Goal: Task Accomplishment & Management: Manage account settings

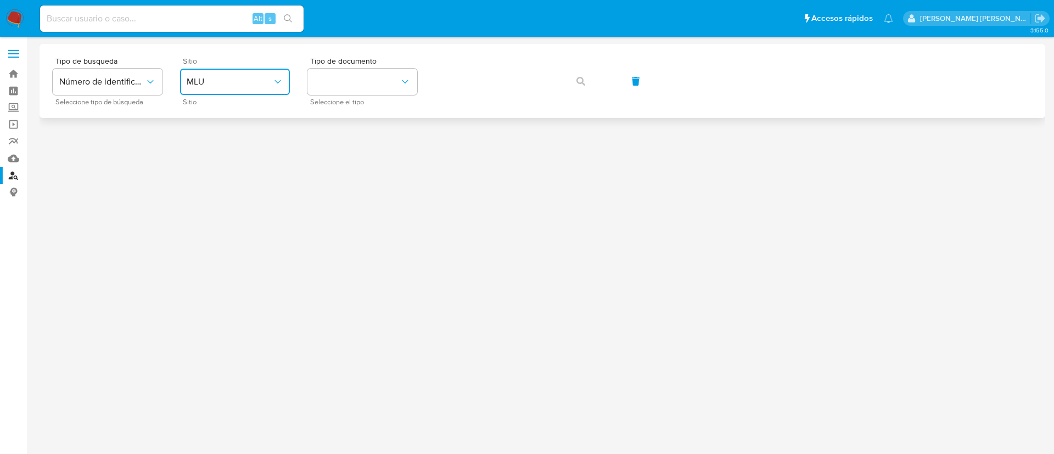
click at [204, 83] on span "MLU" at bounding box center [230, 81] width 86 height 11
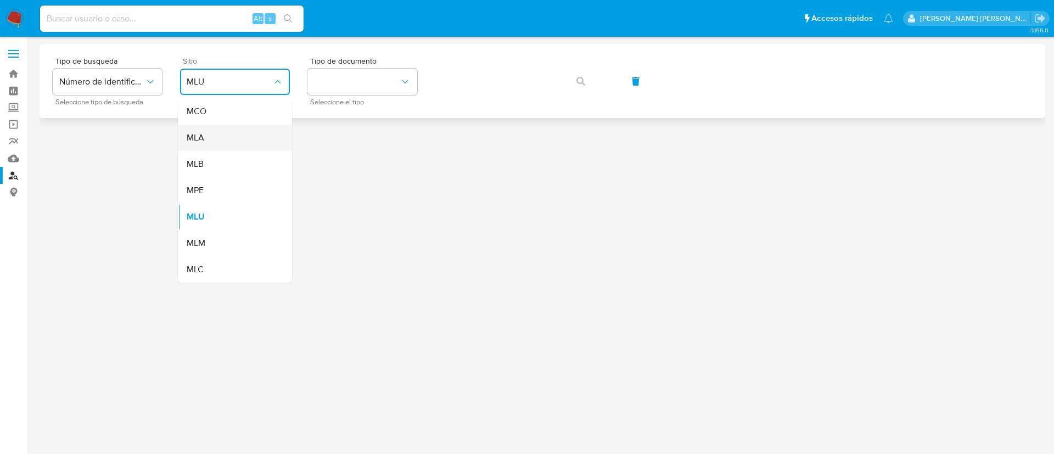
click at [201, 139] on span "MLA" at bounding box center [196, 137] width 18 height 11
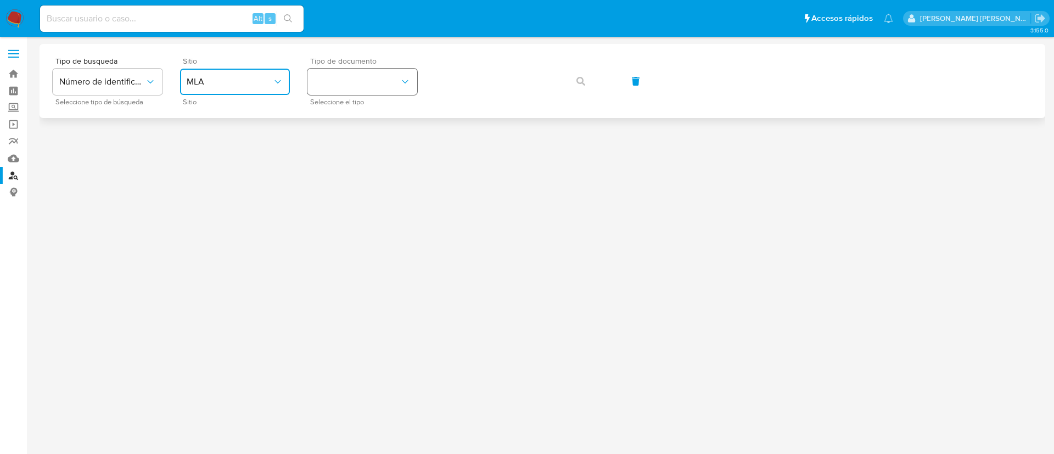
click at [338, 90] on button "identificationType" at bounding box center [363, 82] width 110 height 26
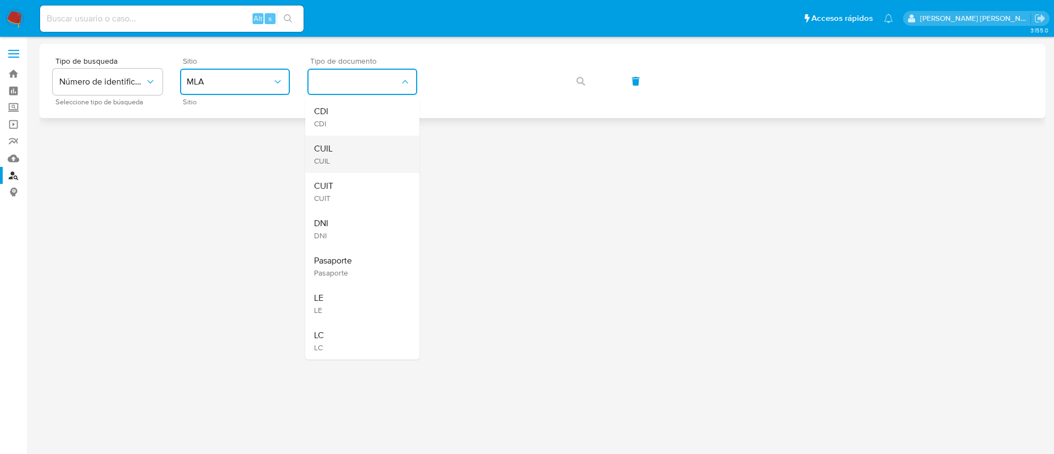
click at [335, 157] on div "CUIL CUIL" at bounding box center [359, 154] width 90 height 37
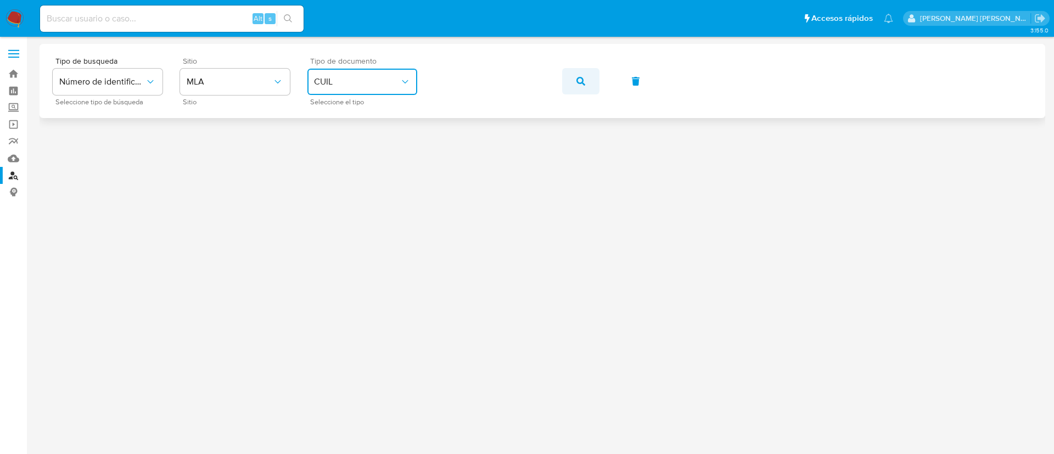
click at [577, 85] on icon "button" at bounding box center [581, 81] width 9 height 9
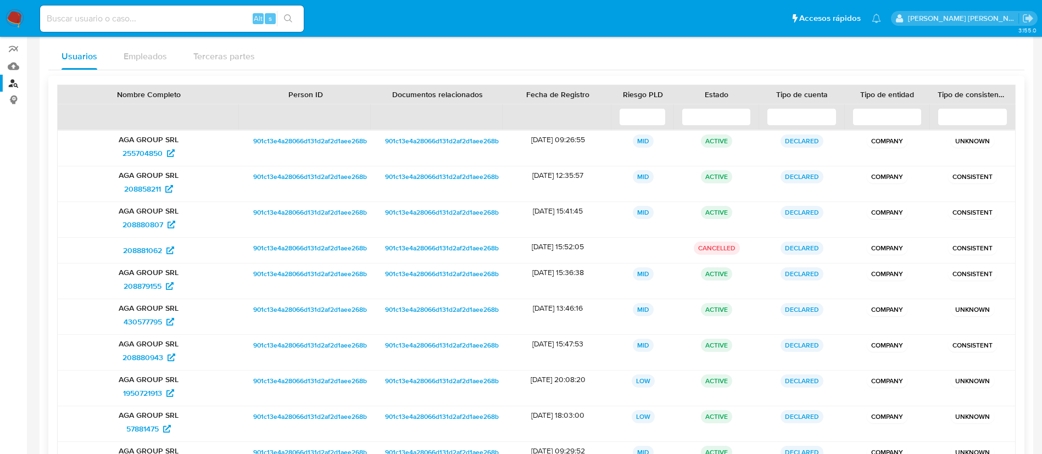
scroll to position [178, 0]
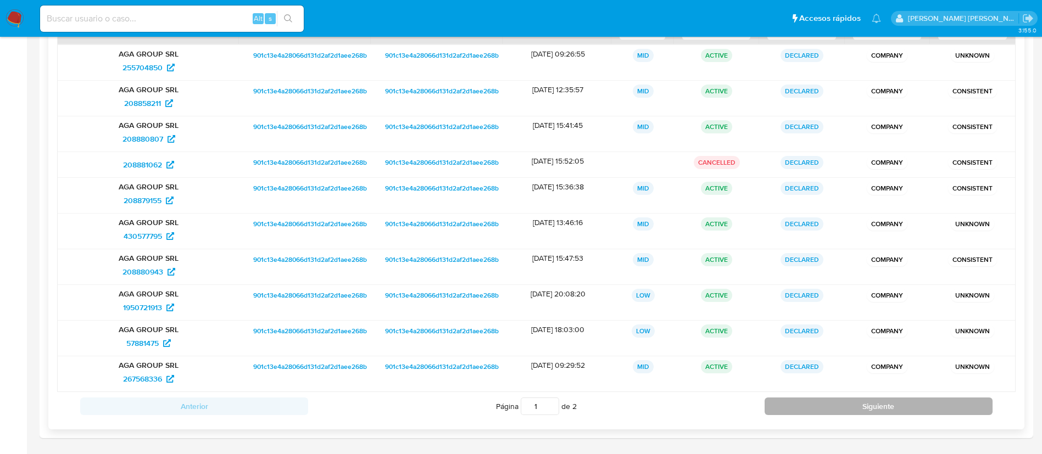
click at [880, 398] on button "Siguiente" at bounding box center [878, 407] width 228 height 18
type input "2"
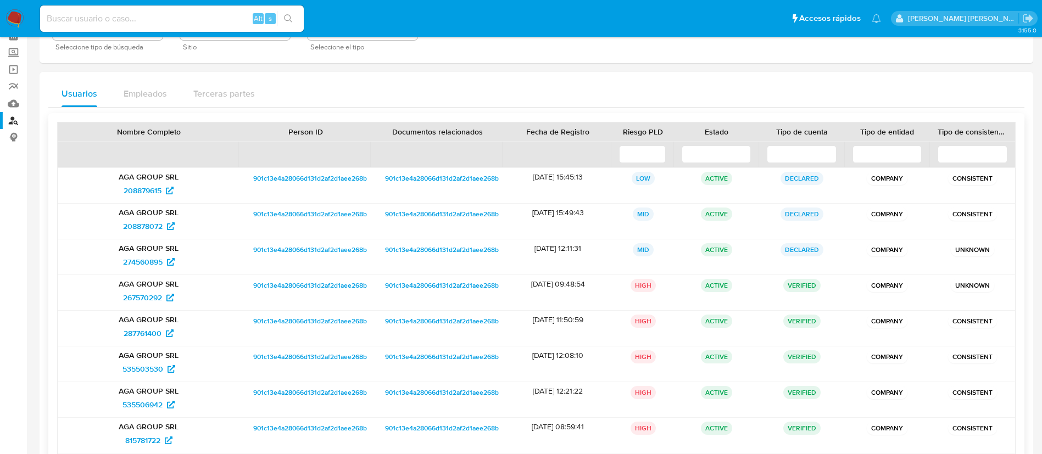
scroll to position [171, 0]
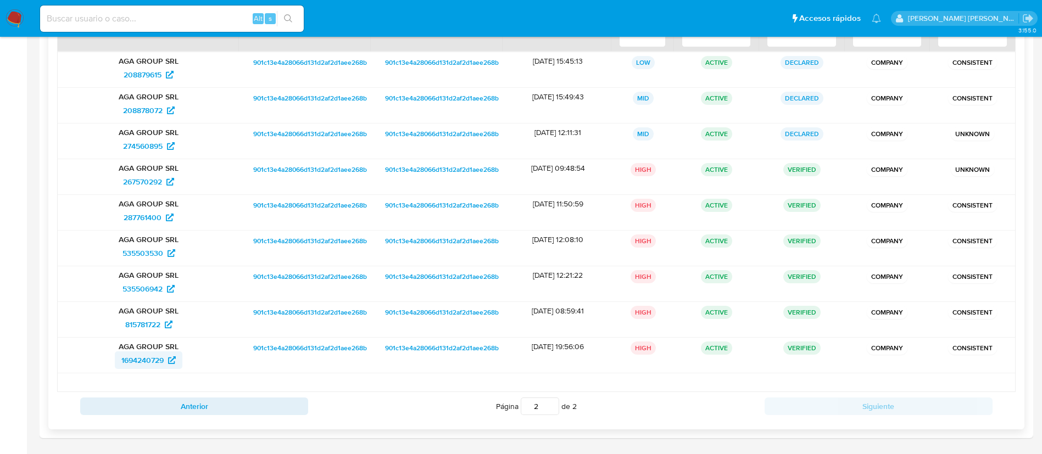
click at [143, 362] on span "1694240729" at bounding box center [142, 360] width 42 height 18
click at [141, 331] on span "815781722" at bounding box center [142, 325] width 35 height 18
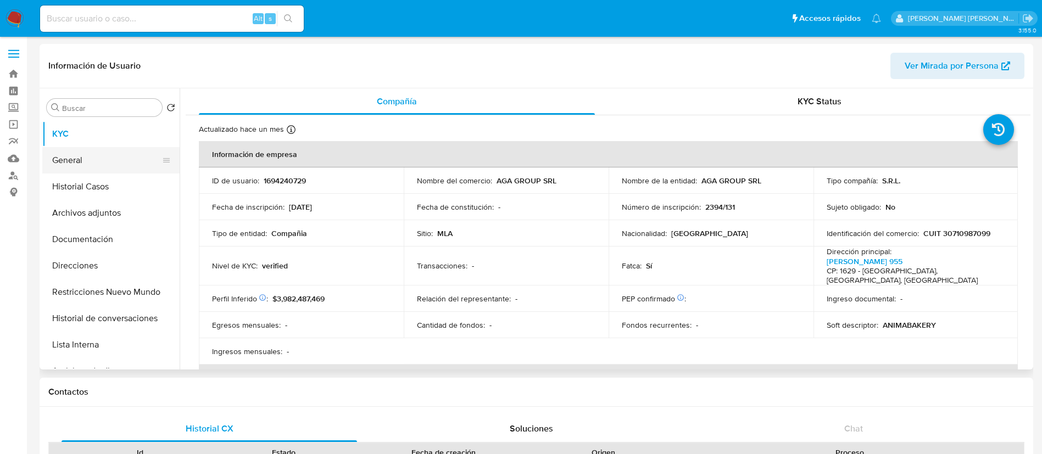
select select "10"
click at [94, 163] on button "General" at bounding box center [106, 160] width 129 height 26
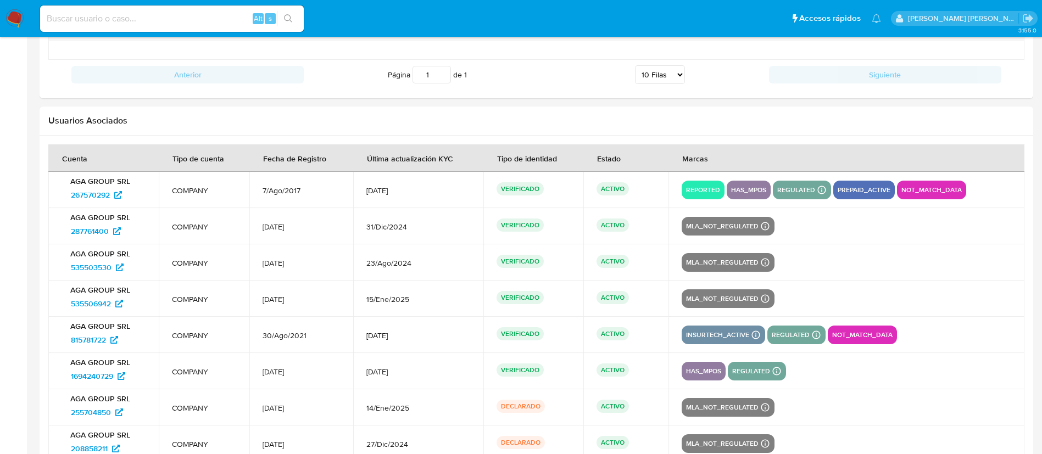
scroll to position [1306, 0]
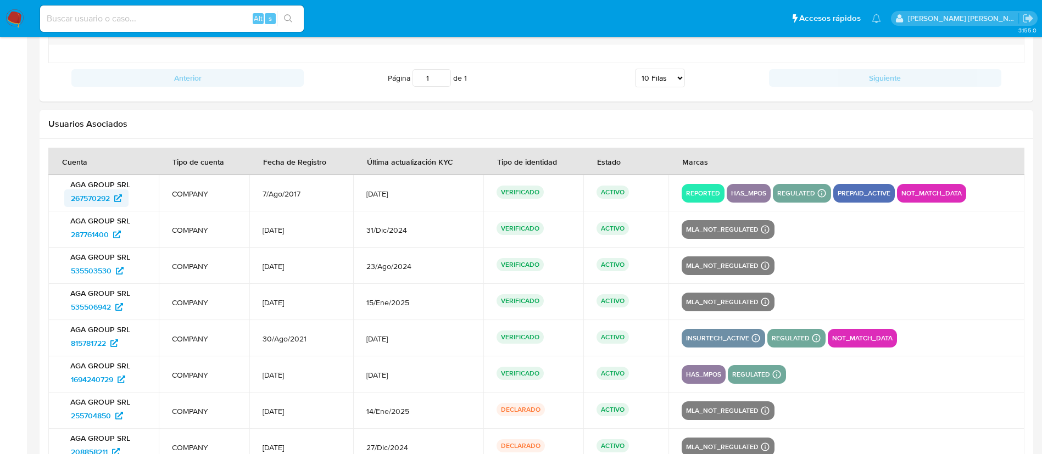
click at [100, 192] on span "267570292" at bounding box center [90, 198] width 39 height 18
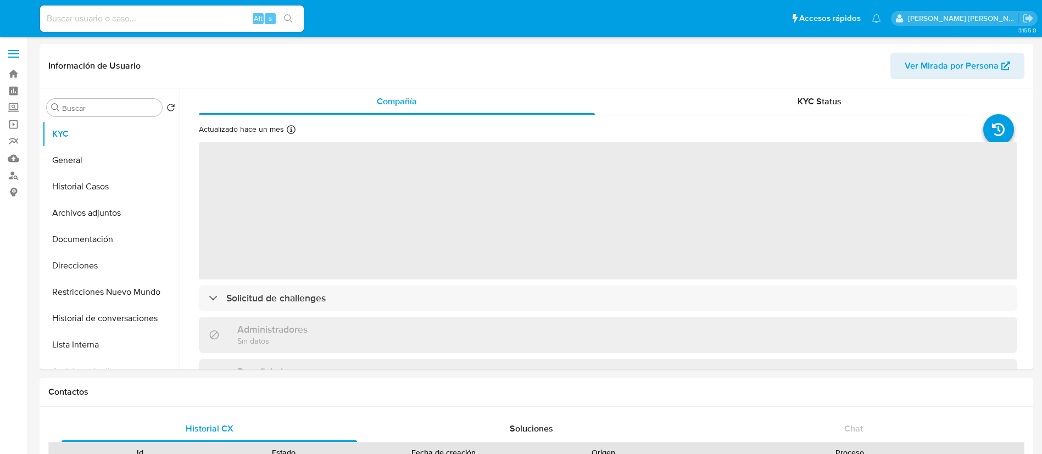
select select "10"
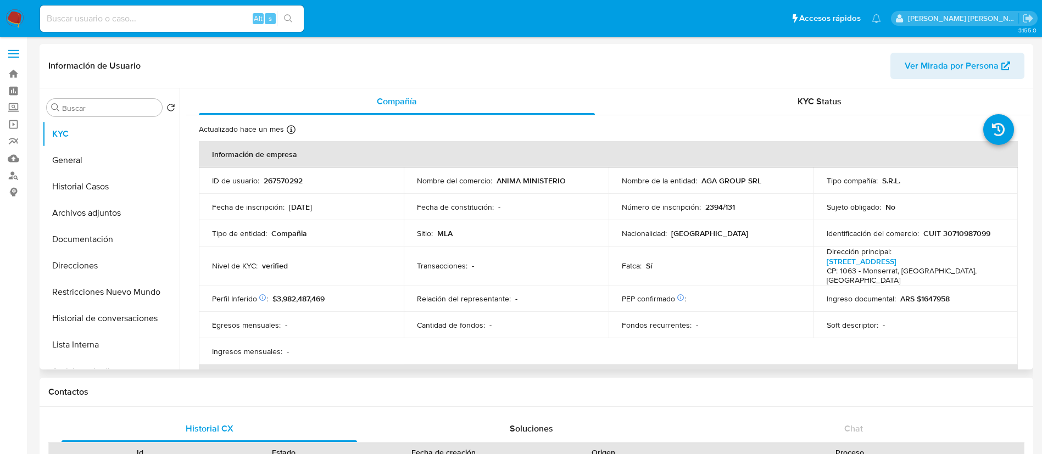
select select "10"
click at [72, 188] on button "Historial Casos" at bounding box center [106, 187] width 129 height 26
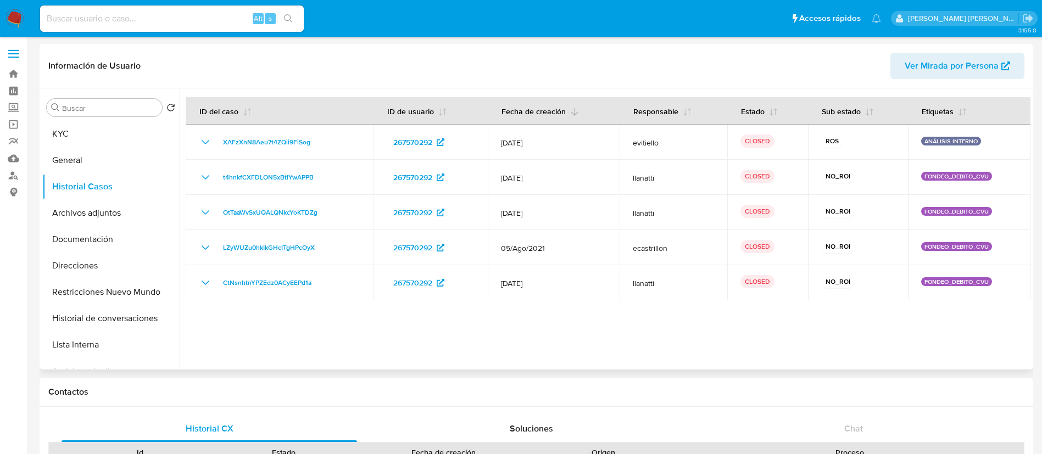
click at [535, 108] on button "Fecha de creación" at bounding box center [540, 111] width 104 height 26
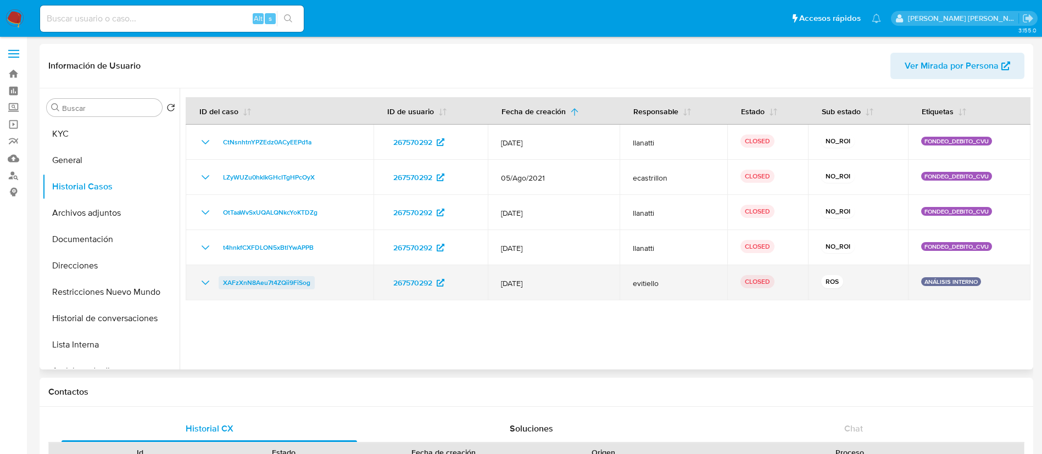
click at [265, 280] on span "XAFzXnN8Aeu7t4ZQii9FiSog" at bounding box center [266, 282] width 87 height 13
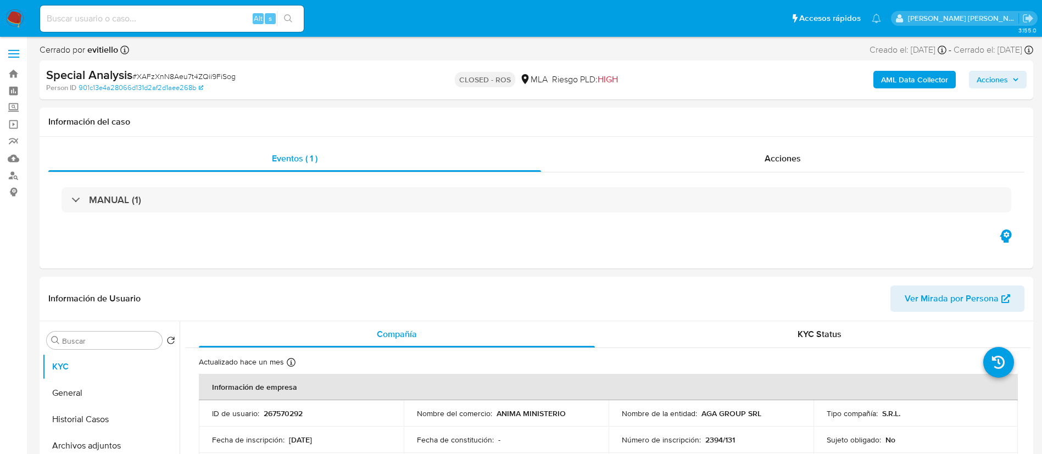
select select "10"
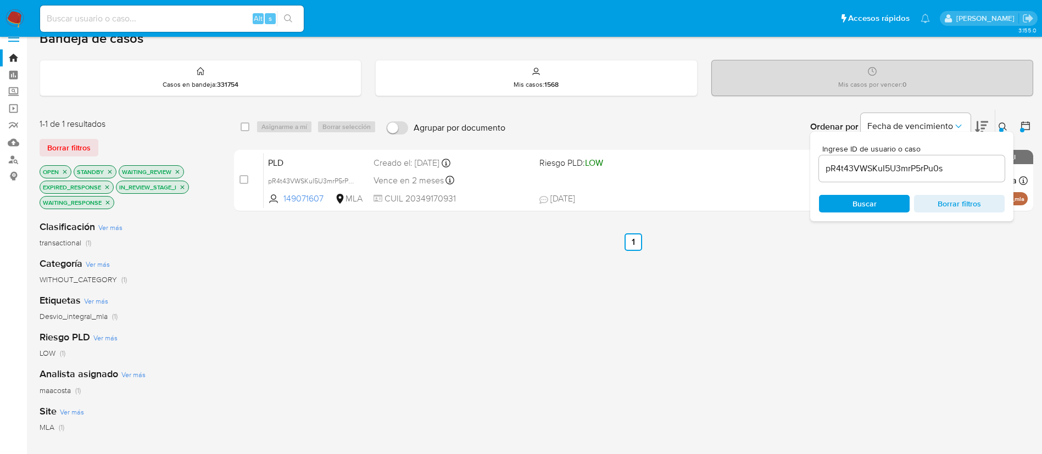
scroll to position [12, 0]
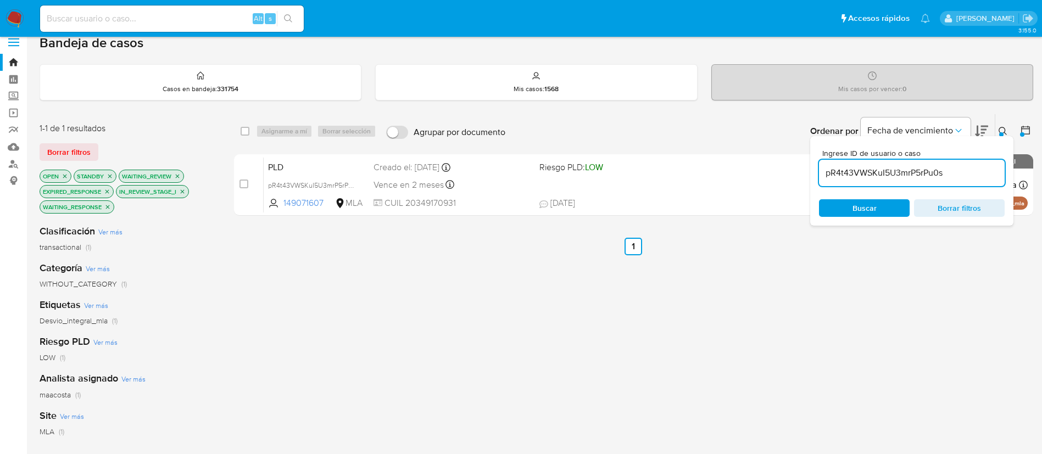
paste input "V23UYD8h64euEaoTcWD1C7Au"
click at [985, 168] on input "pR4t43VWSKuI5U3mrP5rPu0sV23UYD8h64euEaoTcWD1C7Au" at bounding box center [912, 173] width 186 height 14
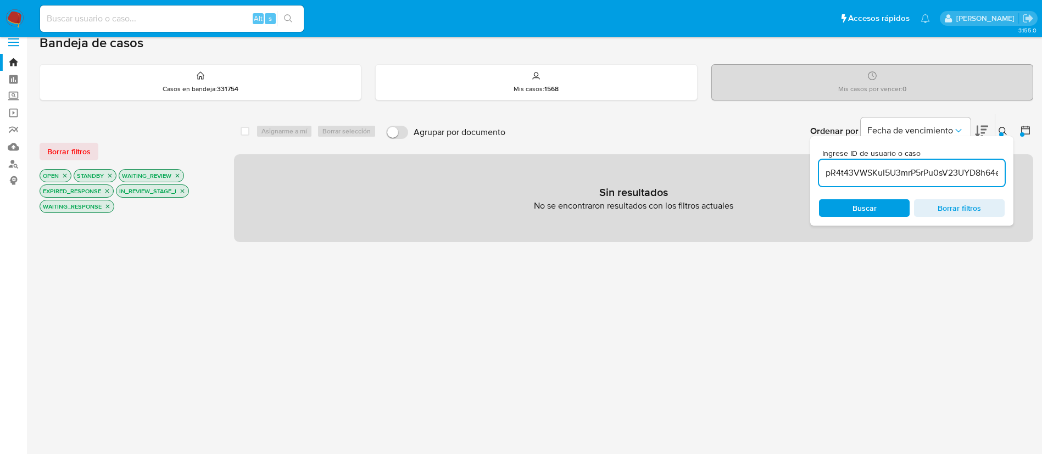
click at [917, 169] on input "pR4t43VWSKuI5U3mrP5rPu0sV23UYD8h64euEaoTcWD1C7Au" at bounding box center [912, 173] width 186 height 14
paste input "V23UYD8h64euEaoTcWD1C7Au"
type input "pR4t43VWSKuI5U3mrPV23UYD8h64euEaoTcWD1C7Au5rPu0sV23UYD8h64euEaoTcWD1C7Au"
click at [919, 172] on input "pR4t43VWSKuI5U3mrPV23UYD8h64euEaoTcWD1C7Au5rPu0sV23UYD8h64euEaoTcWD1C7Au" at bounding box center [912, 173] width 186 height 14
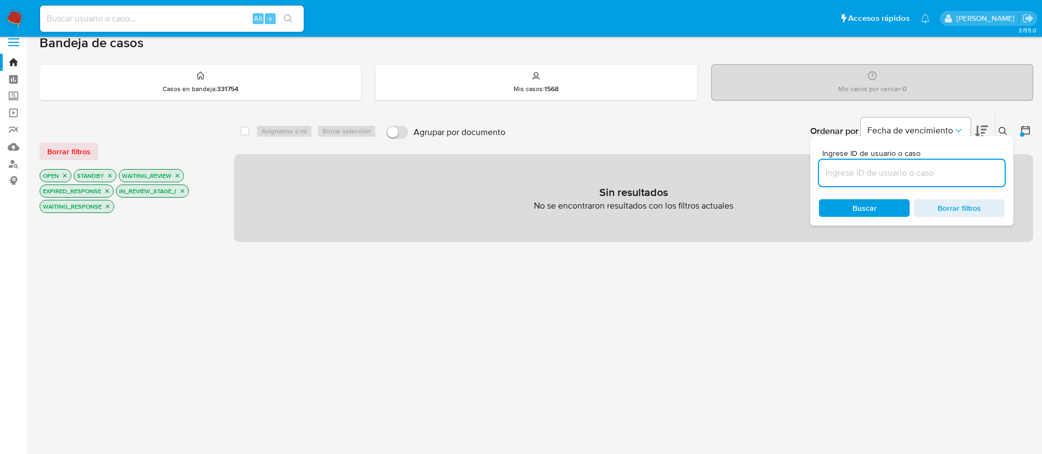
paste input "V23UYD8h64euEaoTcWD1C7Au"
type input "V23UYD8h64euEaoTcWD1C7Au"
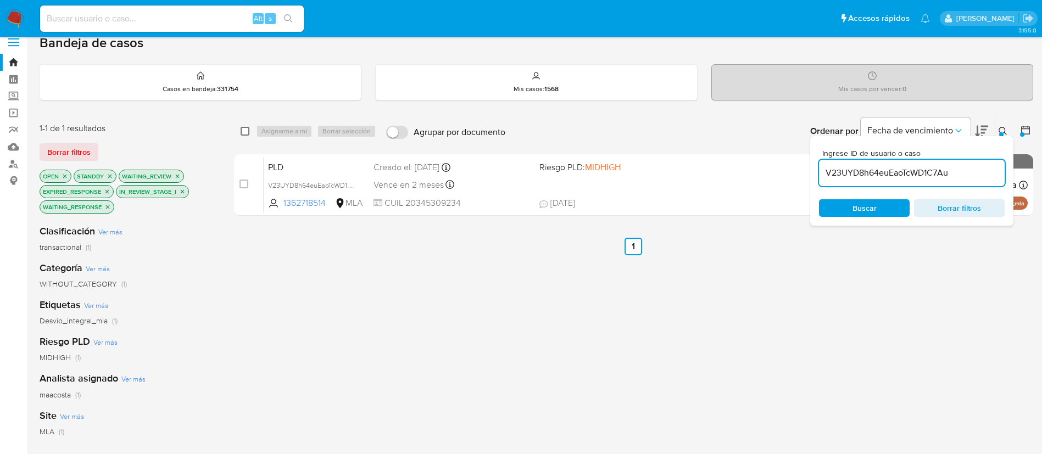
click at [245, 132] on input "checkbox" at bounding box center [245, 131] width 9 height 9
checkbox input "true"
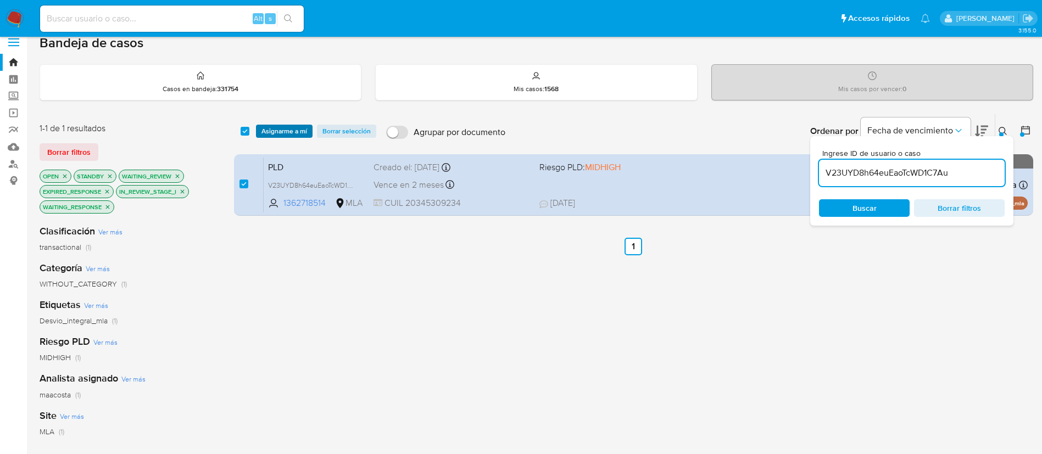
click at [288, 129] on span "Asignarme a mí" at bounding box center [284, 131] width 46 height 11
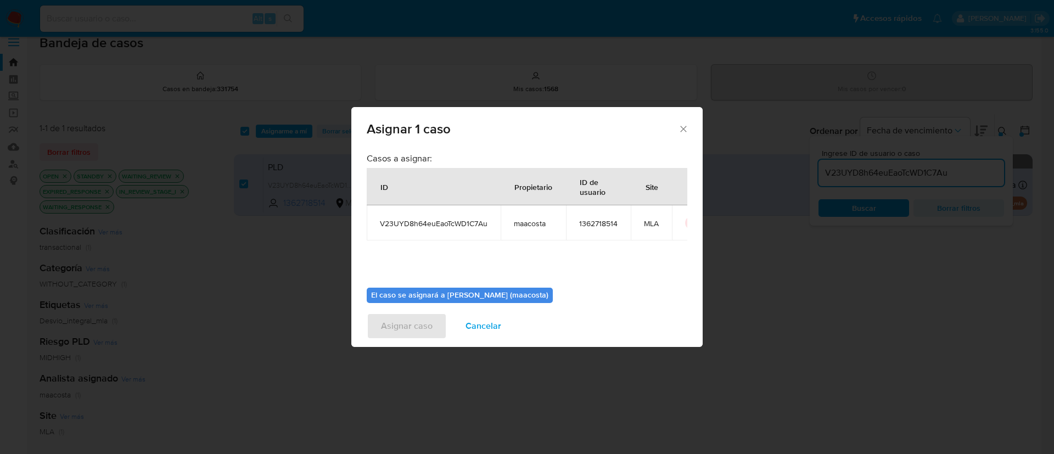
scroll to position [57, 0]
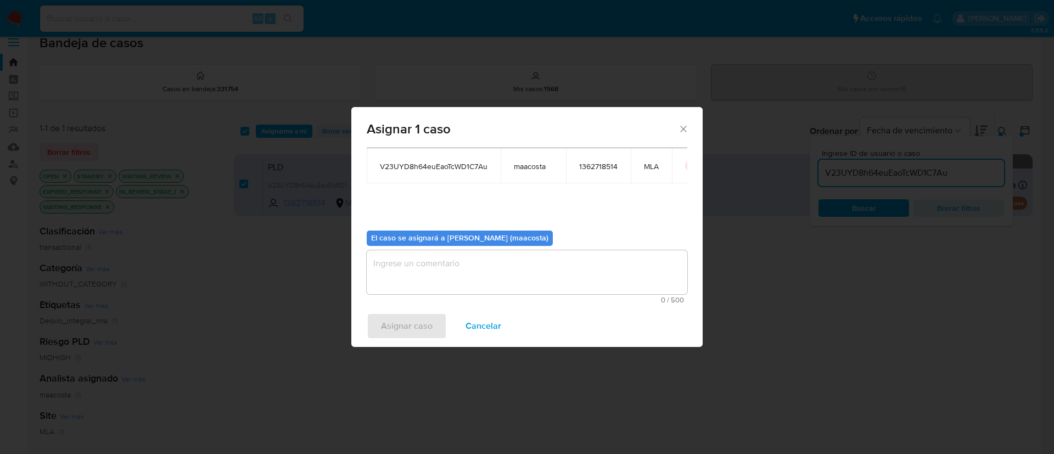
click at [457, 275] on textarea "assign-modal" at bounding box center [527, 272] width 321 height 44
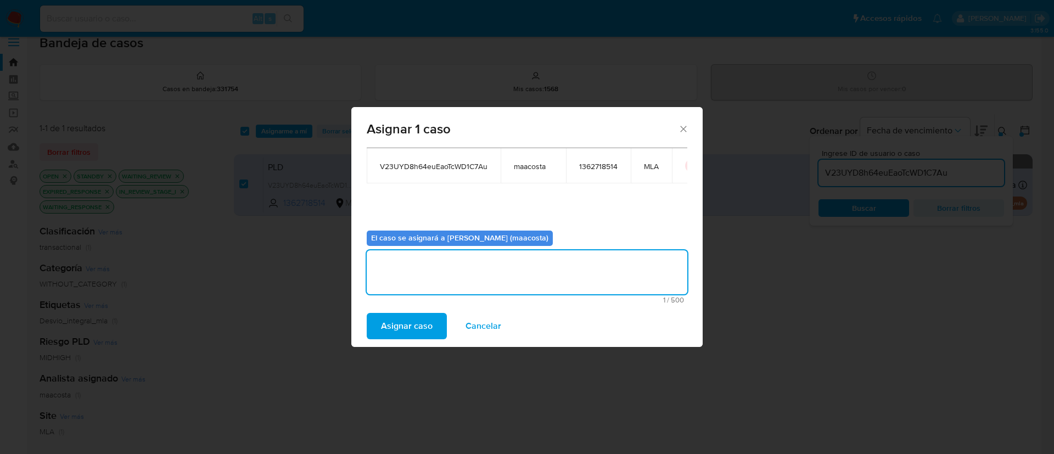
click at [405, 329] on span "Asignar caso" at bounding box center [407, 326] width 52 height 24
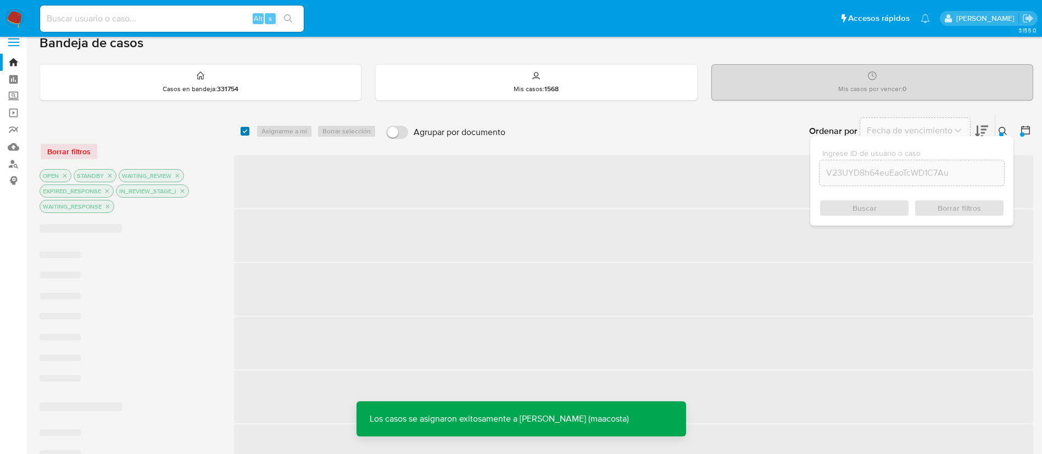
click at [243, 133] on input "checkbox" at bounding box center [245, 131] width 9 height 9
checkbox input "true"
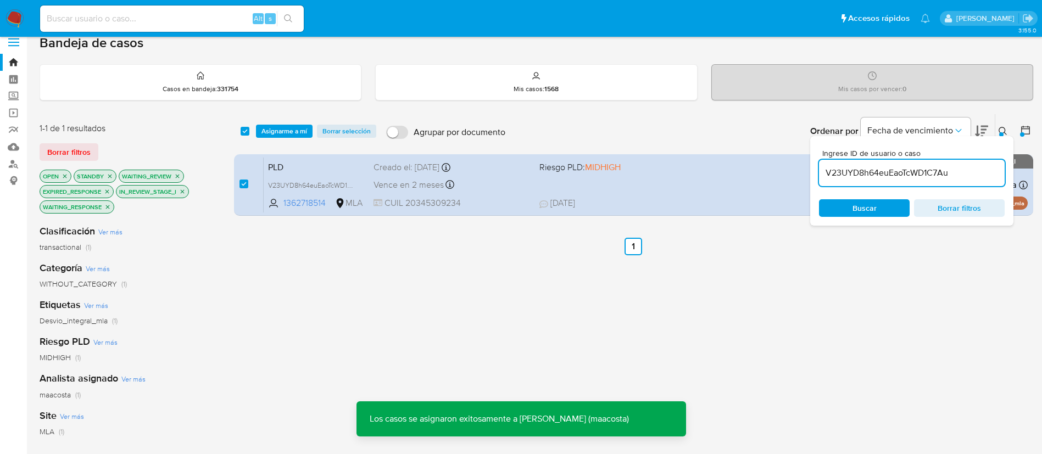
click at [270, 132] on span "Asignarme a mí" at bounding box center [284, 131] width 46 height 11
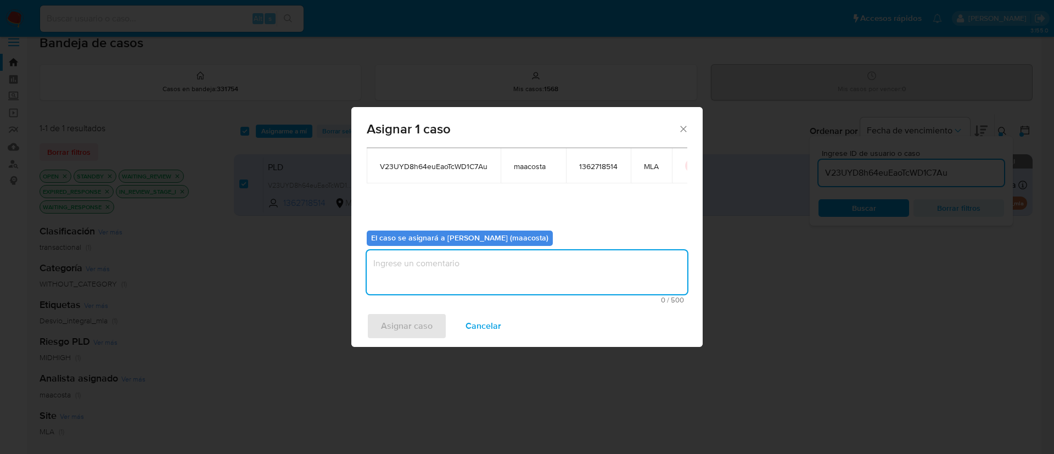
click at [401, 281] on textarea "assign-modal" at bounding box center [527, 272] width 321 height 44
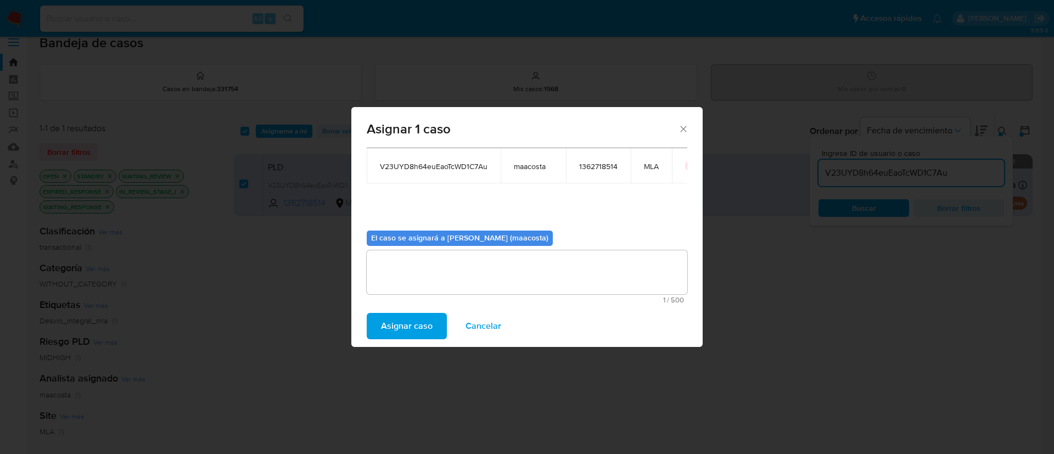
click at [399, 329] on span "Asignar caso" at bounding box center [407, 326] width 52 height 24
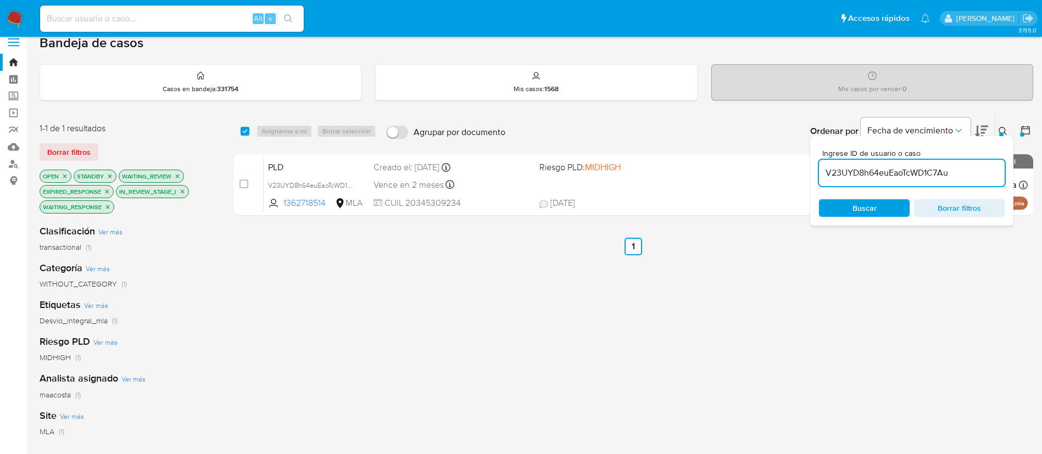
click at [873, 171] on input "V23UYD8h64euEaoTcWD1C7Au" at bounding box center [912, 173] width 186 height 14
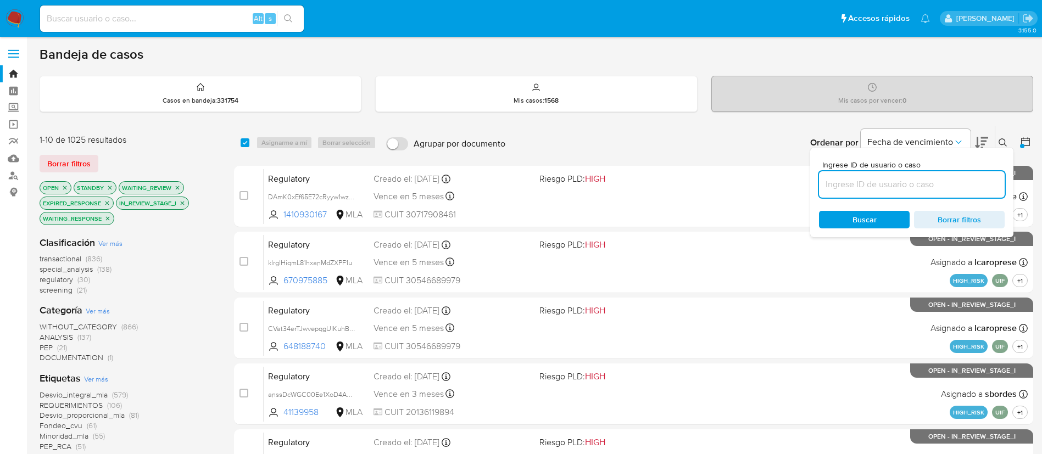
click at [1026, 139] on icon at bounding box center [1025, 141] width 11 height 11
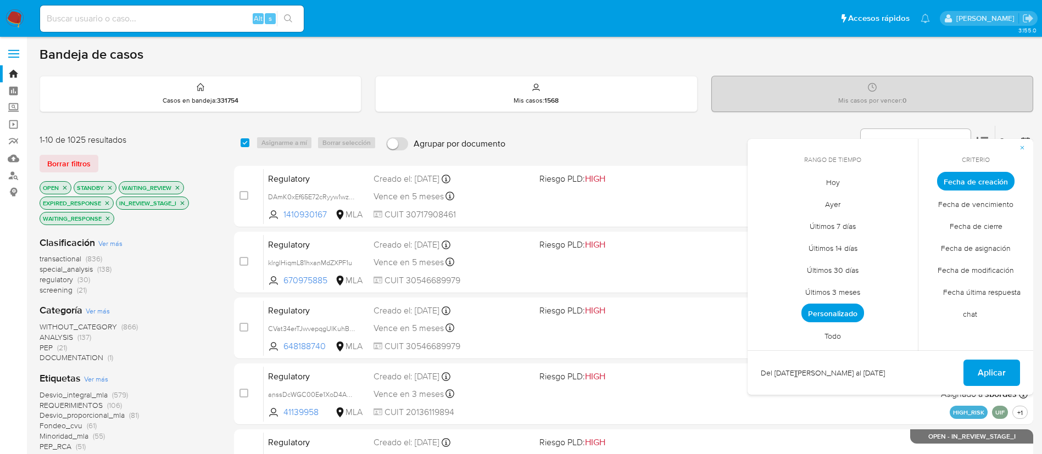
click at [694, 134] on div "Ordenar por Fecha de vencimiento No es posible ordenar los resultados mientras …" at bounding box center [772, 143] width 522 height 34
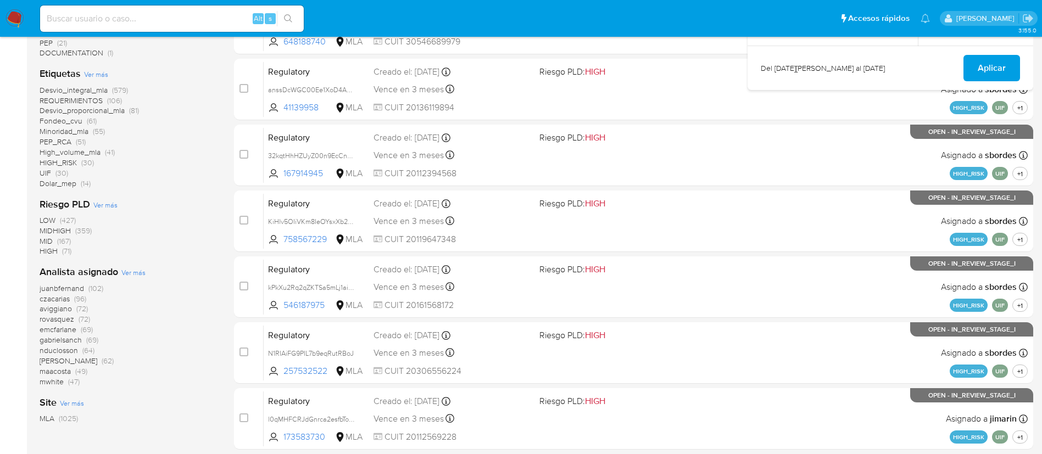
scroll to position [306, 0]
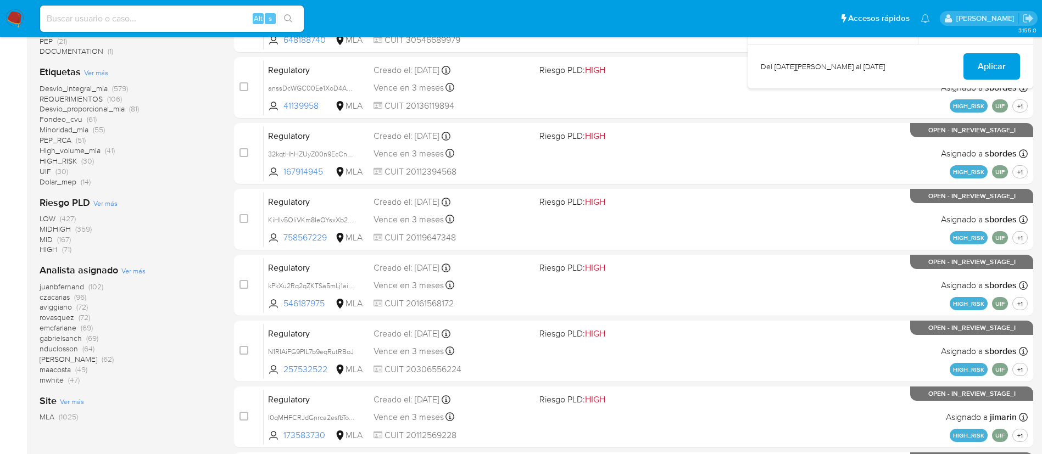
click at [157, 357] on div "juanbfernand (102) czacarias (96) aviggiano (72) rovasquez (72) emcfarlane (69)…" at bounding box center [128, 334] width 177 height 104
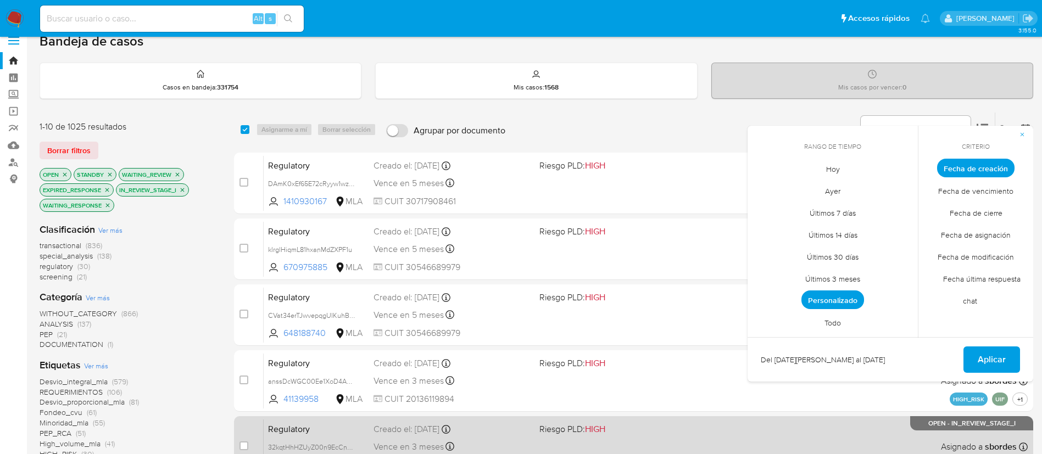
scroll to position [0, 0]
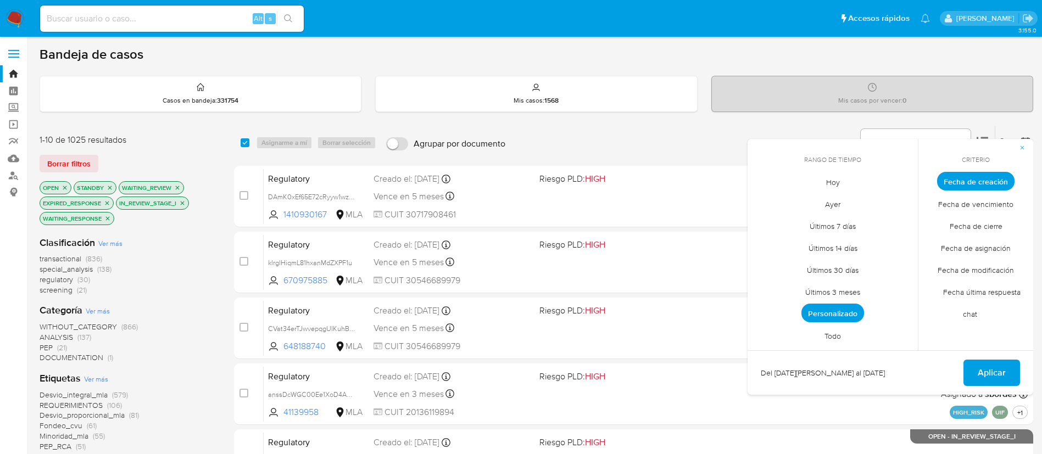
click at [829, 333] on span "Todo" at bounding box center [833, 336] width 40 height 23
click at [988, 371] on span "Aplicar" at bounding box center [992, 373] width 28 height 24
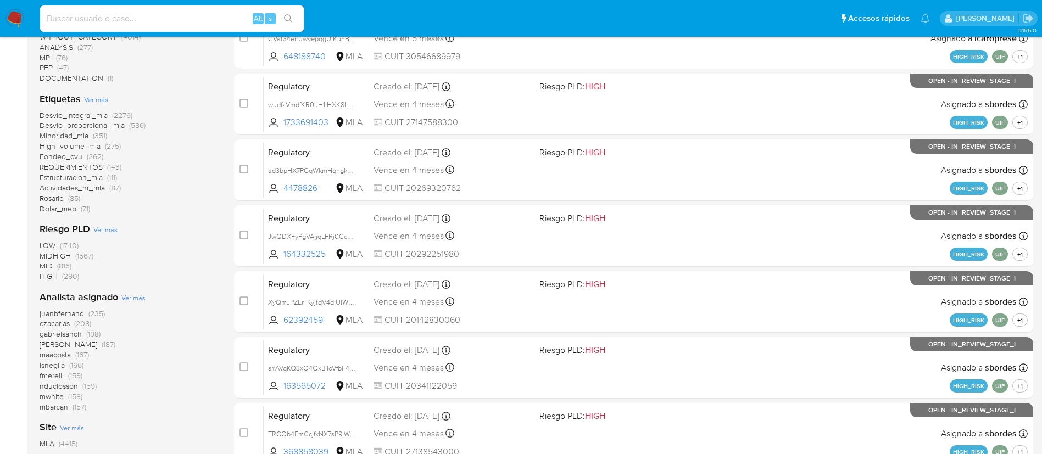
scroll to position [292, 0]
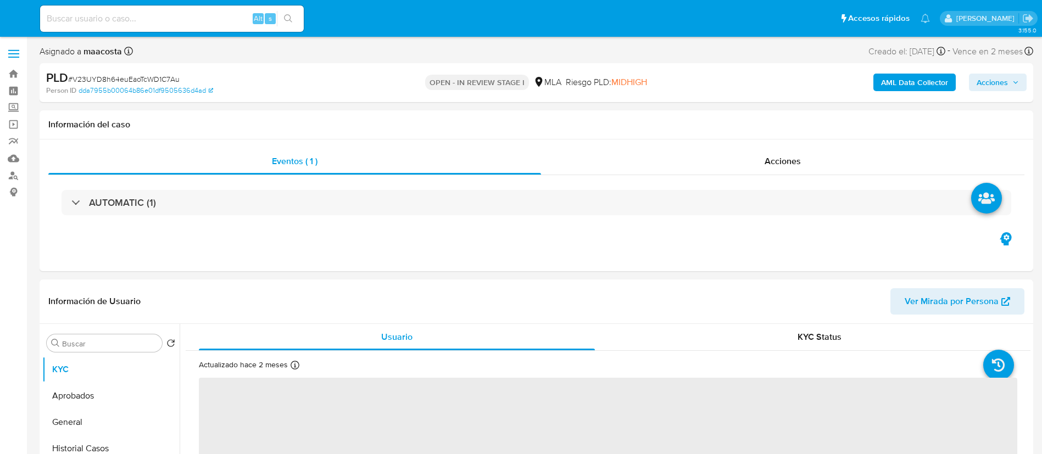
select select "10"
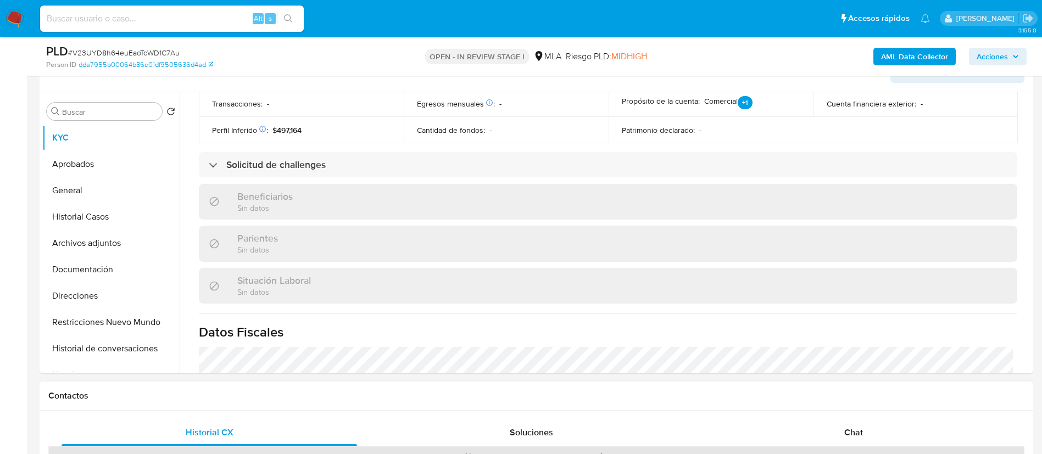
scroll to position [474, 0]
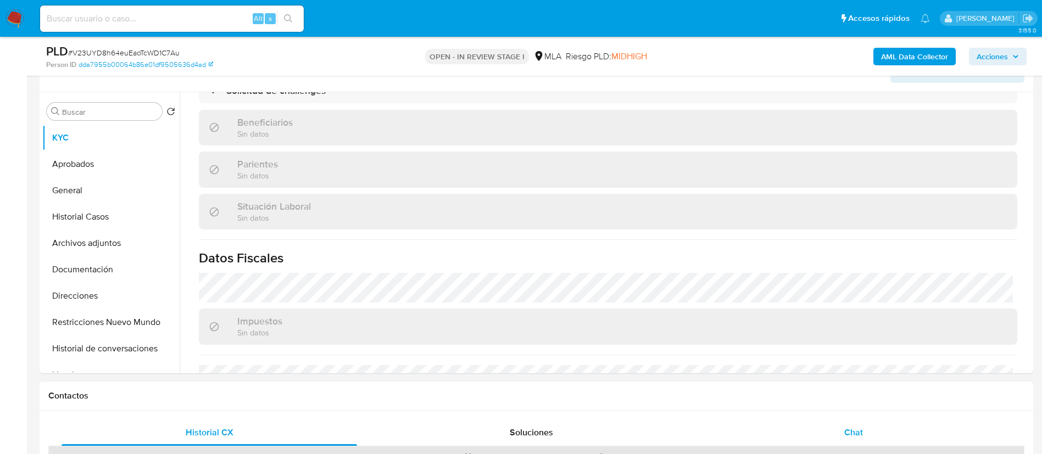
click at [861, 441] on div "Chat" at bounding box center [853, 433] width 295 height 26
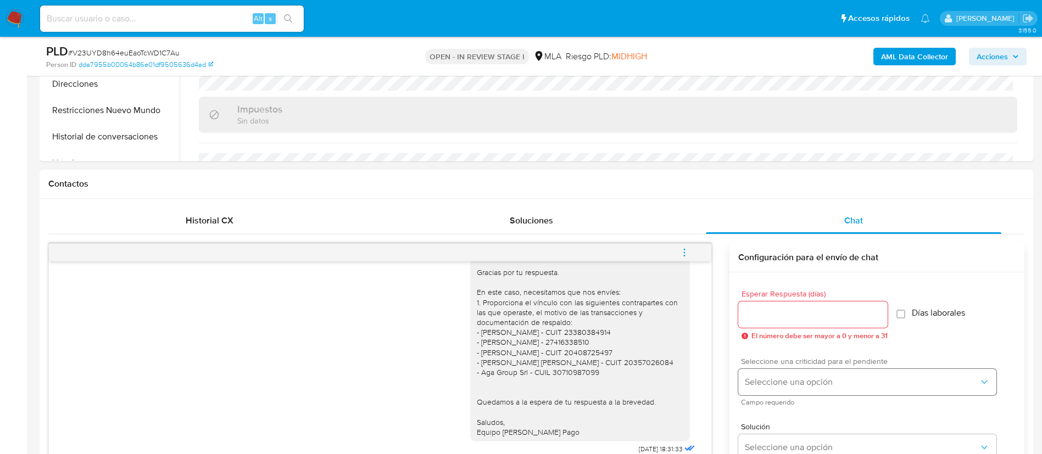
scroll to position [405, 0]
click at [803, 374] on button "Seleccione una opción" at bounding box center [867, 381] width 258 height 26
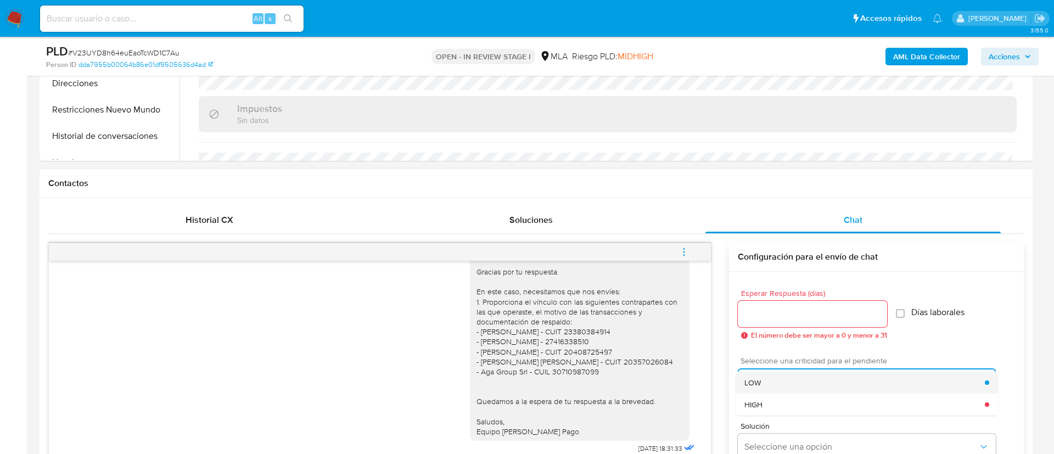
click at [769, 373] on div "LOW" at bounding box center [865, 383] width 241 height 22
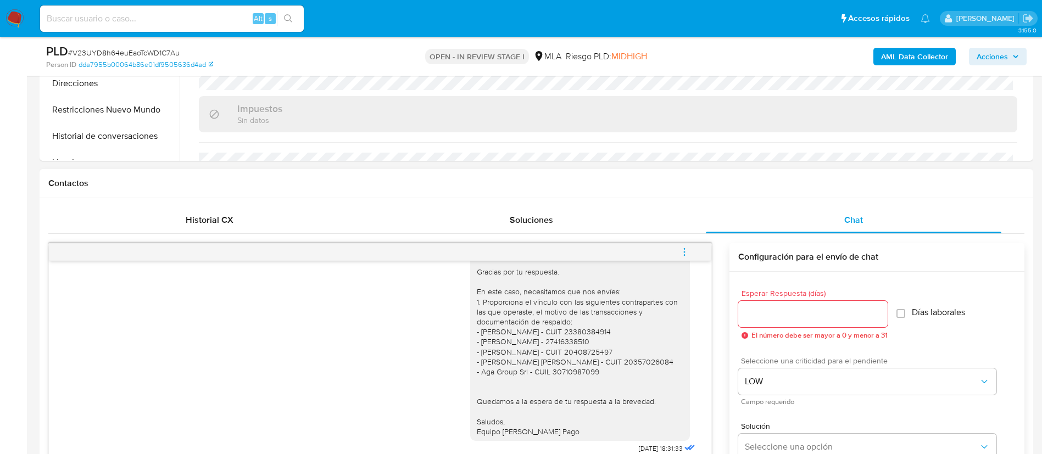
click at [758, 322] on div at bounding box center [812, 314] width 149 height 26
click at [757, 317] on input "Esperar Respuesta (días)" at bounding box center [812, 314] width 149 height 14
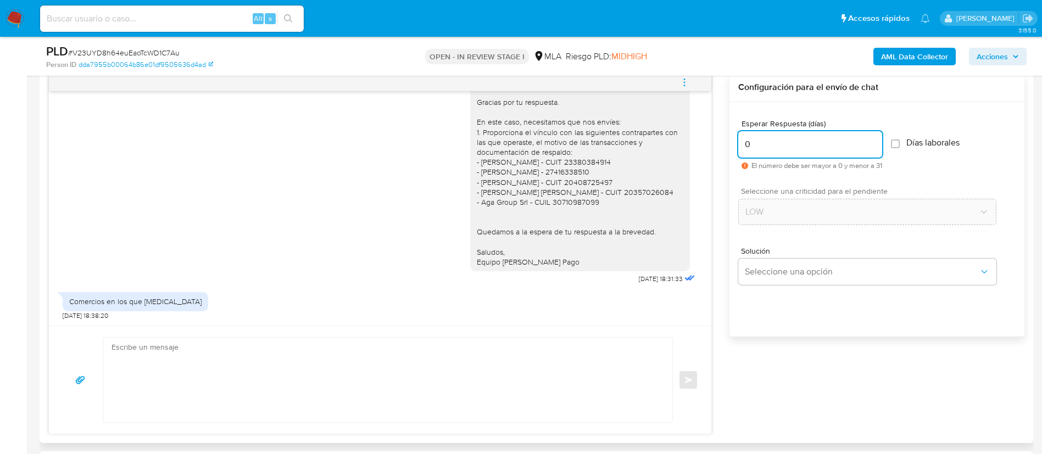
scroll to position [579, 0]
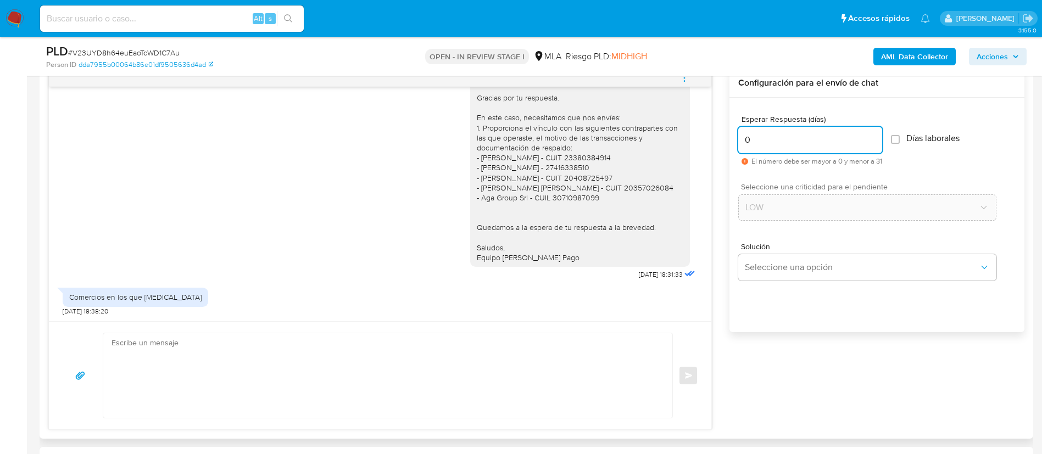
type input "0"
click at [567, 366] on textarea at bounding box center [384, 375] width 547 height 85
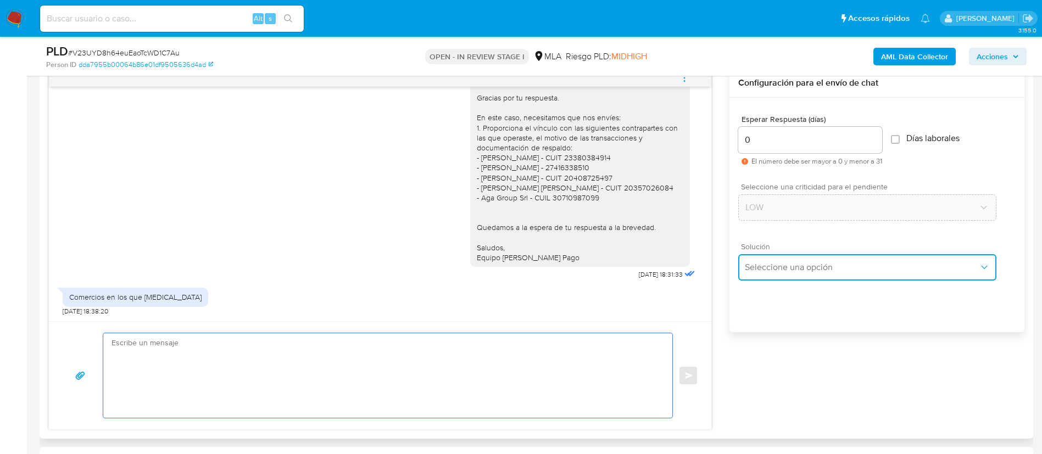
click at [799, 274] on button "Seleccione una opción" at bounding box center [867, 267] width 258 height 26
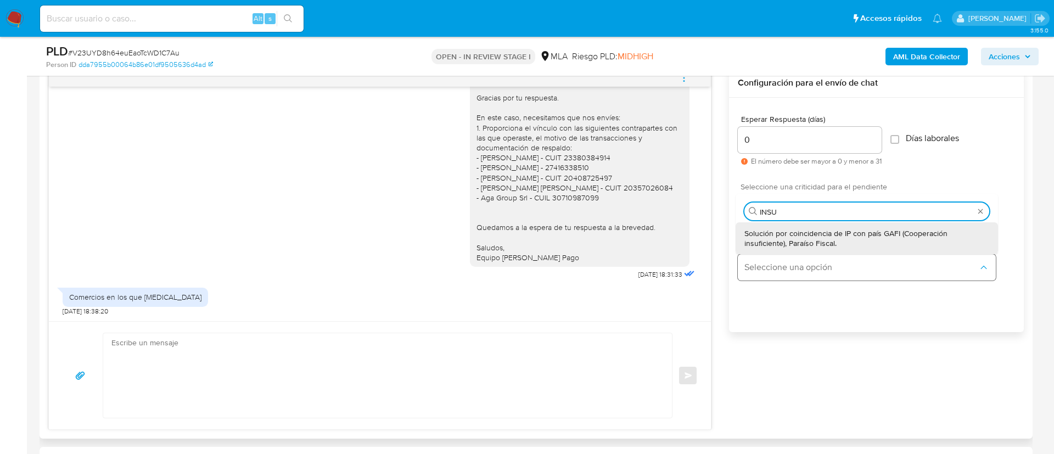
type input "INSUF"
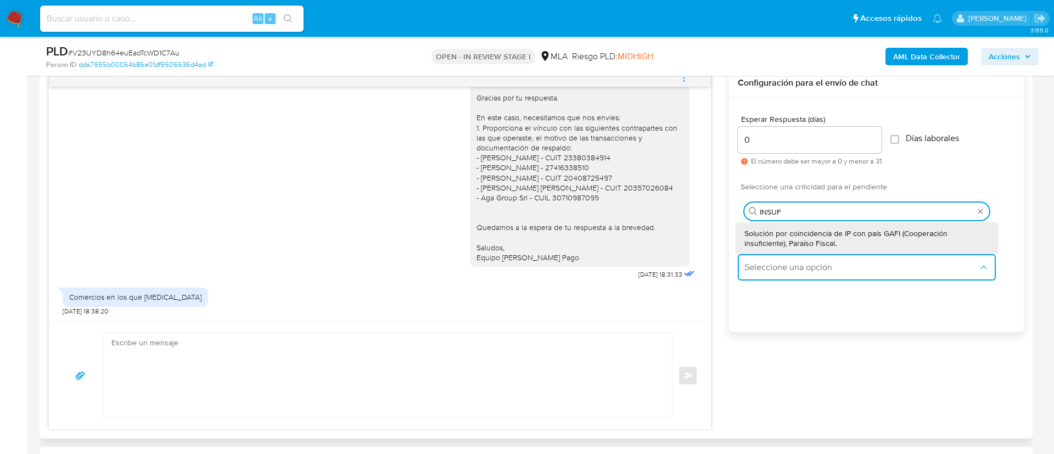
click at [773, 207] on input "INSUF" at bounding box center [867, 212] width 214 height 10
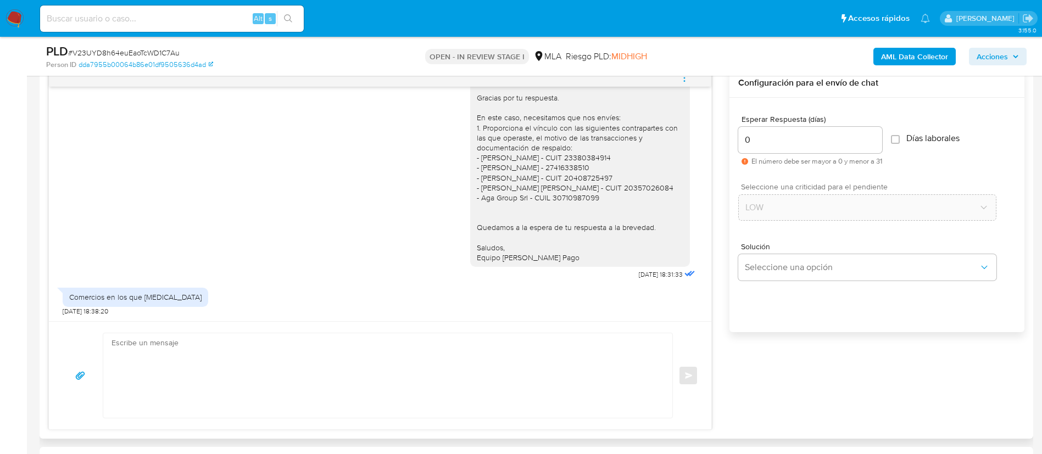
click at [436, 384] on textarea at bounding box center [384, 375] width 547 height 85
click at [331, 368] on textarea at bounding box center [384, 375] width 547 height 85
paste textarea "Hola, Muchas gracias por la respuesta. Analizamos tu caso y notamos que la info…"
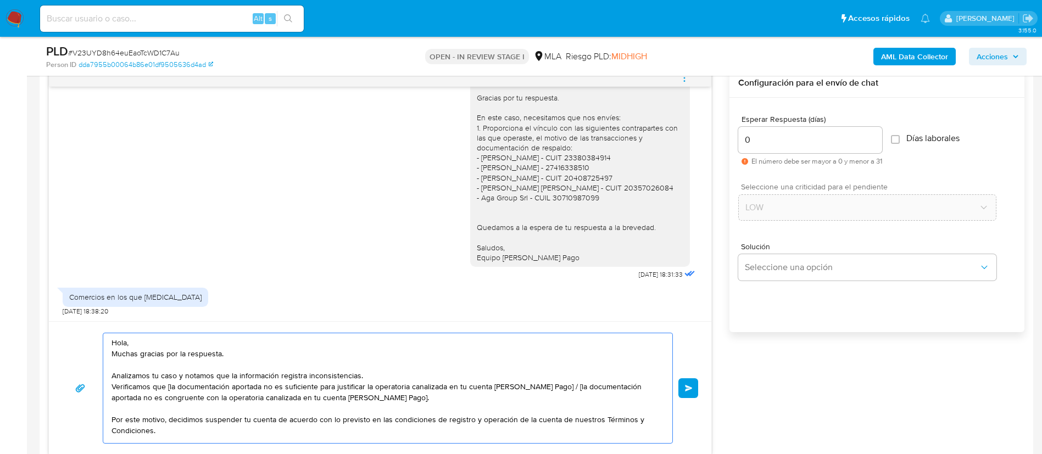
scroll to position [0, 0]
click at [170, 387] on textarea "Hola, Muchas gracias por la respuesta. Analizamos tu caso y notamos que la info…" at bounding box center [384, 388] width 547 height 110
click at [550, 387] on textarea "Hola, Muchas gracias por la respuesta. Analizamos tu caso y notamos que la info…" at bounding box center [384, 388] width 547 height 110
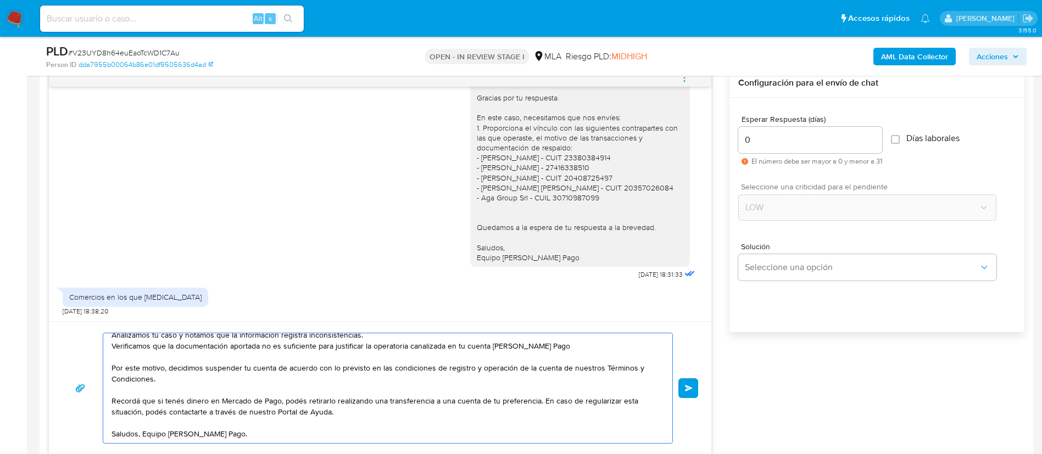
scroll to position [52, 0]
type textarea "Hola, Muchas gracias por la respuesta. Analizamos tu caso y notamos que la info…"
click at [682, 389] on button "Enviar" at bounding box center [688, 388] width 20 height 20
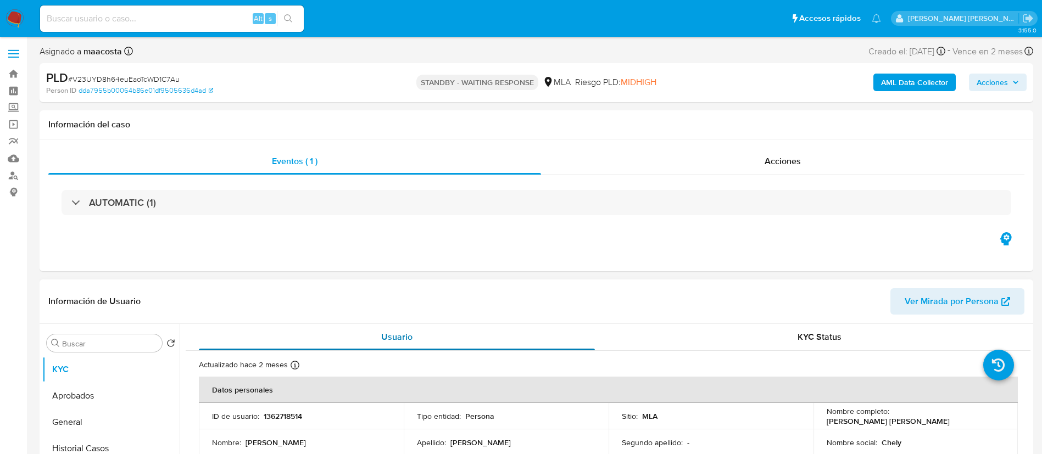
select select "10"
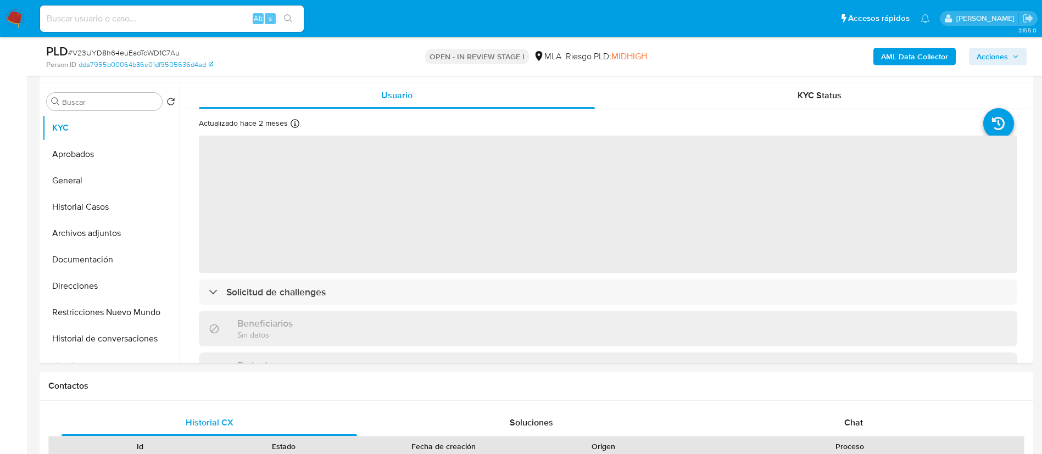
scroll to position [281, 0]
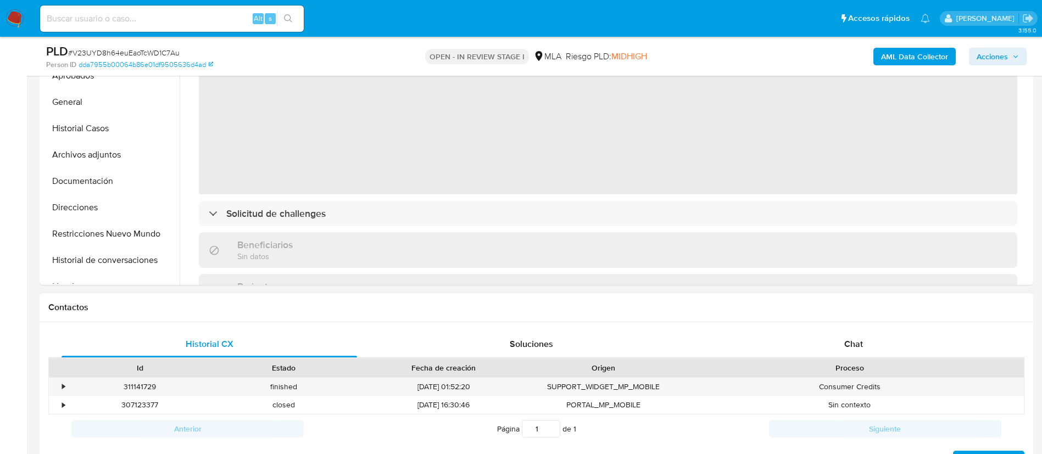
click at [844, 358] on div "Id Estado Fecha de creación Origen Proceso" at bounding box center [536, 367] width 976 height 19
select select "10"
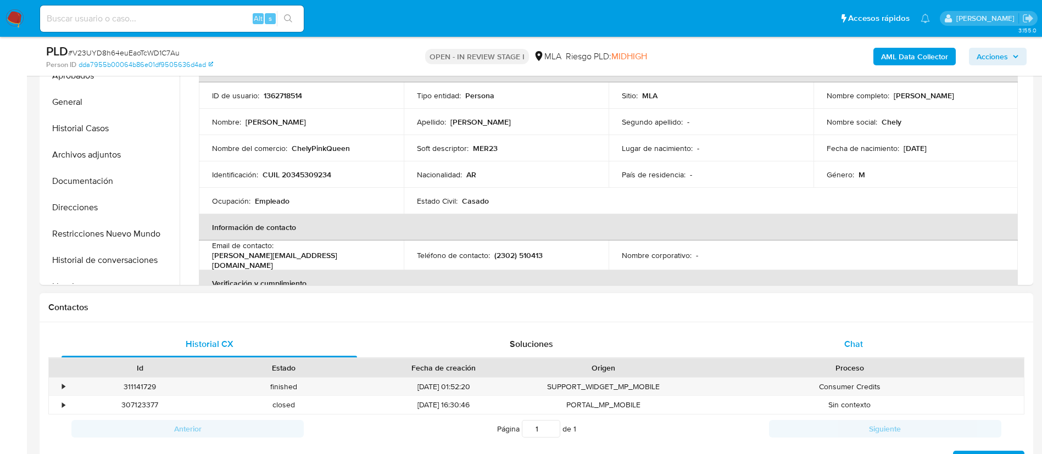
click at [859, 342] on span "Chat" at bounding box center [853, 344] width 19 height 13
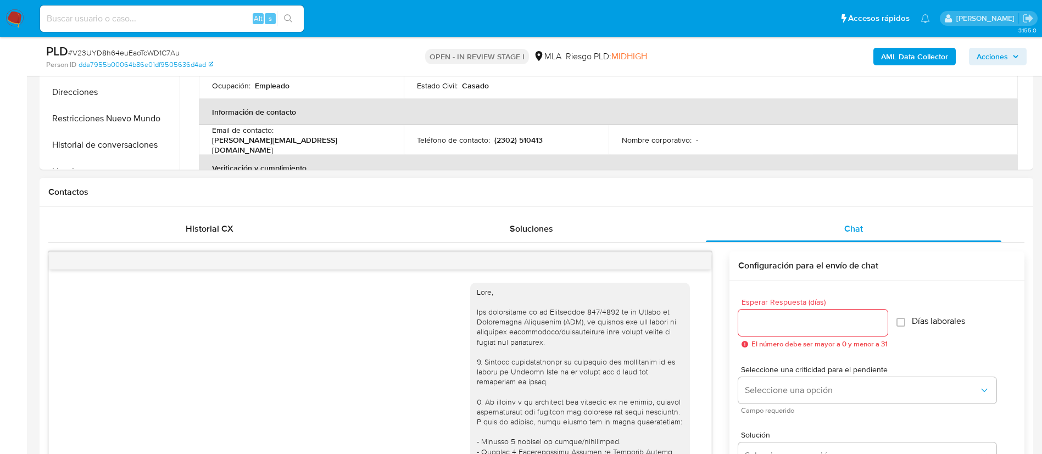
scroll to position [935, 0]
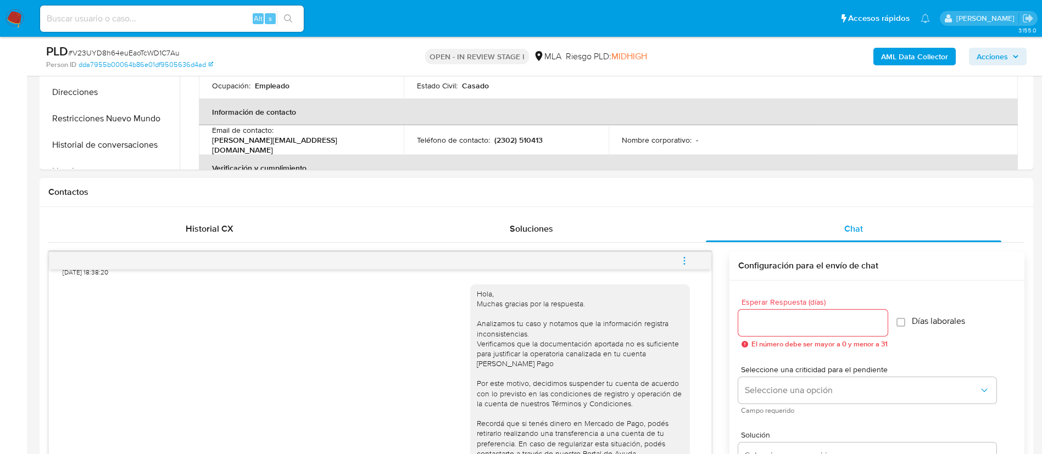
click at [689, 265] on icon "menu-action" at bounding box center [684, 261] width 10 height 10
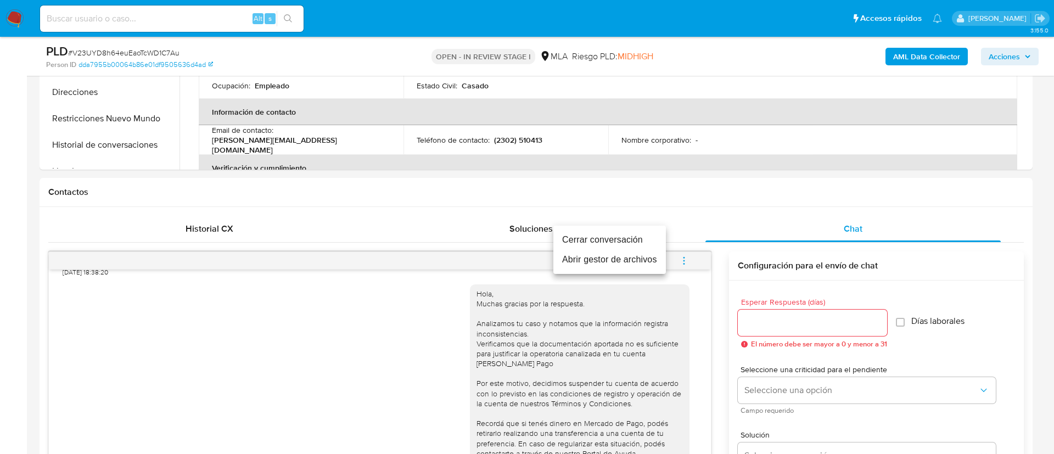
click at [654, 242] on li "Cerrar conversación" at bounding box center [610, 240] width 113 height 20
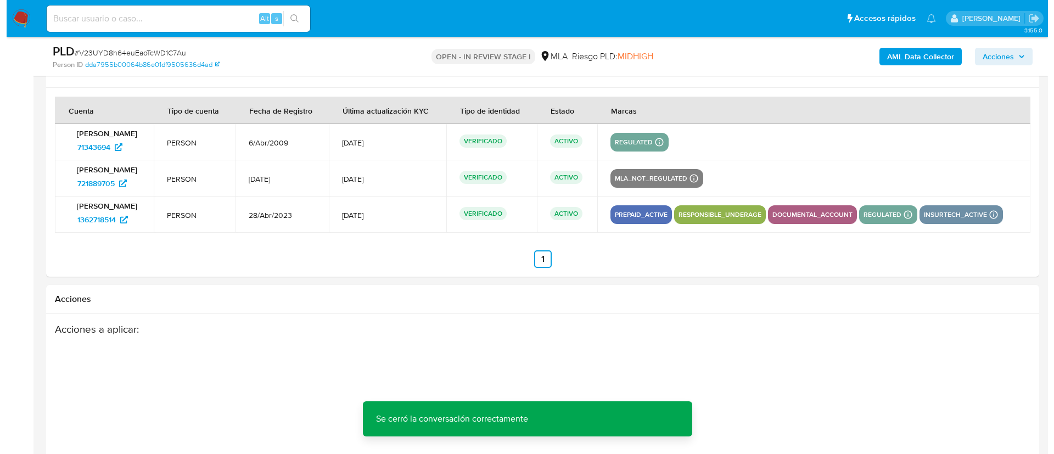
scroll to position [2004, 0]
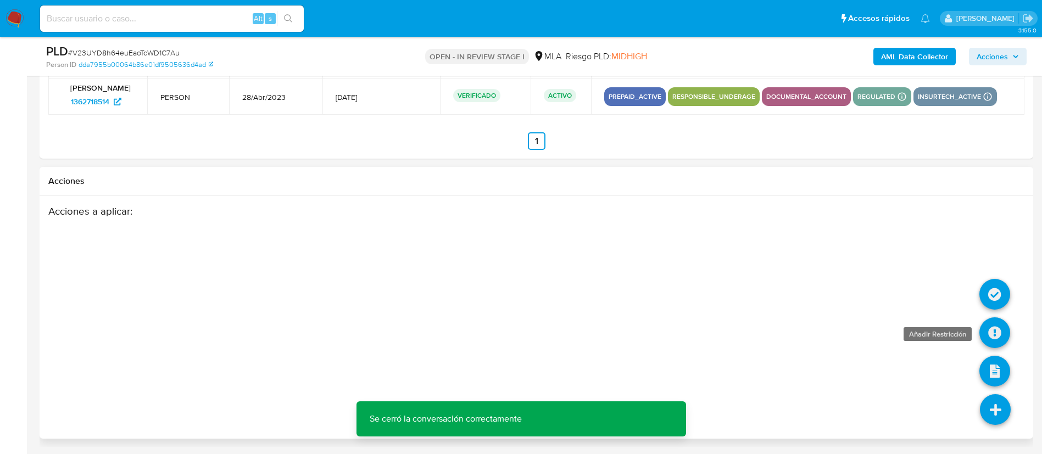
click at [992, 326] on icon at bounding box center [994, 332] width 31 height 31
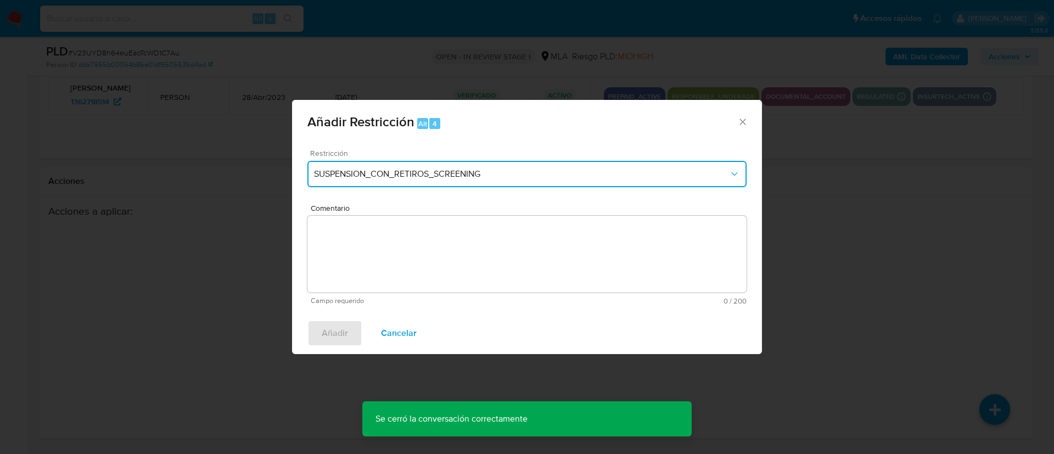
click at [473, 164] on button "SUSPENSION_CON_RETIROS_SCREENING" at bounding box center [527, 174] width 439 height 26
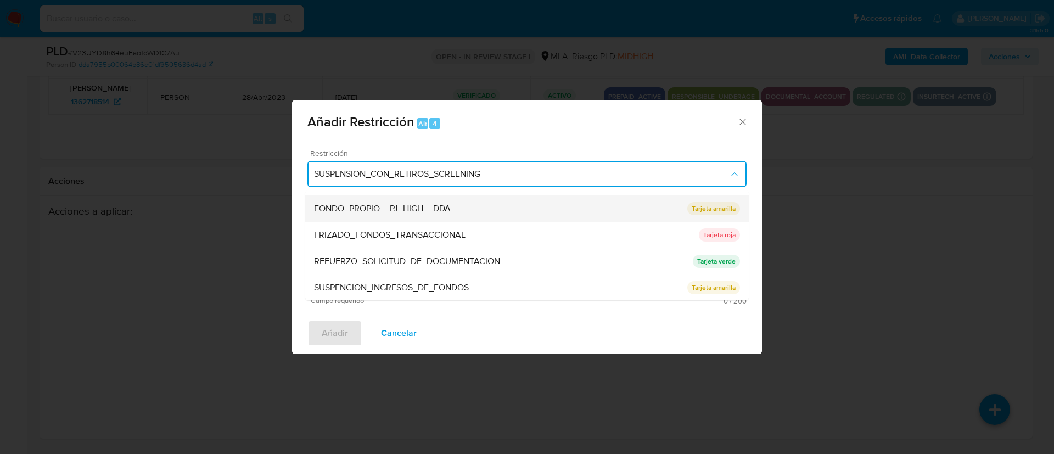
scroll to position [183, 0]
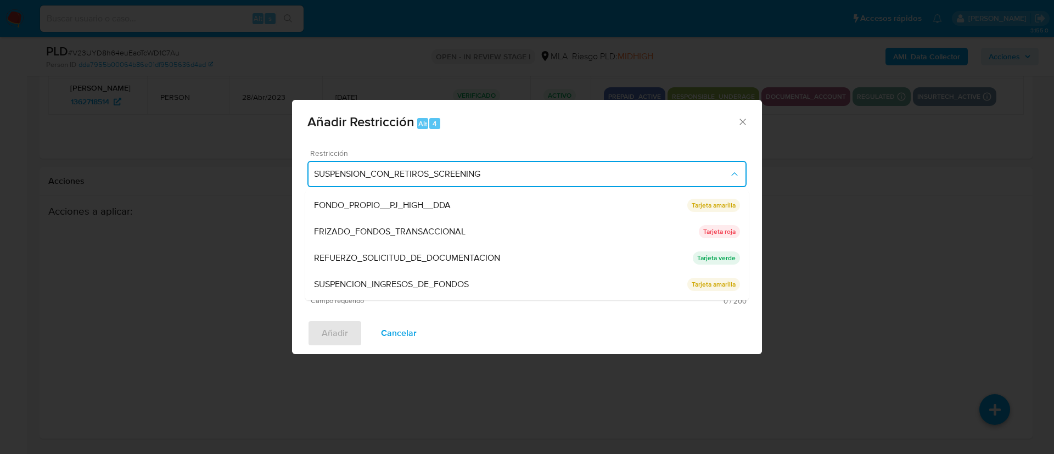
click at [456, 177] on span "SUSPENSION_CON_RETIROS_SCREENING" at bounding box center [521, 174] width 415 height 11
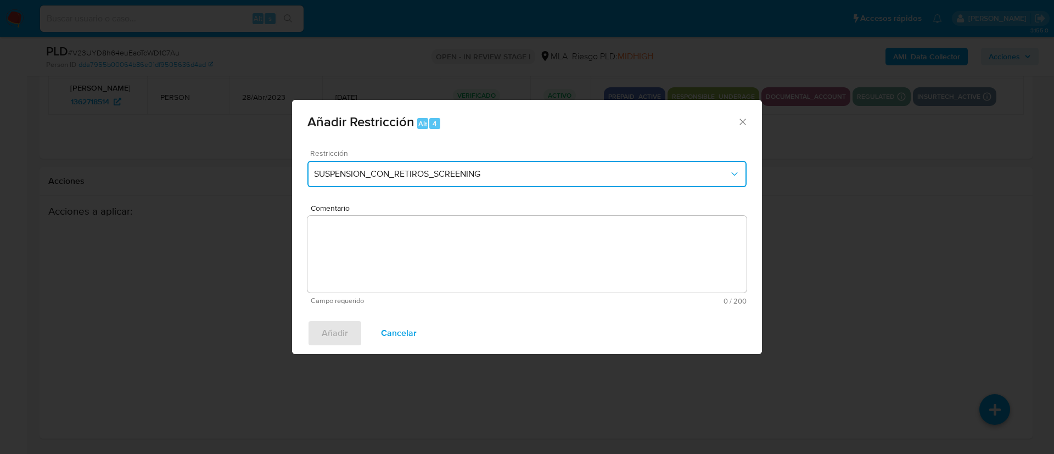
click at [456, 177] on span "SUSPENSION_CON_RETIROS_SCREENING" at bounding box center [521, 174] width 415 height 11
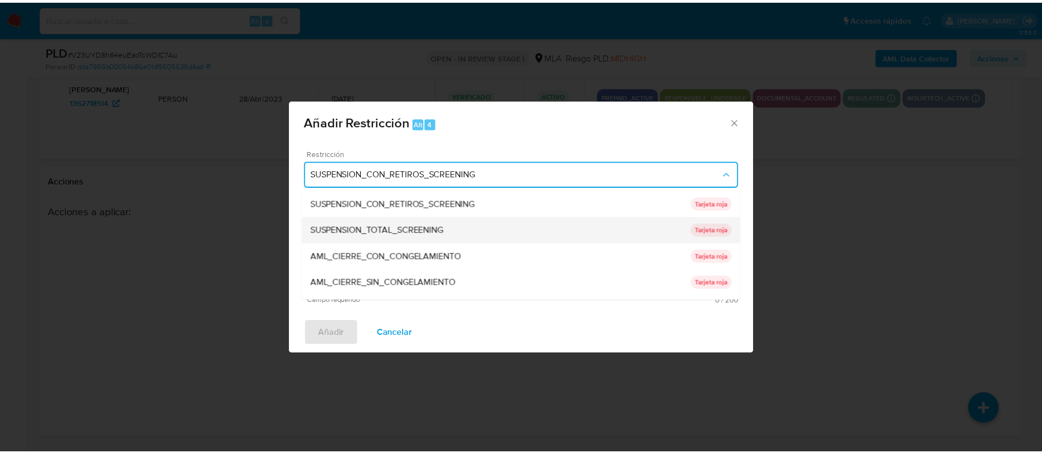
scroll to position [233, 0]
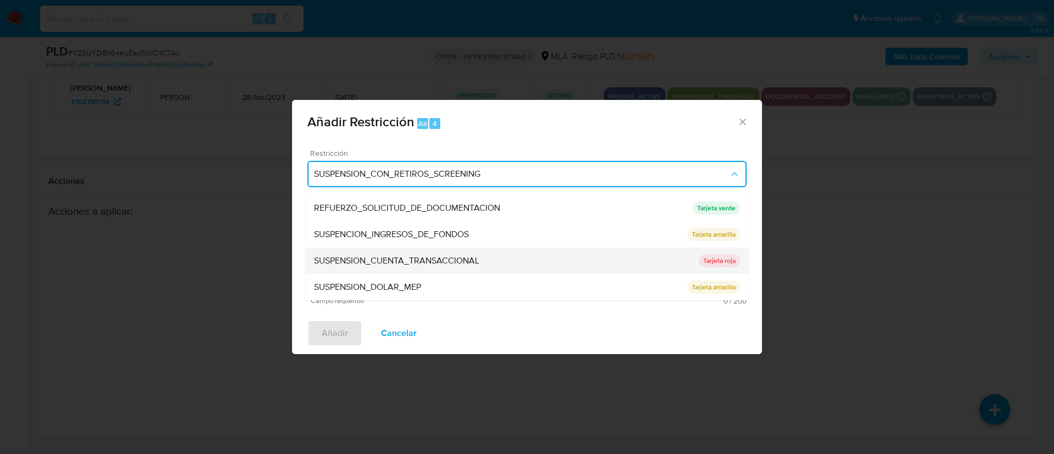
click at [422, 260] on span "SUSPENSION_CUENTA_TRANSACCIONAL" at bounding box center [396, 260] width 165 height 11
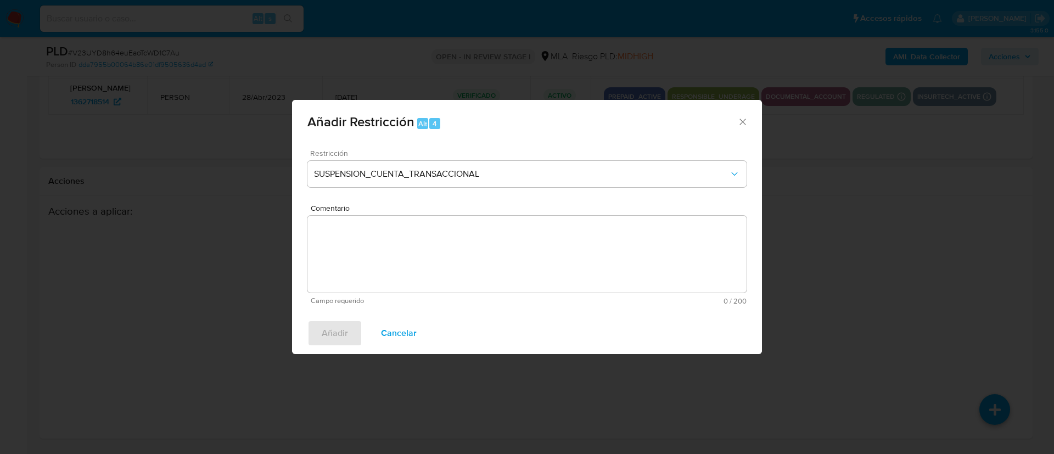
click at [382, 270] on textarea "Comentario" at bounding box center [527, 254] width 439 height 77
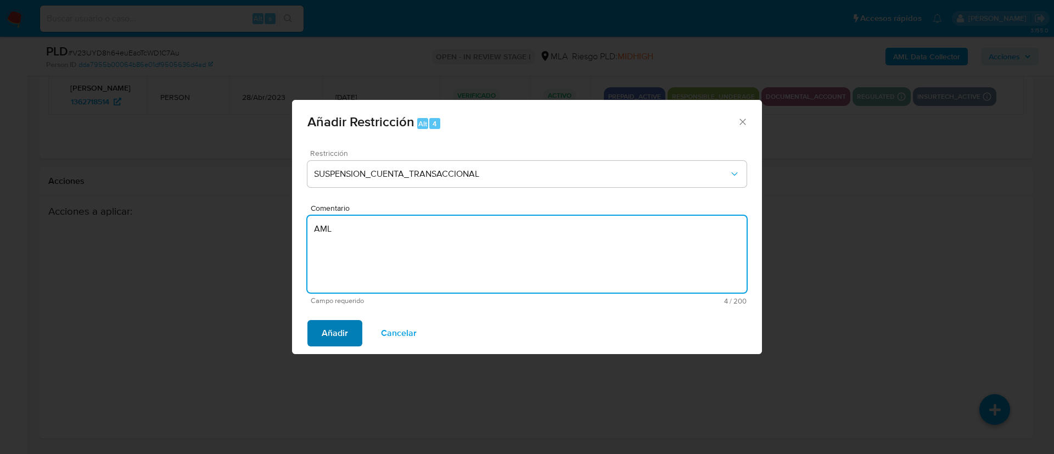
type textarea "AML"
click at [335, 334] on span "Añadir" at bounding box center [335, 333] width 26 height 24
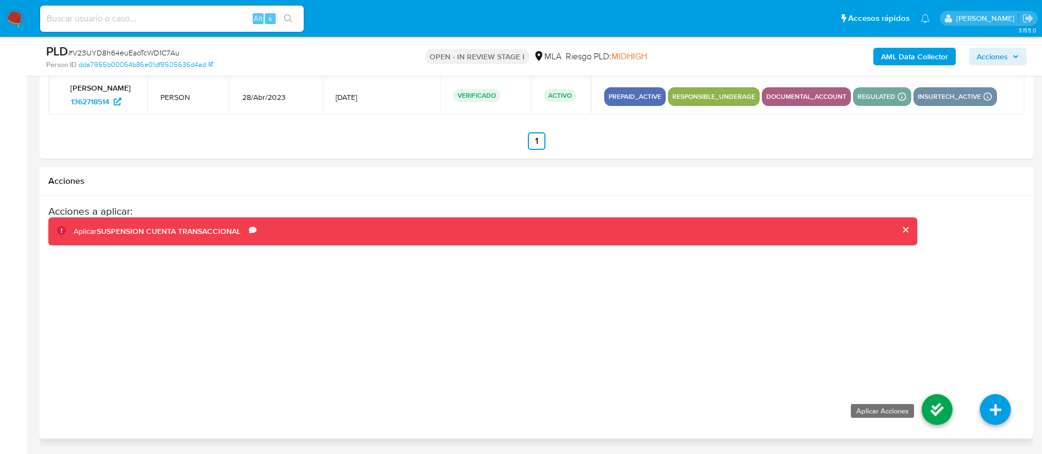
click at [930, 397] on icon at bounding box center [937, 409] width 31 height 31
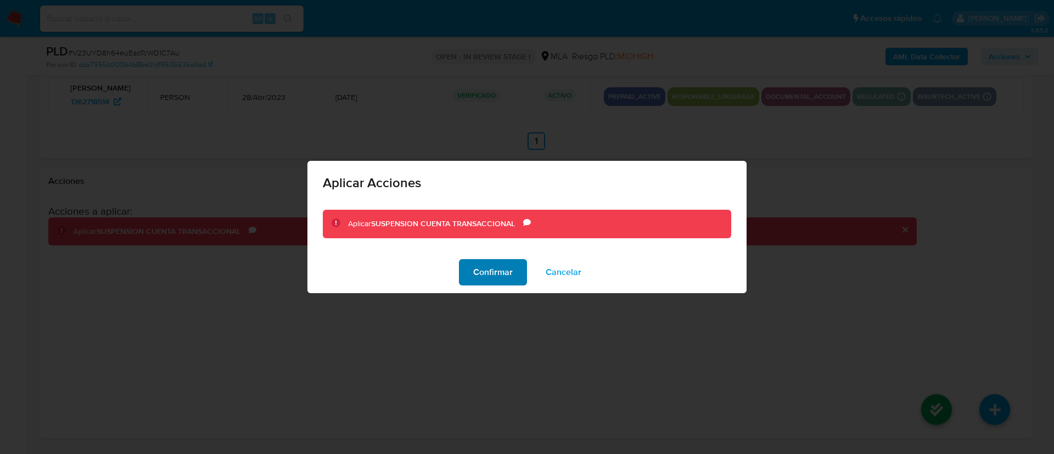
click at [496, 264] on span "Confirmar" at bounding box center [493, 272] width 40 height 24
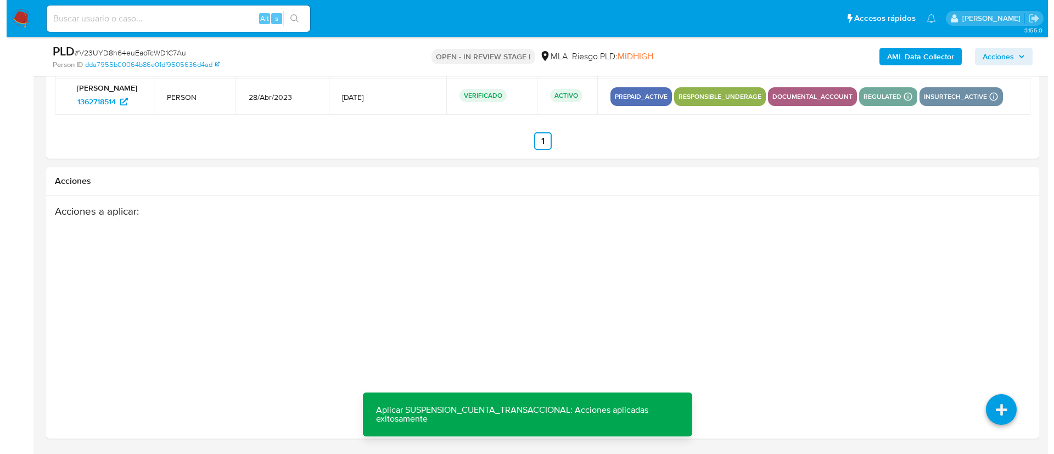
scroll to position [176, 0]
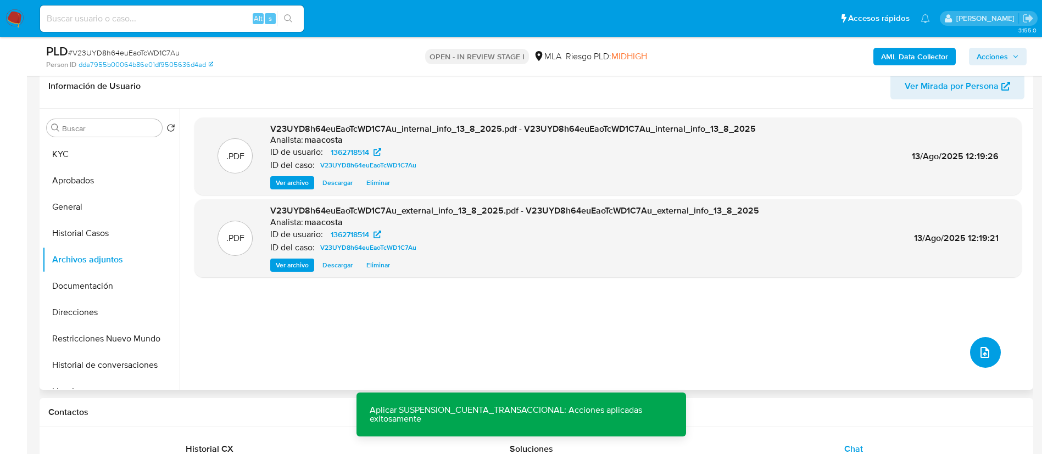
click at [978, 349] on icon "upload-file" at bounding box center [984, 352] width 13 height 13
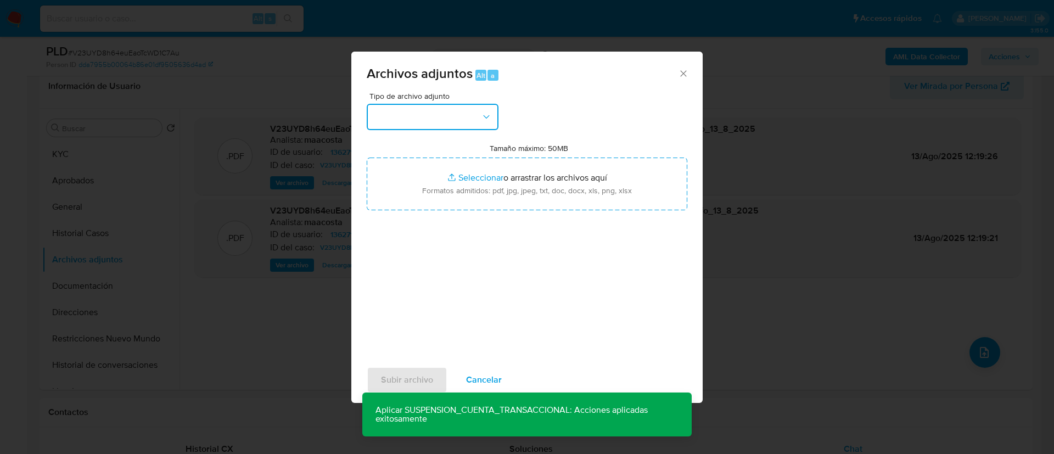
click at [439, 128] on button "button" at bounding box center [433, 117] width 132 height 26
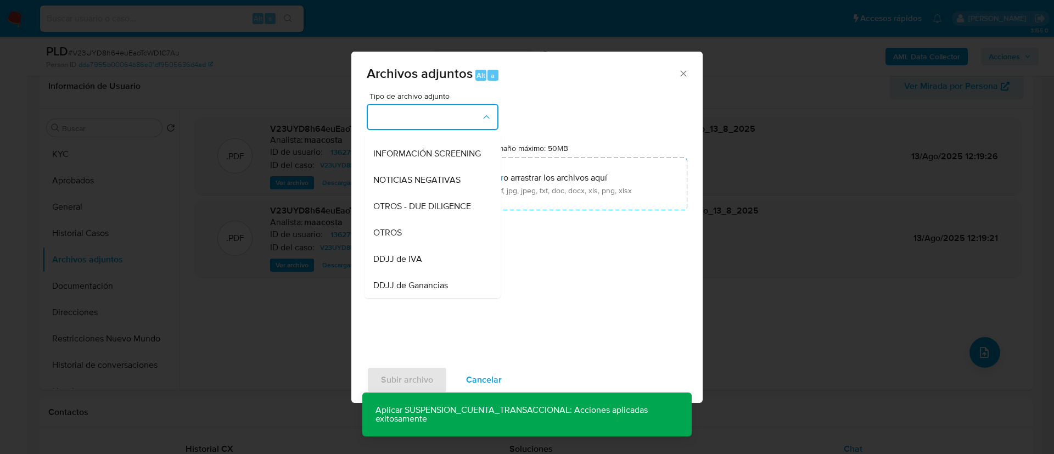
scroll to position [128, 0]
click at [401, 243] on div "OTROS" at bounding box center [429, 229] width 112 height 26
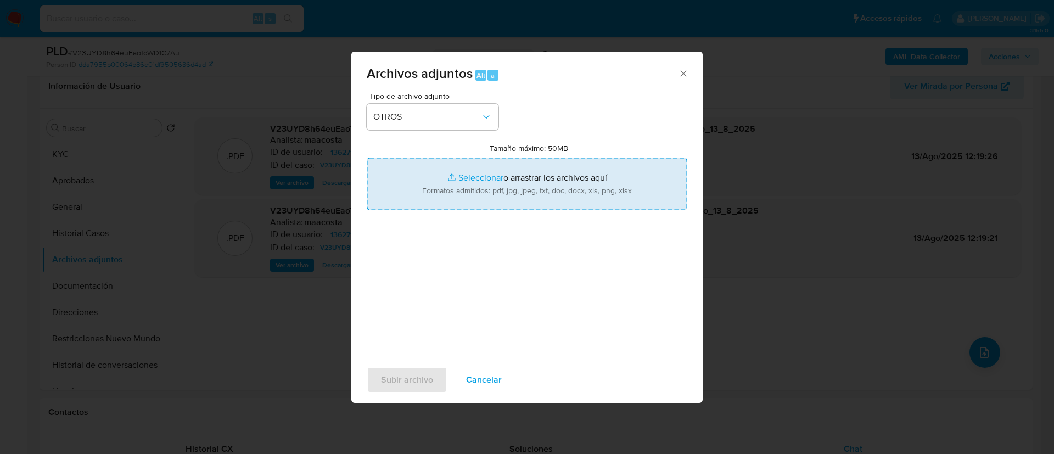
type input "C:\fakepath\Pablo Jose Fernandez - Movimientos.xlsx"
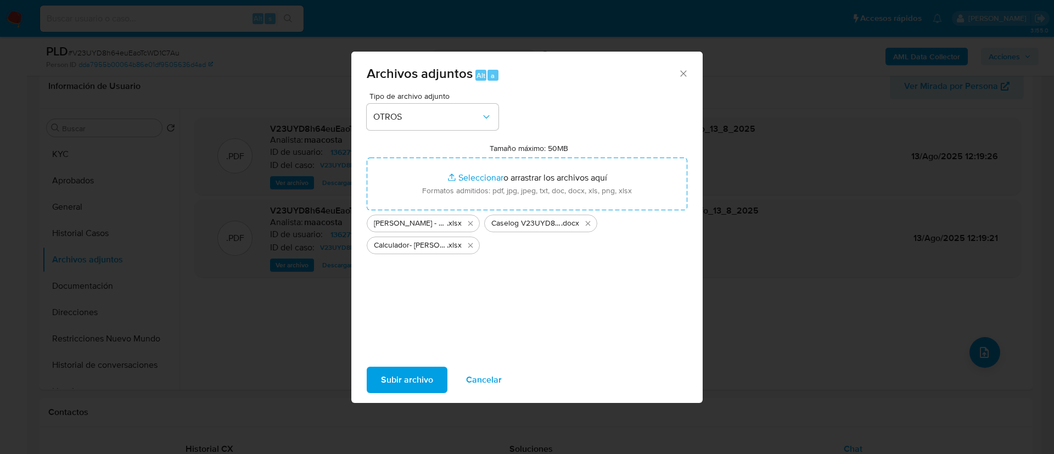
click at [413, 381] on span "Subir archivo" at bounding box center [407, 380] width 52 height 24
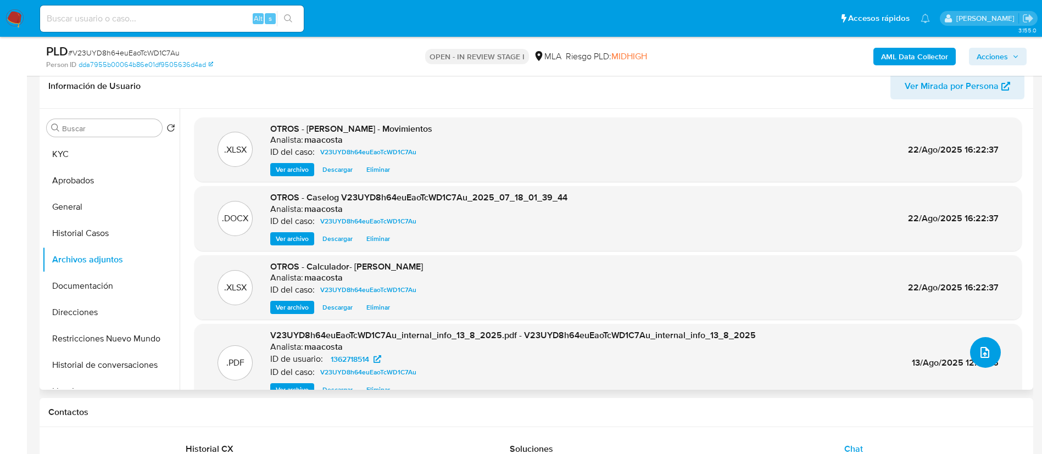
click at [970, 353] on button "upload-file" at bounding box center [985, 352] width 31 height 31
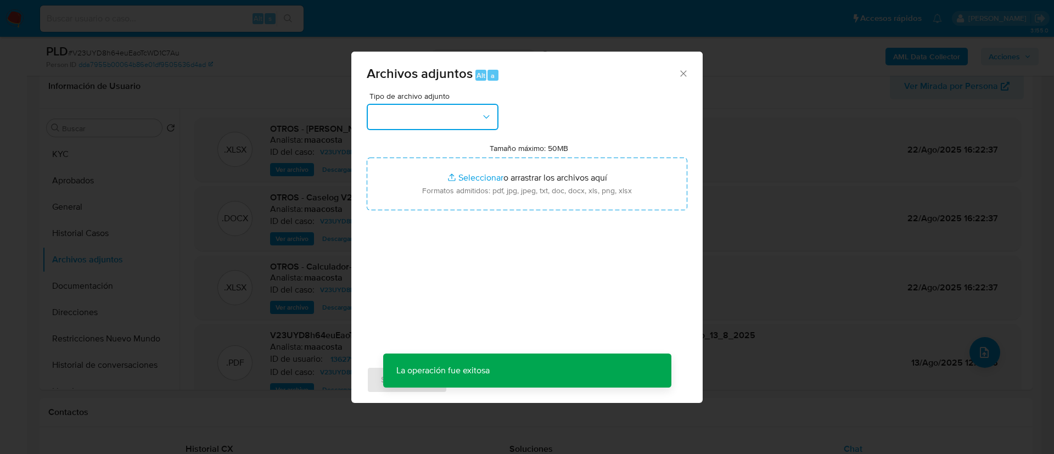
click at [461, 121] on button "button" at bounding box center [433, 117] width 132 height 26
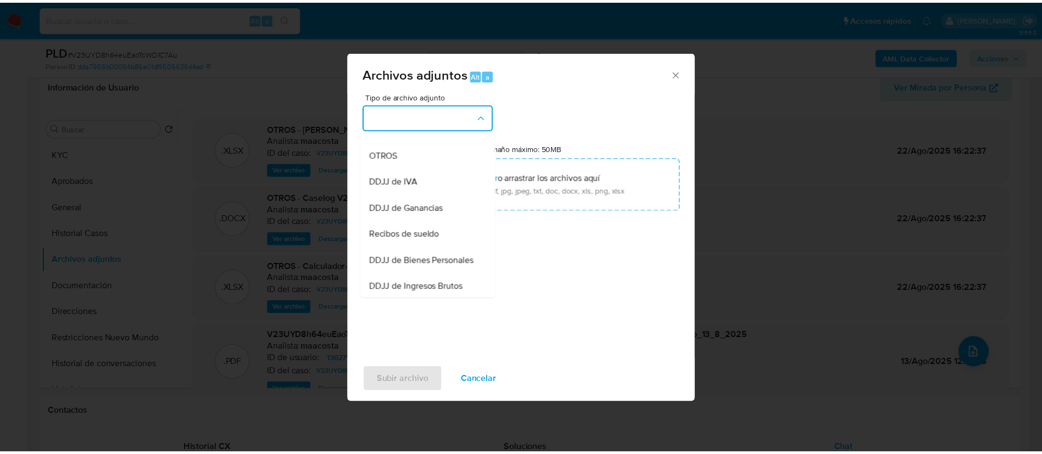
scroll to position [208, 0]
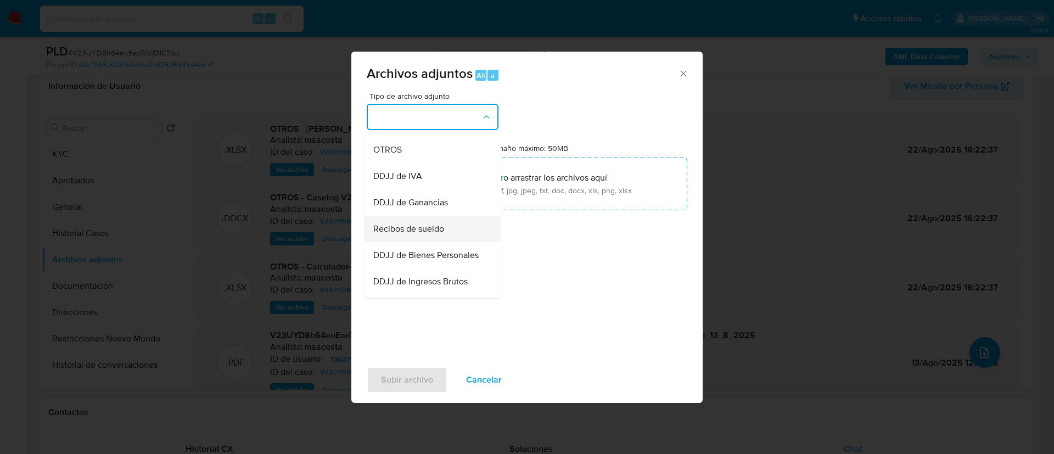
click at [429, 227] on div "Recibos de sueldo" at bounding box center [429, 229] width 112 height 26
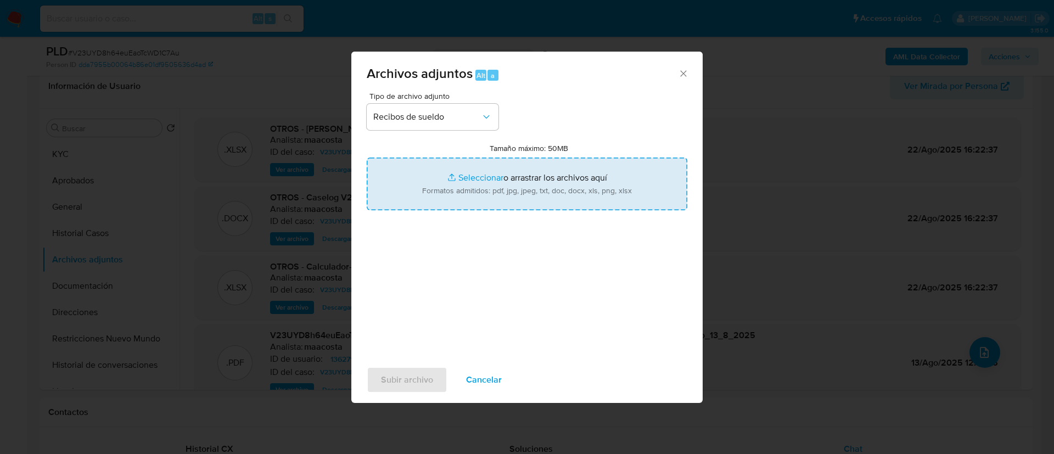
type input "C:\fakepath\Recibos de sueldo - Pablo Jose Fernandez.pdf"
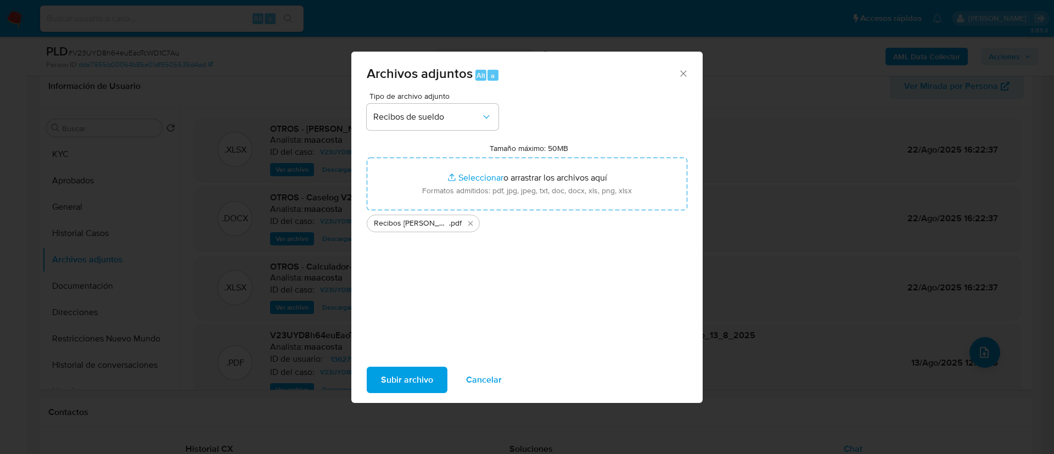
click at [405, 368] on span "Subir archivo" at bounding box center [407, 380] width 52 height 24
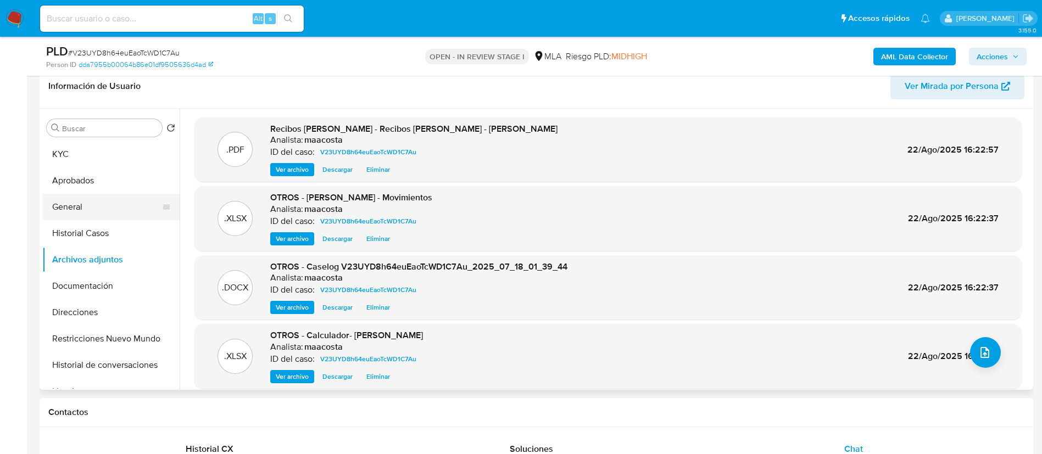
click at [112, 219] on button "General" at bounding box center [106, 207] width 129 height 26
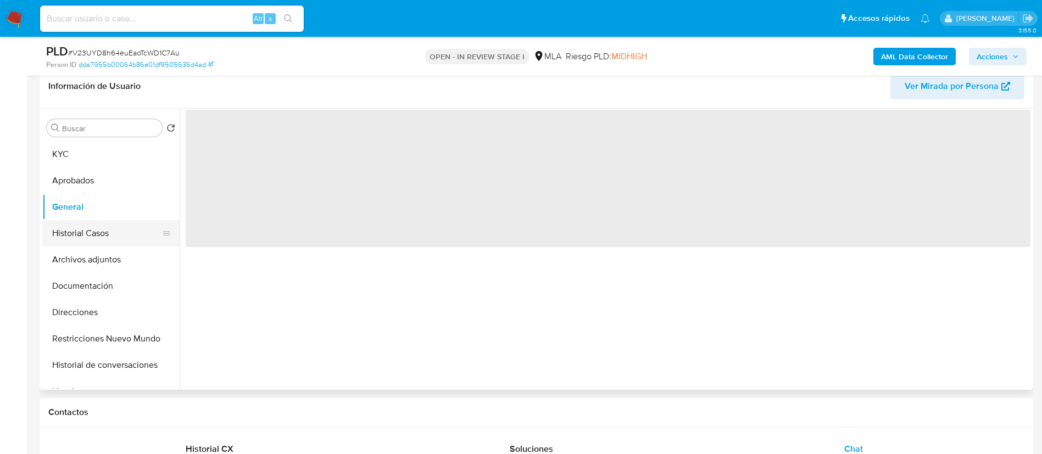
click at [108, 226] on button "Historial Casos" at bounding box center [106, 233] width 129 height 26
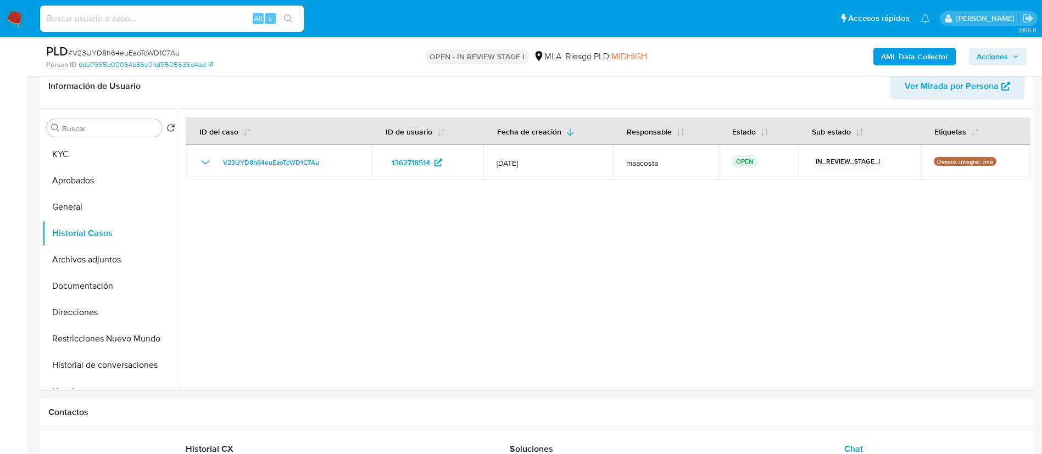
click at [995, 48] on span "Acciones" at bounding box center [991, 57] width 31 height 18
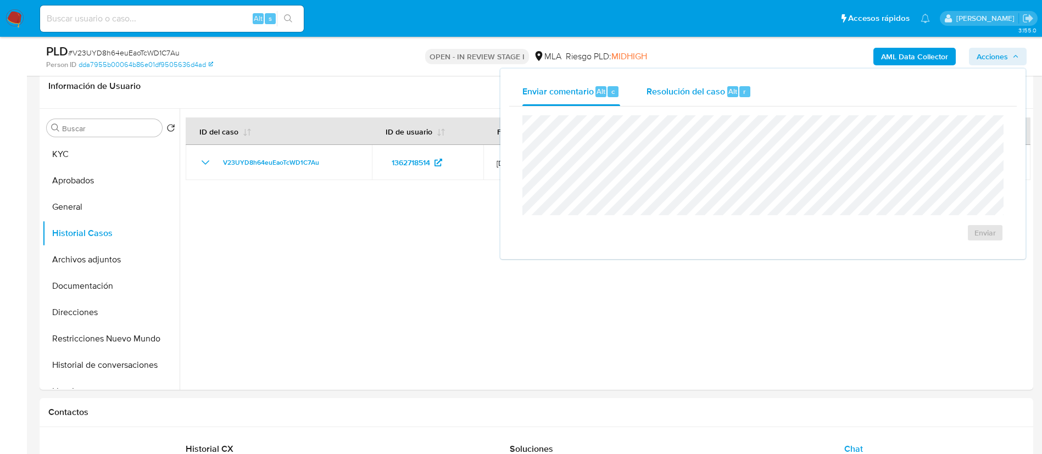
click at [718, 81] on div "Resolución del caso Alt r" at bounding box center [698, 91] width 105 height 29
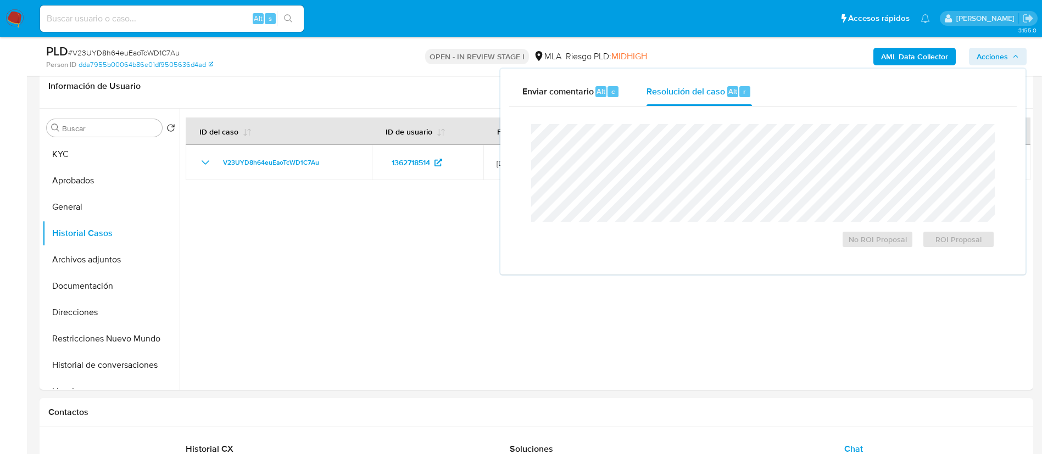
scroll to position [166, 0]
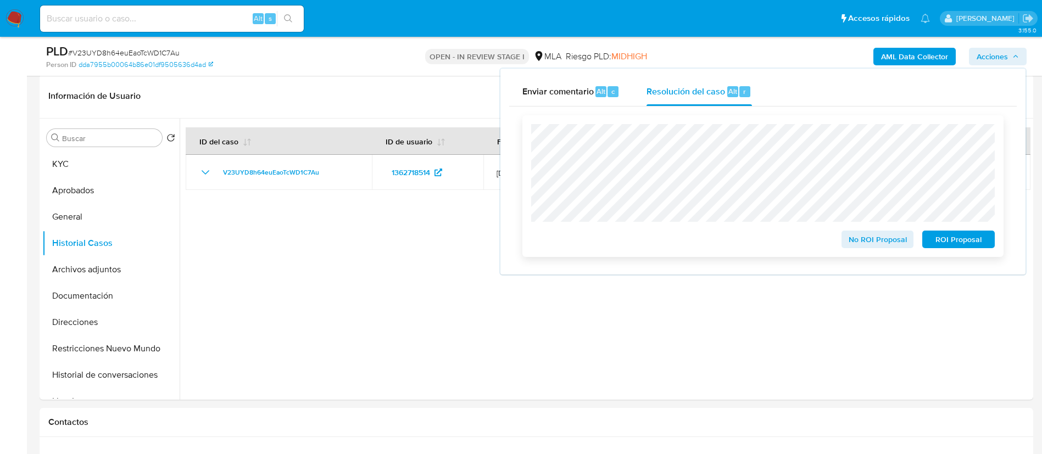
click at [949, 243] on span "ROI Proposal" at bounding box center [958, 239] width 57 height 15
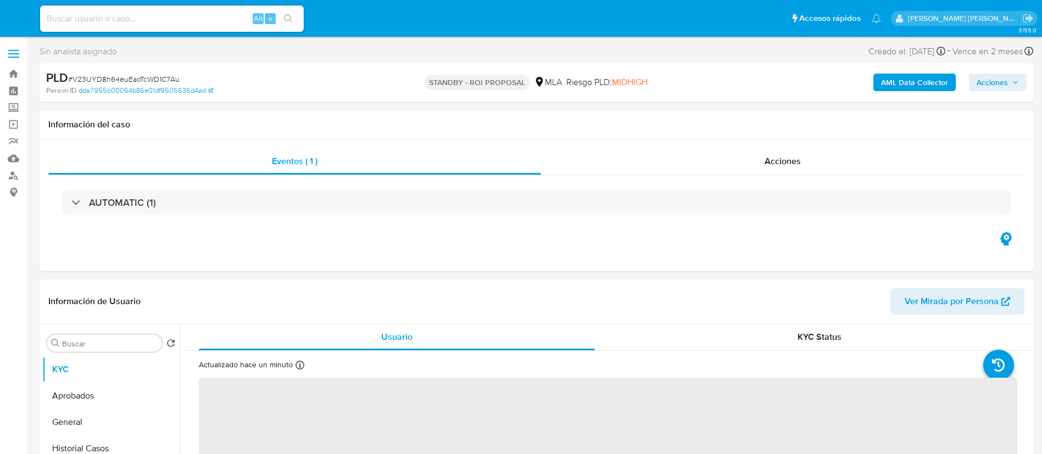
select select "10"
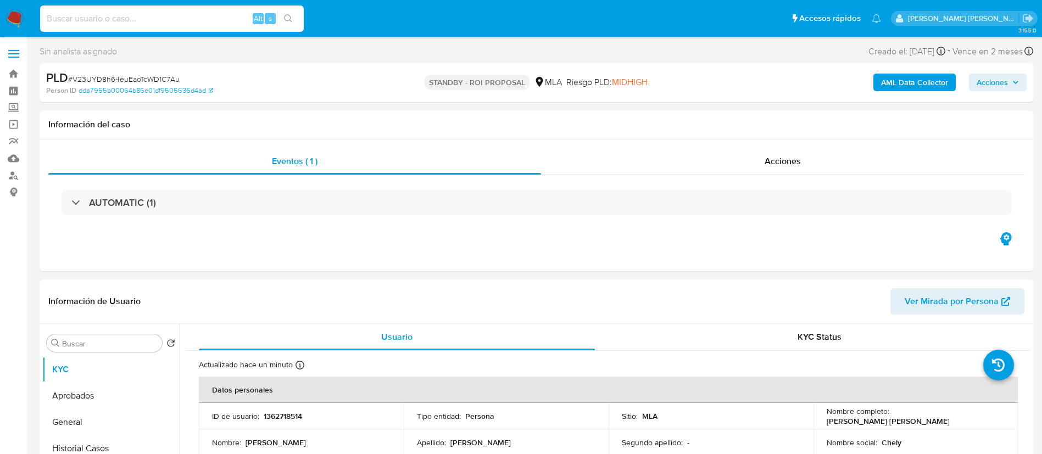
paste input "Vtmi4VnoASsap3fQ1UKum7sl"
click at [186, 20] on input "Vtmi4VnoASsap3fQ1UKum7sl" at bounding box center [172, 19] width 264 height 14
type input "Vtmi4VnoASsap3fQ1UKum7sl"
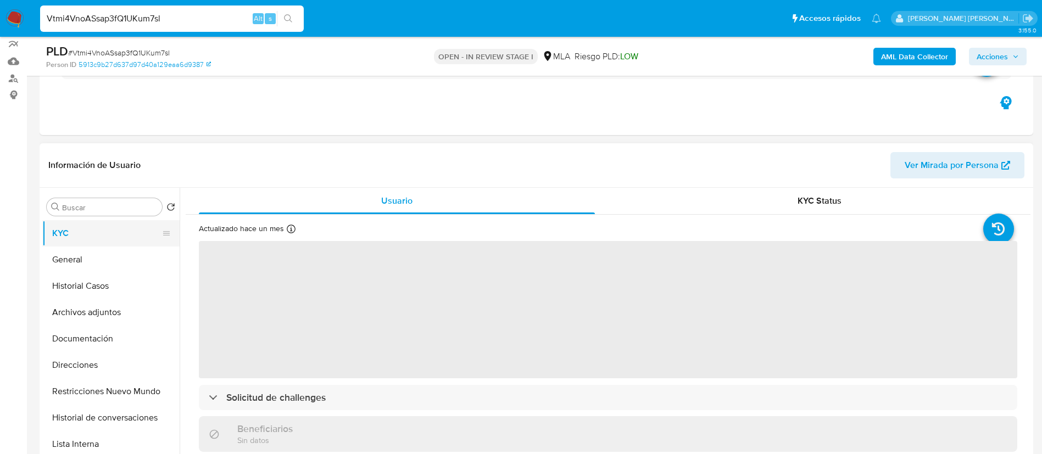
scroll to position [100, 0]
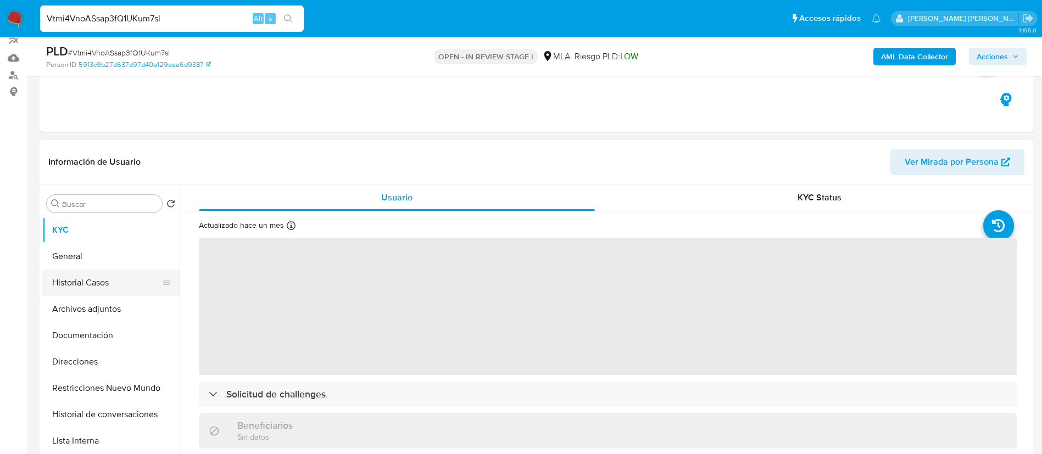
click at [91, 283] on button "Historial Casos" at bounding box center [106, 283] width 129 height 26
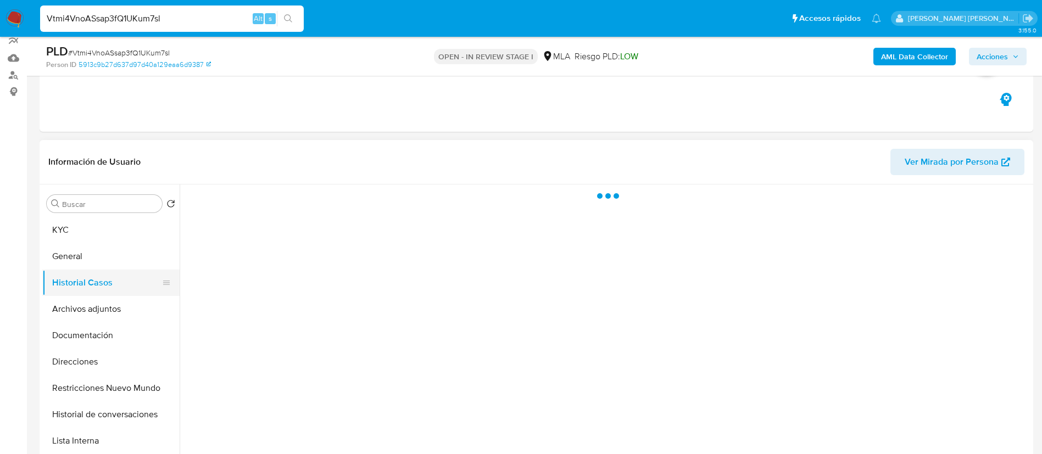
select select "10"
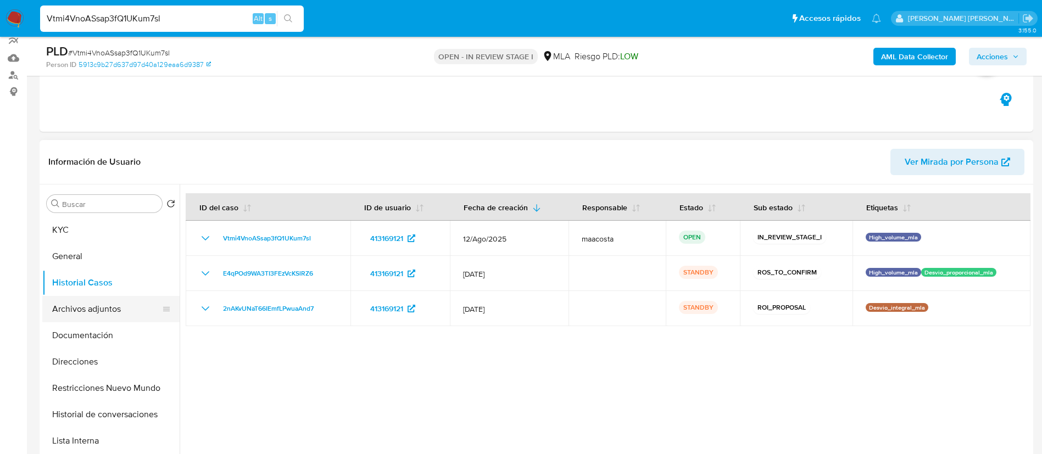
click at [76, 310] on button "Archivos adjuntos" at bounding box center [106, 309] width 129 height 26
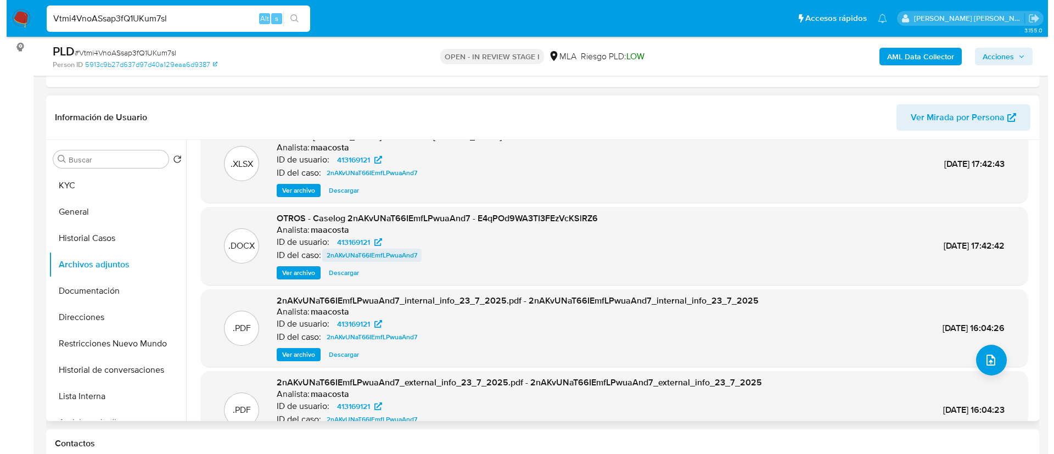
scroll to position [23, 0]
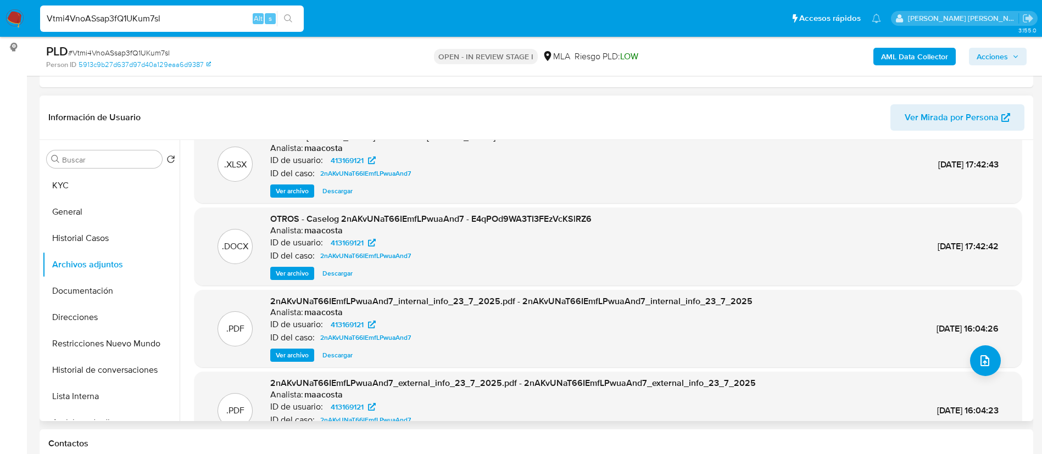
click at [292, 272] on span "Ver archivo" at bounding box center [292, 273] width 33 height 11
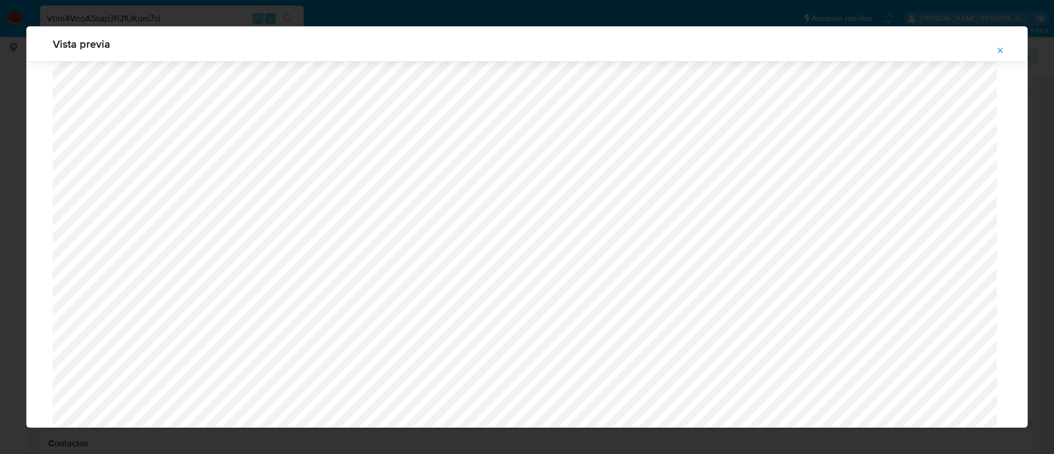
scroll to position [481, 0]
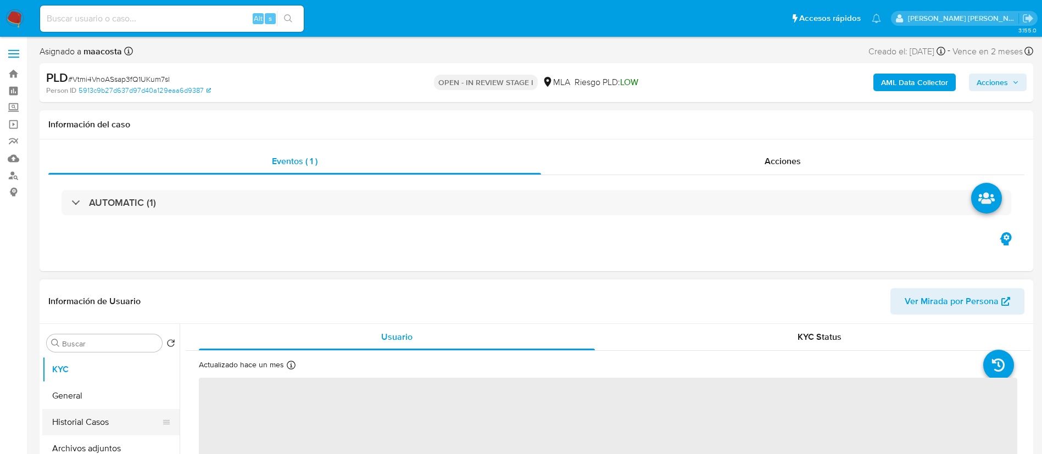
select select "10"
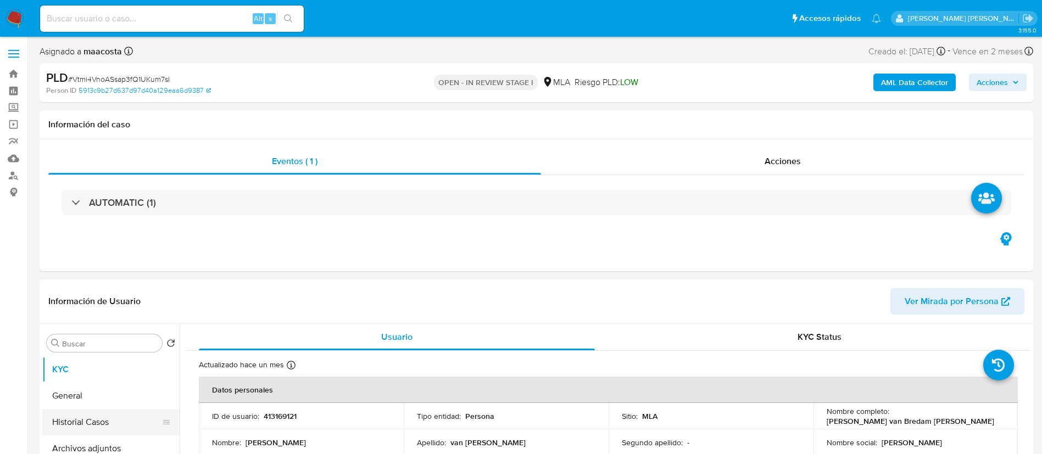
click at [101, 420] on button "Historial Casos" at bounding box center [106, 422] width 129 height 26
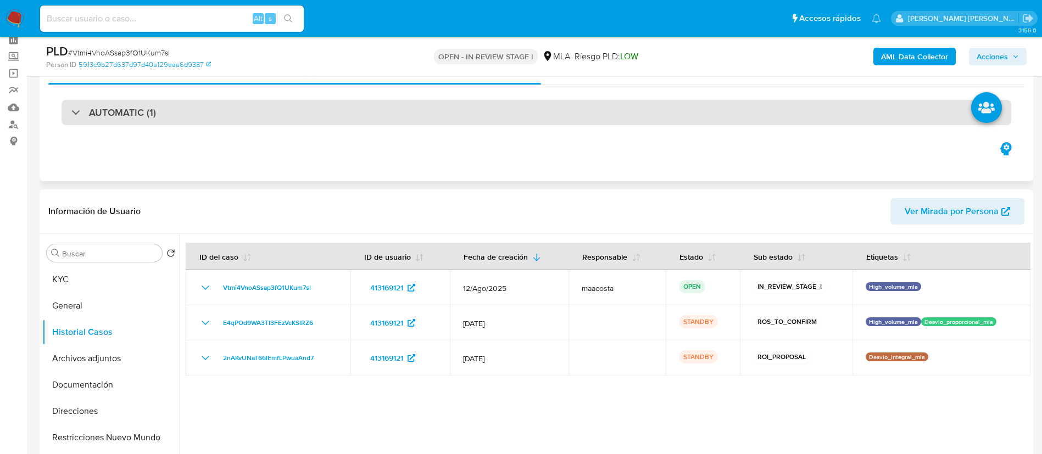
scroll to position [95, 0]
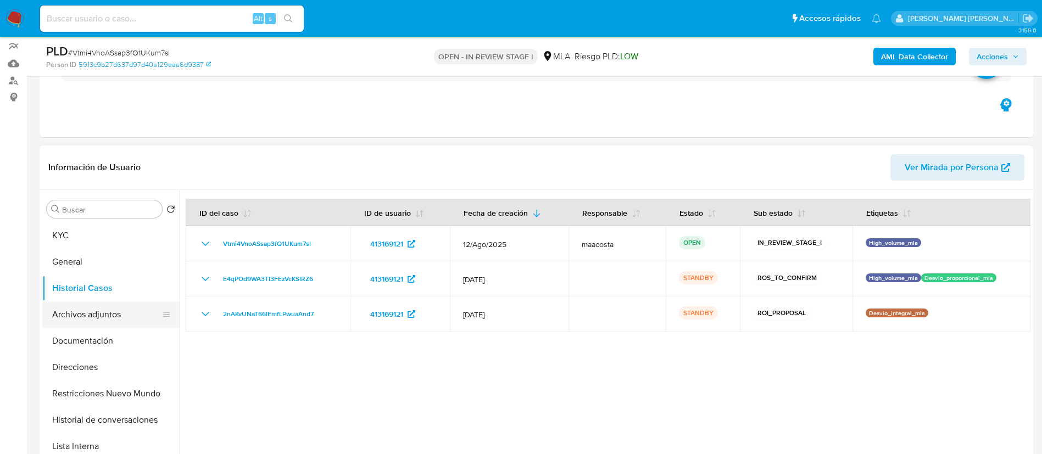
click at [103, 320] on button "Archivos adjuntos" at bounding box center [106, 314] width 129 height 26
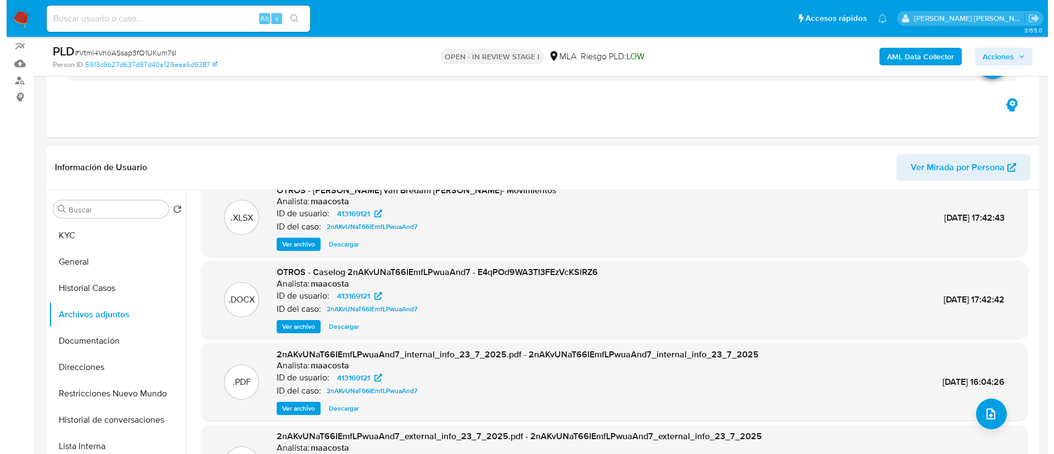
scroll to position [20, 0]
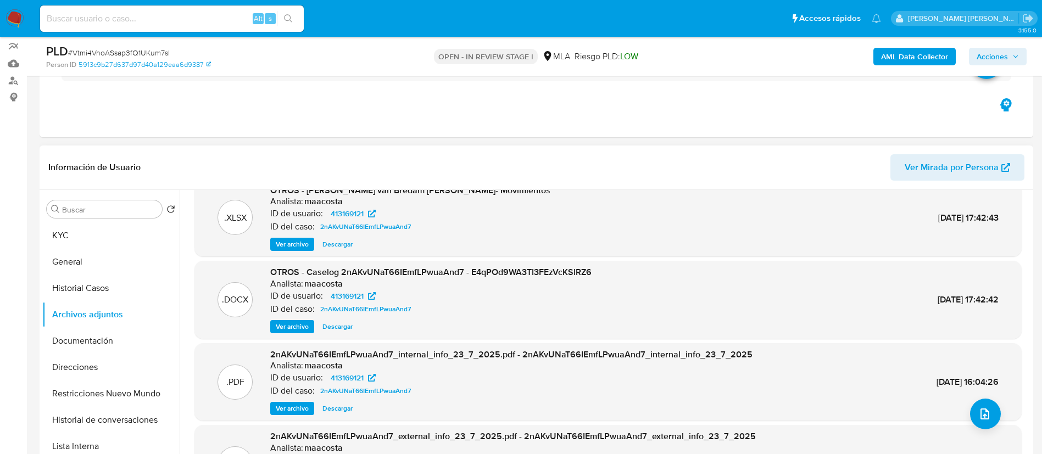
click at [277, 328] on span "Ver archivo" at bounding box center [292, 326] width 33 height 11
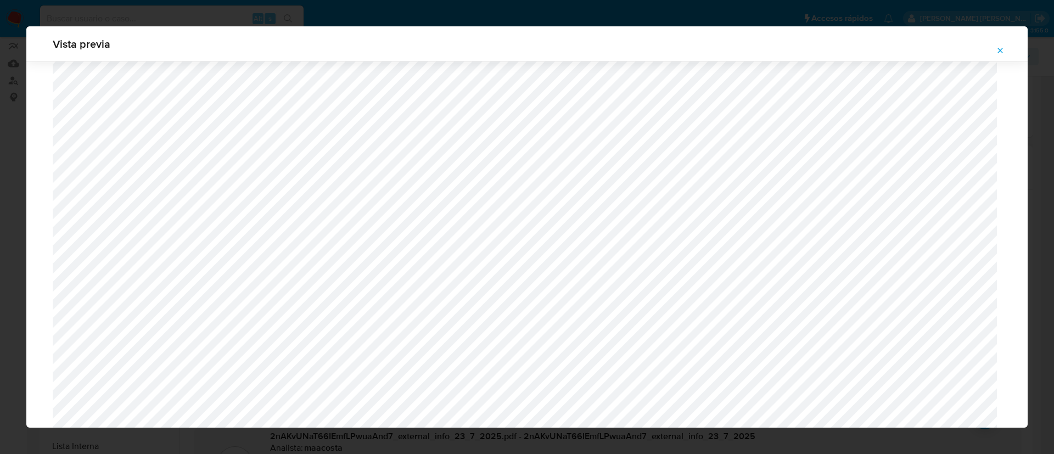
scroll to position [485, 0]
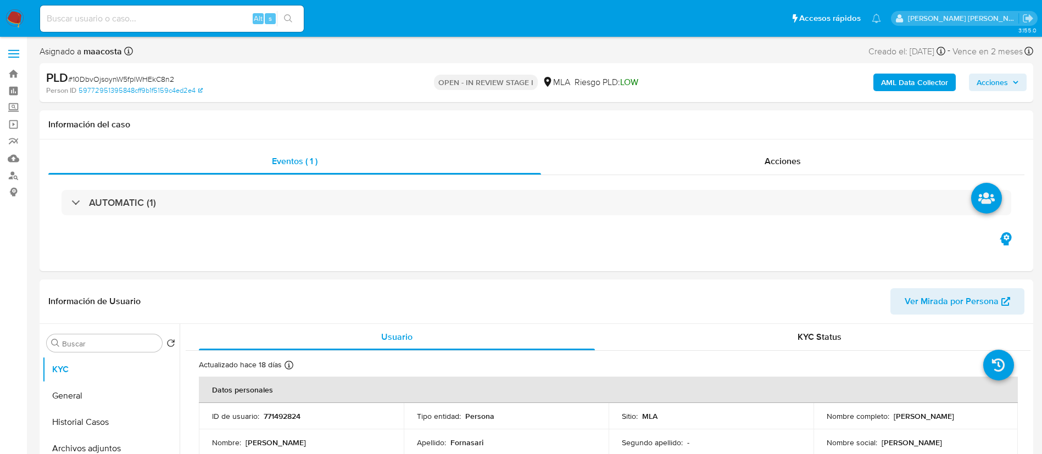
select select "10"
click at [118, 440] on button "Archivos adjuntos" at bounding box center [106, 448] width 129 height 26
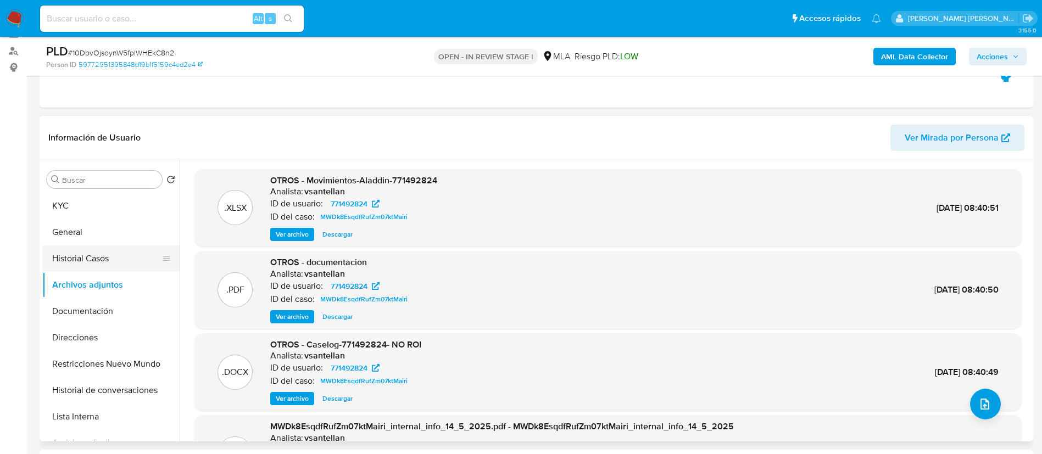
scroll to position [125, 0]
click at [93, 259] on button "Historial Casos" at bounding box center [106, 258] width 129 height 26
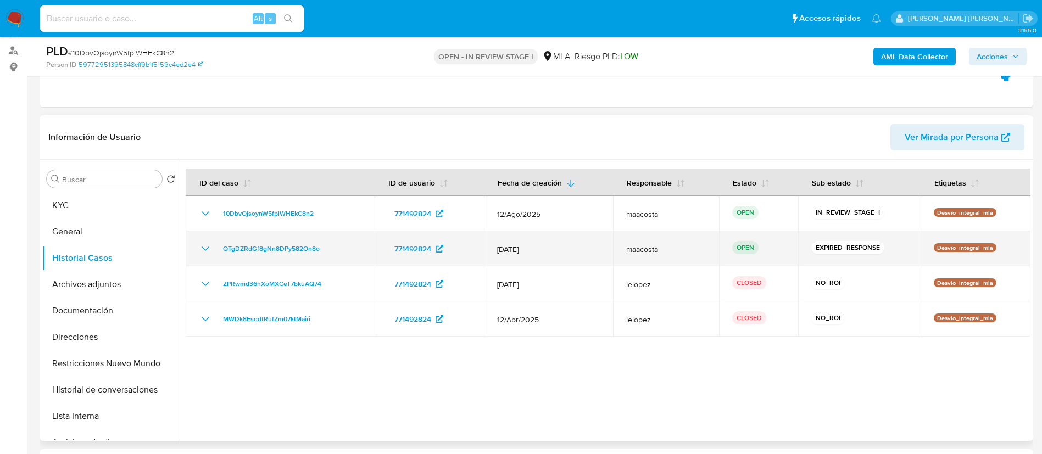
click at [338, 239] on td "QTgDZRdGf8gNn8DPy582On8o" at bounding box center [280, 248] width 189 height 35
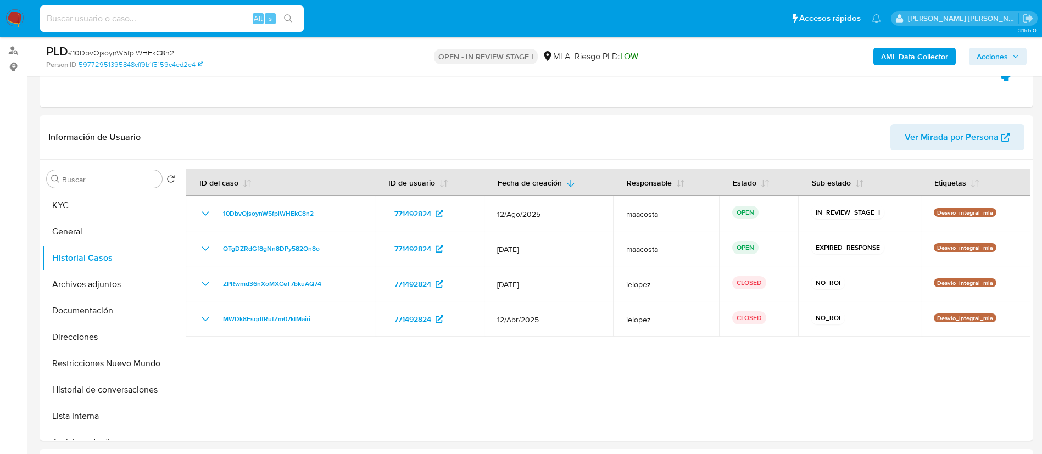
click at [219, 20] on input at bounding box center [172, 19] width 264 height 14
paste input "9w1vgd5H9LBL8ZPrB1kZaCdM"
type input "9w1vgd5H9LBL8ZPrB1kZaCdM"
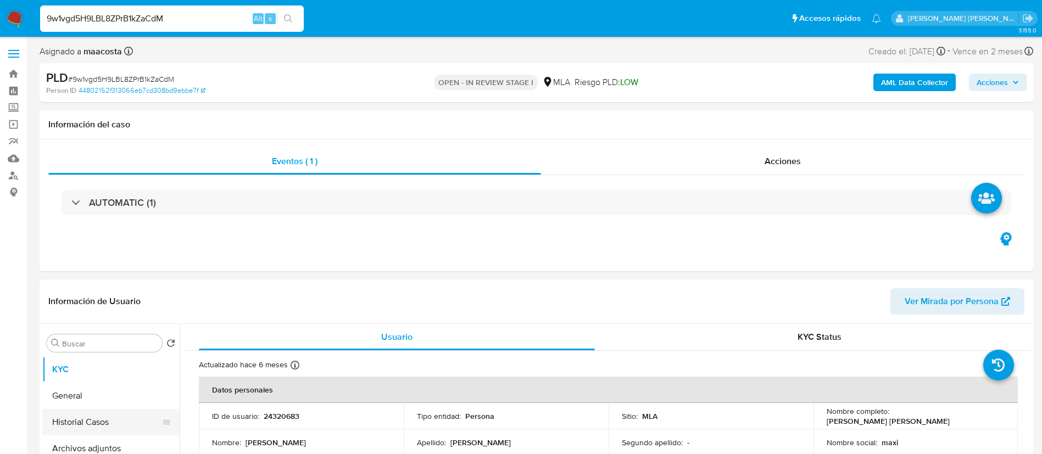
select select "10"
click at [67, 416] on button "Historial Casos" at bounding box center [106, 422] width 129 height 26
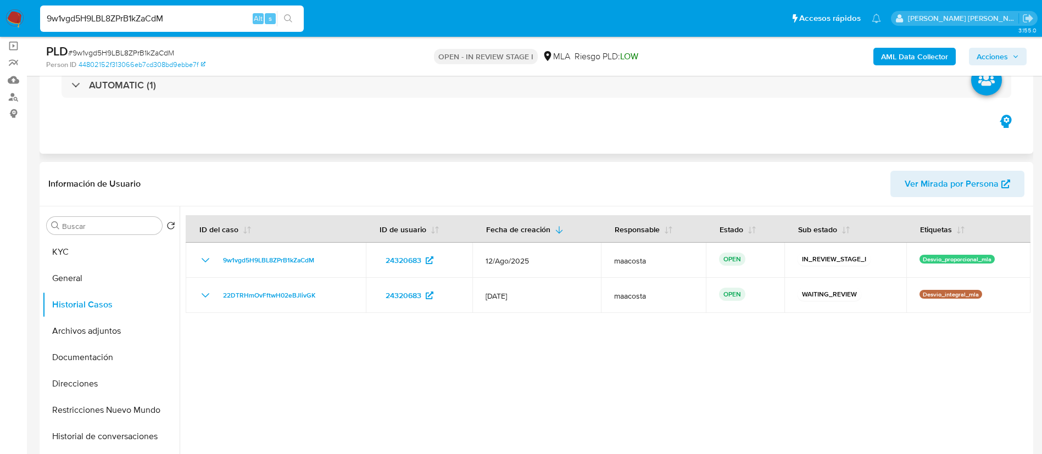
scroll to position [79, 0]
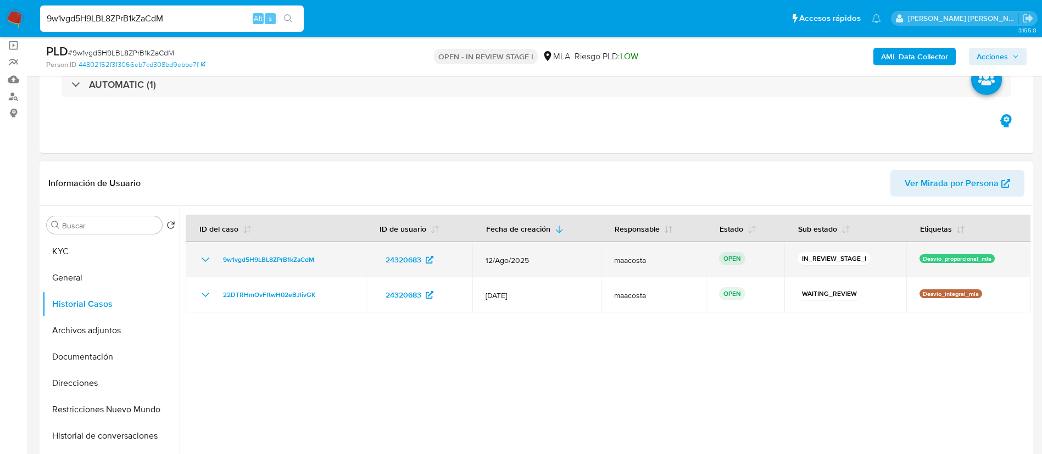
click at [334, 261] on div "9w1vgd5H9LBL8ZPrB1kZaCdM" at bounding box center [276, 259] width 154 height 13
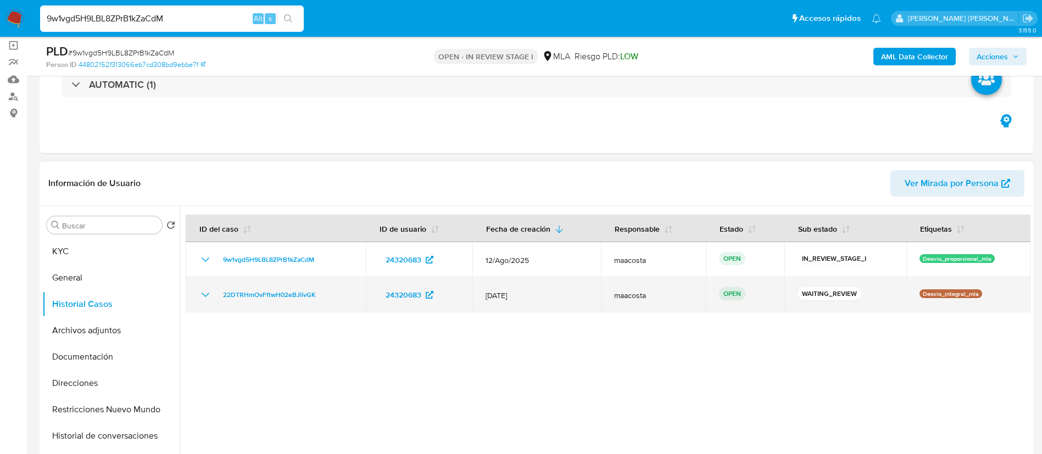
click at [330, 300] on div "22DTRHmOvFftwH02eBJlivGK" at bounding box center [276, 294] width 154 height 13
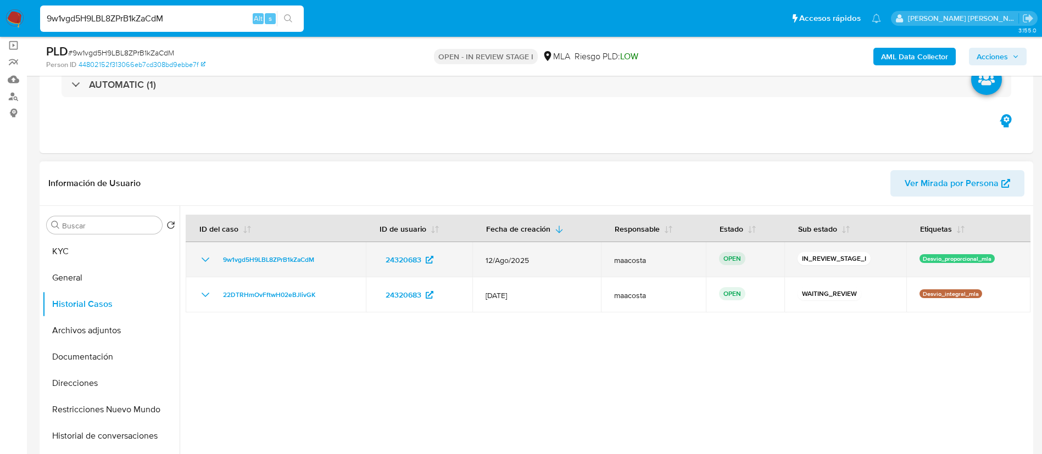
click at [346, 258] on div "9w1vgd5H9LBL8ZPrB1kZaCdM" at bounding box center [276, 259] width 154 height 13
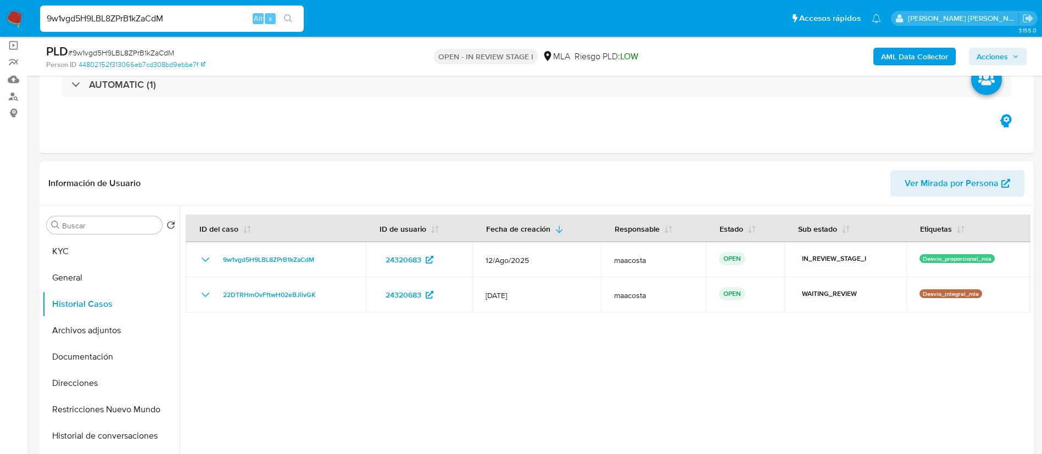
paste input "dAvoc5r2jWV6CJvSmTEcYNIu"
click at [217, 20] on input "9w1vgd5H9LBL8ZPrB1kZaCdM" at bounding box center [172, 19] width 264 height 14
type input "dAvoc5r2jWV6CJvSmTEcYNIu"
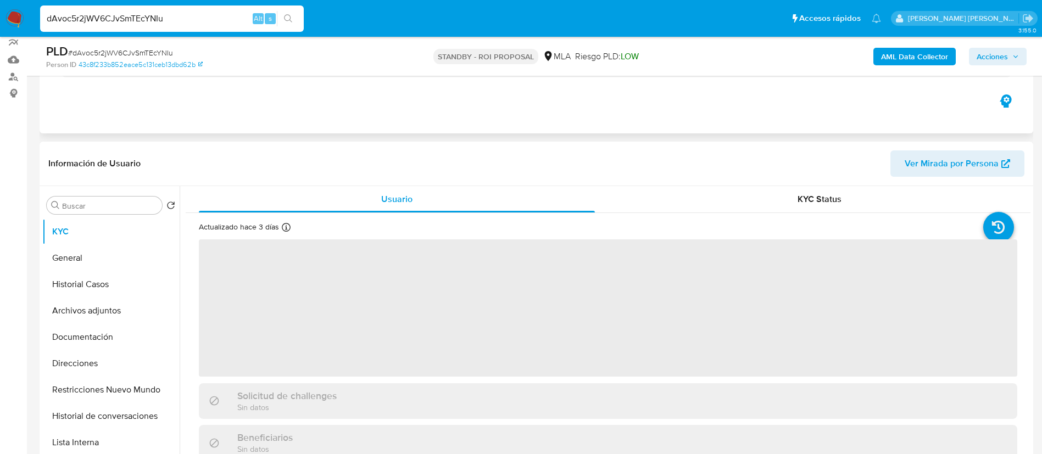
scroll to position [132, 0]
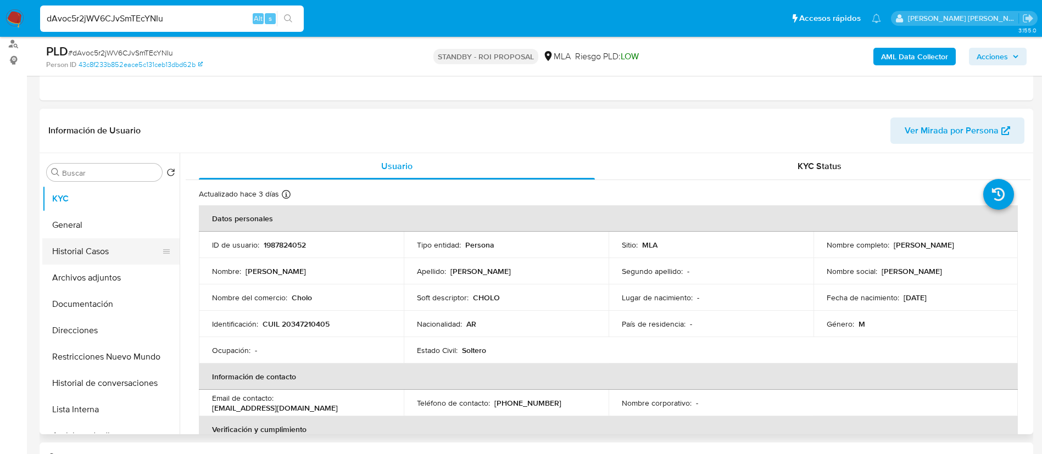
select select "10"
click at [105, 248] on button "Historial Casos" at bounding box center [106, 251] width 129 height 26
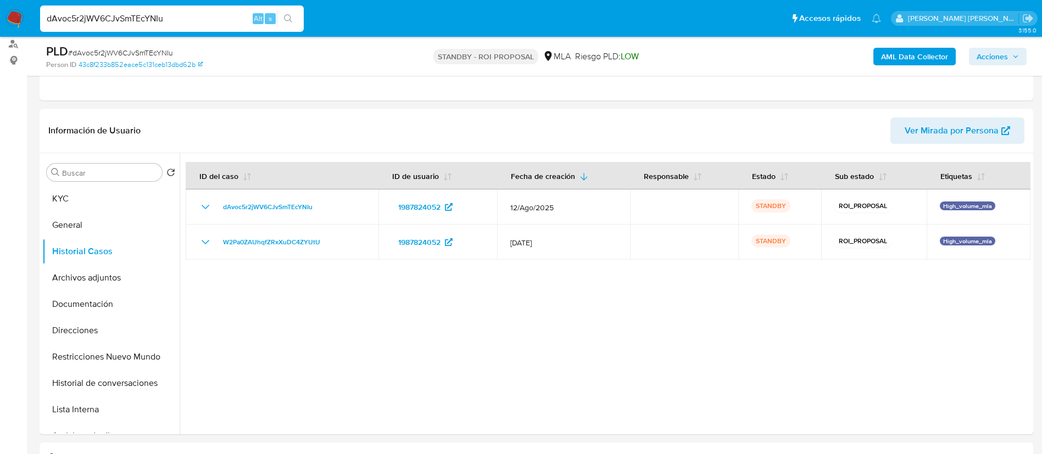
click at [167, 12] on input "dAvoc5r2jWV6CJvSmTEcYNIu" at bounding box center [172, 19] width 264 height 14
paste input "qpDAA5zaXVGjdoAHDrgOvW9p"
type input "qpDAA5zaXVGjdoAHDrgOvW9p"
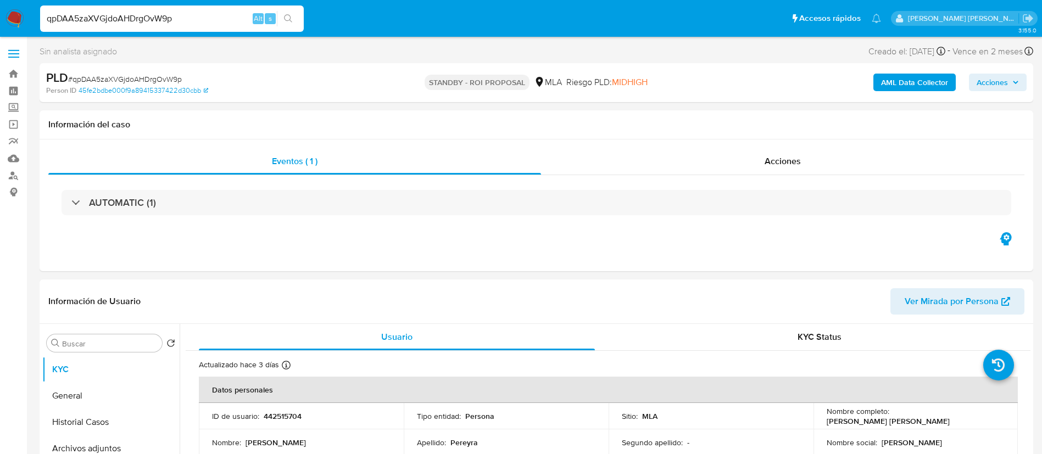
select select "10"
click at [169, 16] on input "qpDAA5zaXVGjdoAHDrgOvW9p" at bounding box center [172, 19] width 264 height 14
paste input "7psqZOaHFfl6uWgTcOny6qy2"
type input "7psqZOaHFfl6uWgTcOny6qy2"
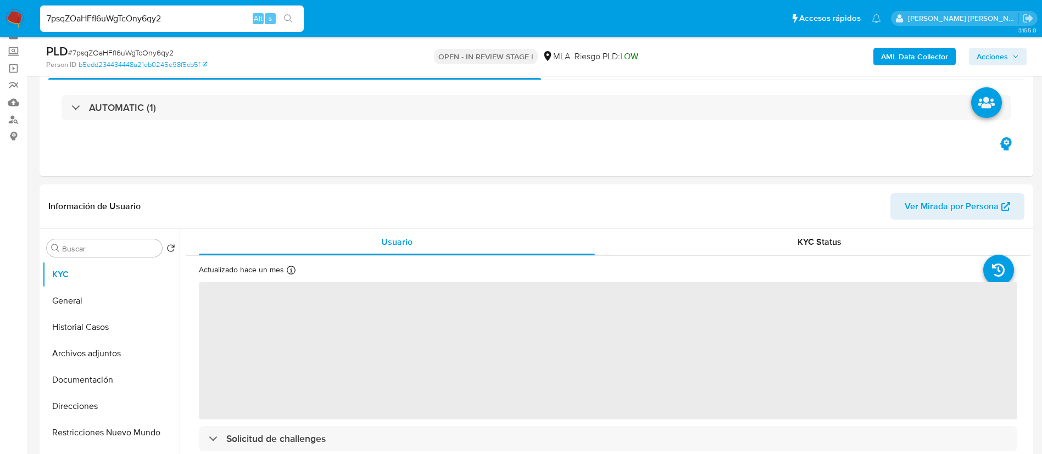
scroll to position [61, 0]
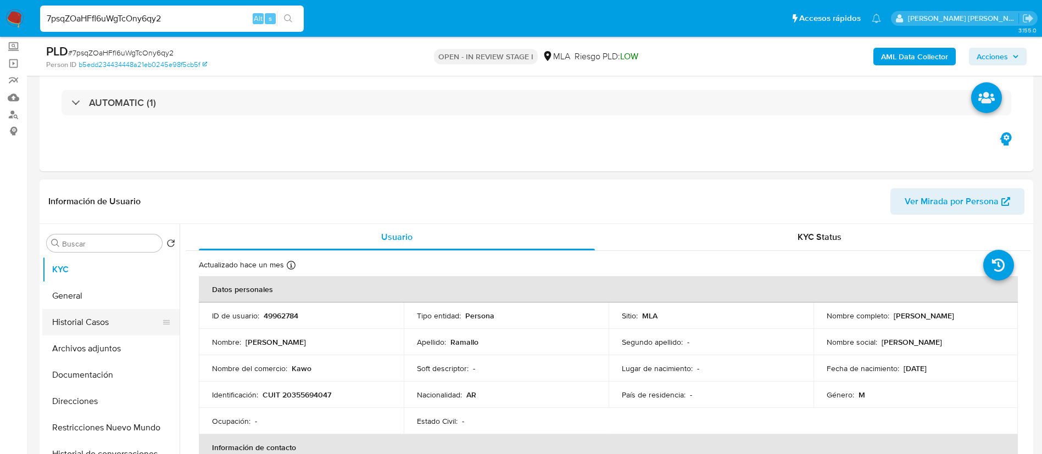
click at [123, 320] on button "Historial Casos" at bounding box center [106, 322] width 129 height 26
select select "10"
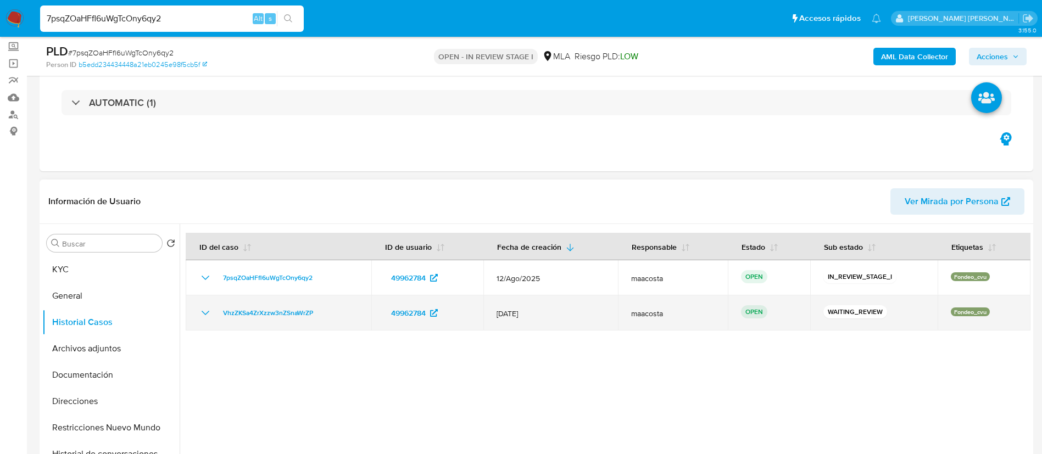
click at [333, 315] on div "VhzZKSa4ZrXzzw3nZSnaWrZP" at bounding box center [278, 312] width 159 height 13
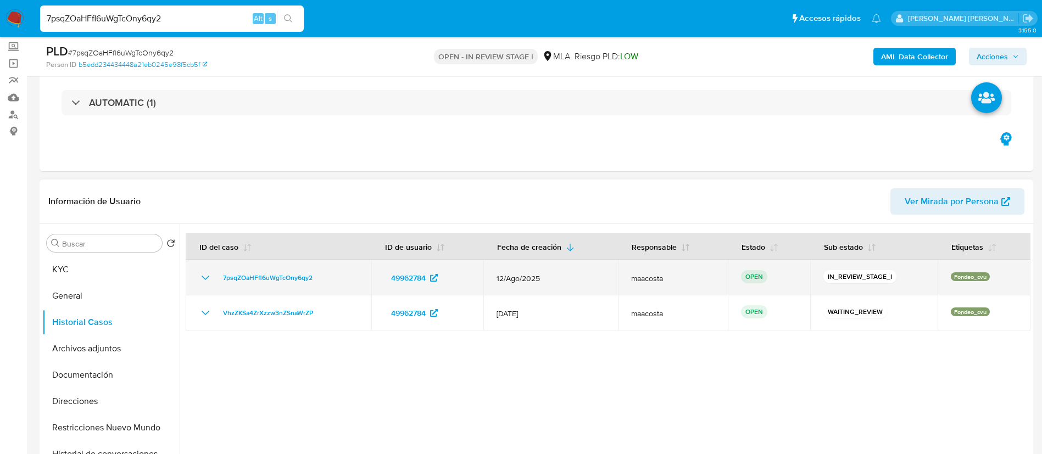
click at [329, 275] on div "7psqZOaHFfl6uWgTcOny6qy2" at bounding box center [278, 277] width 159 height 13
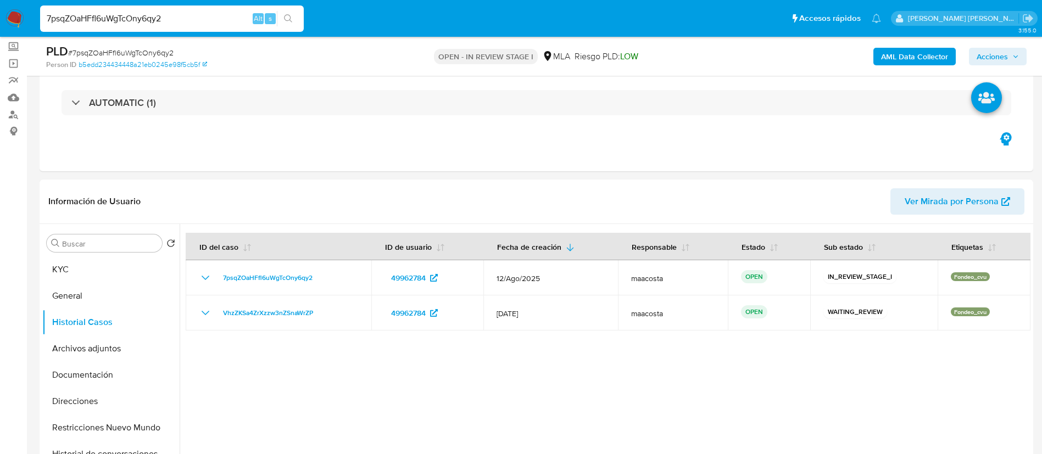
paste input "10DbvOjsoynW5fplWHEkC8n"
click at [202, 16] on input "10DbvOjsoynW5fplWHEkC8n2" at bounding box center [172, 19] width 264 height 14
type input "10DbvOjsoynW5fplWHEkC8n2"
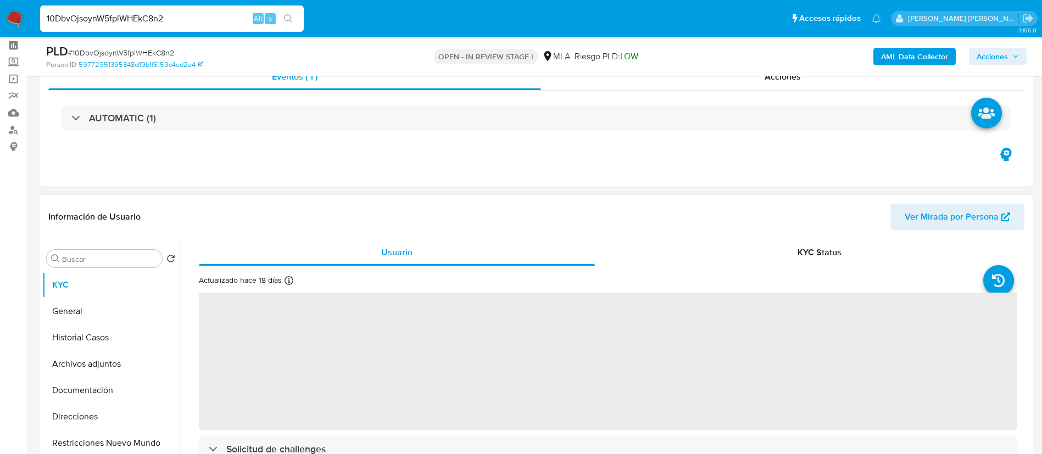
scroll to position [46, 0]
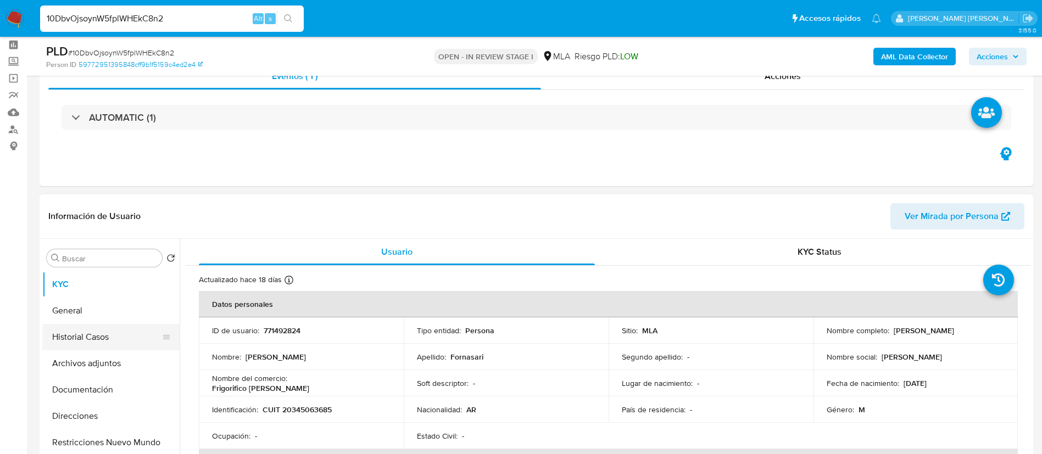
select select "10"
click at [98, 333] on button "Historial Casos" at bounding box center [106, 337] width 129 height 26
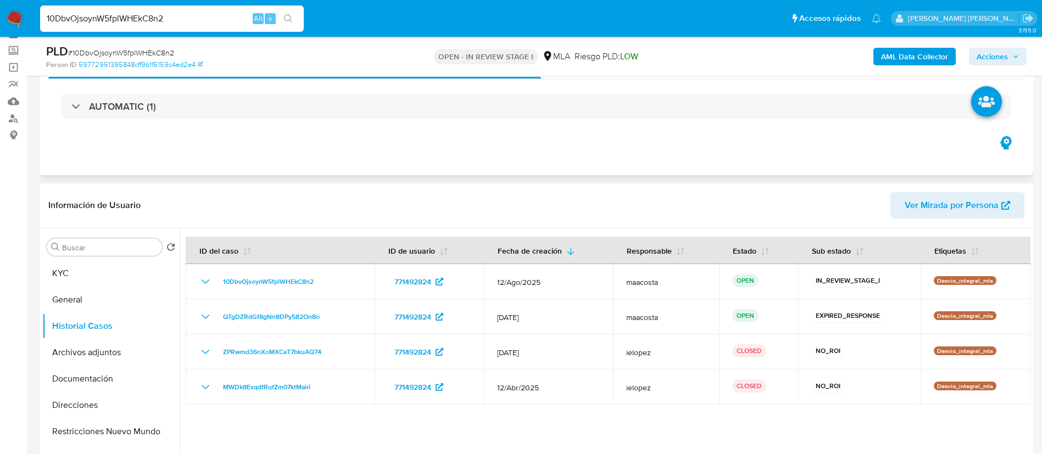
scroll to position [58, 0]
click at [15, 19] on img at bounding box center [14, 18] width 19 height 19
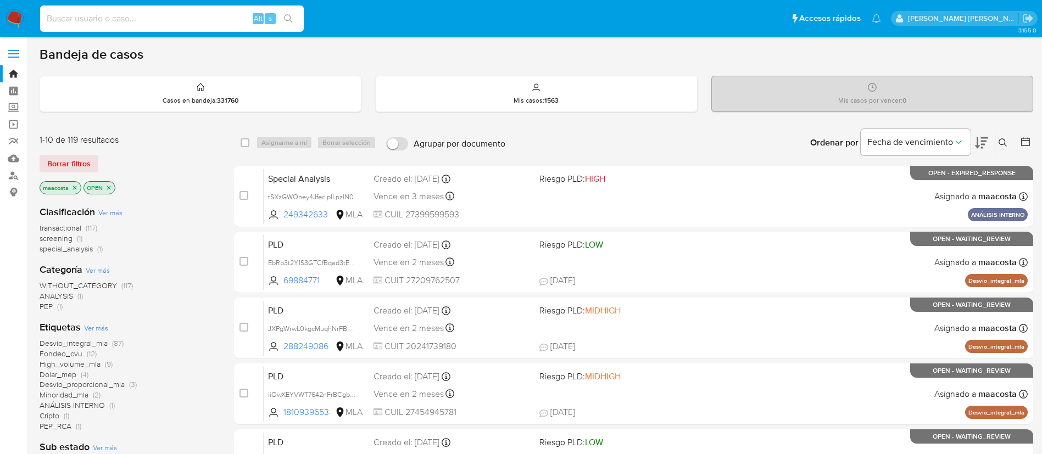
paste input "VhzZKSa4ZrXzzw3nZSnaWrZP"
click at [194, 23] on input "VhzZKSa4ZrXzzw3nZSnaWrZP" at bounding box center [172, 19] width 264 height 14
type input "VhzZKSa4ZrXzzw3nZSnaWrZP"
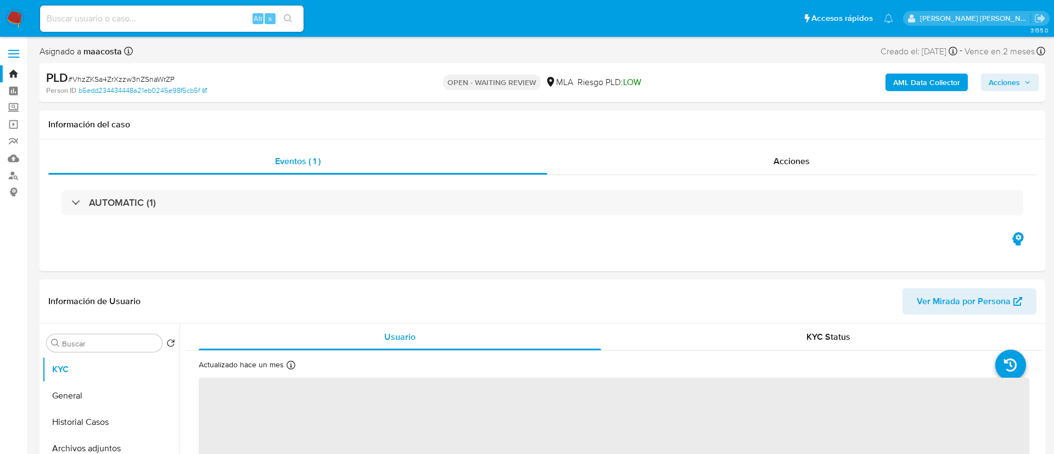
select select "10"
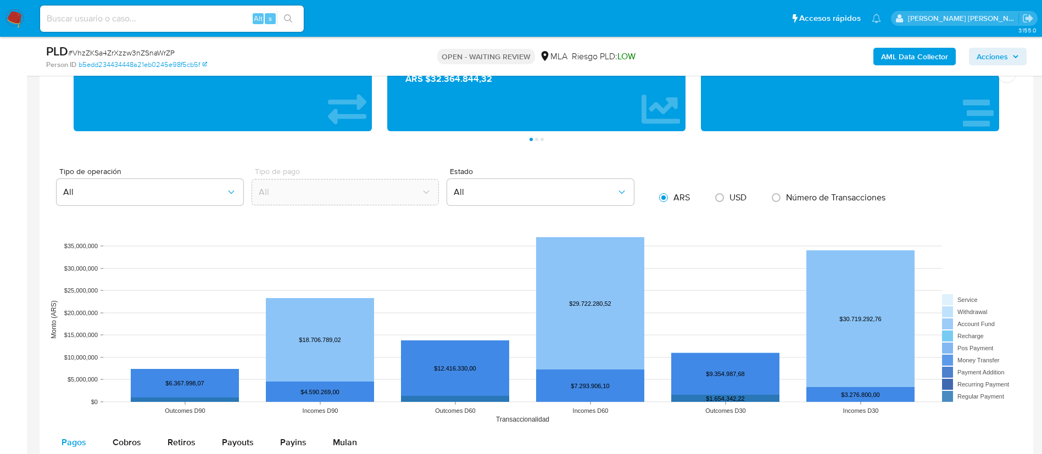
scroll to position [834, 0]
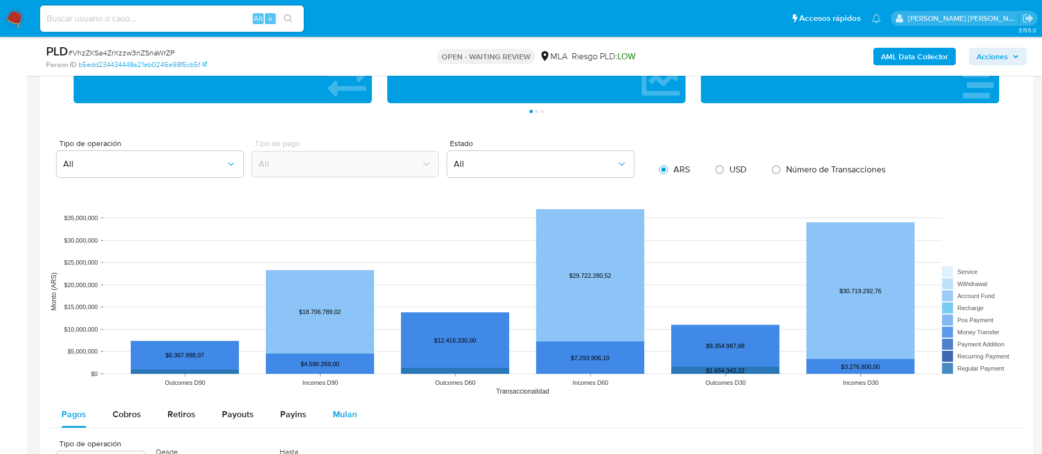
click at [344, 413] on span "Mulan" at bounding box center [345, 414] width 24 height 13
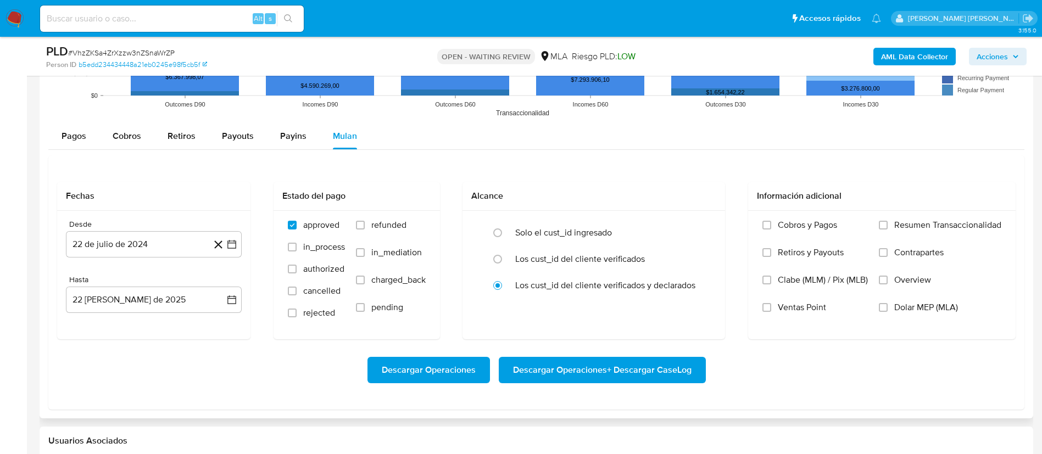
scroll to position [1122, 0]
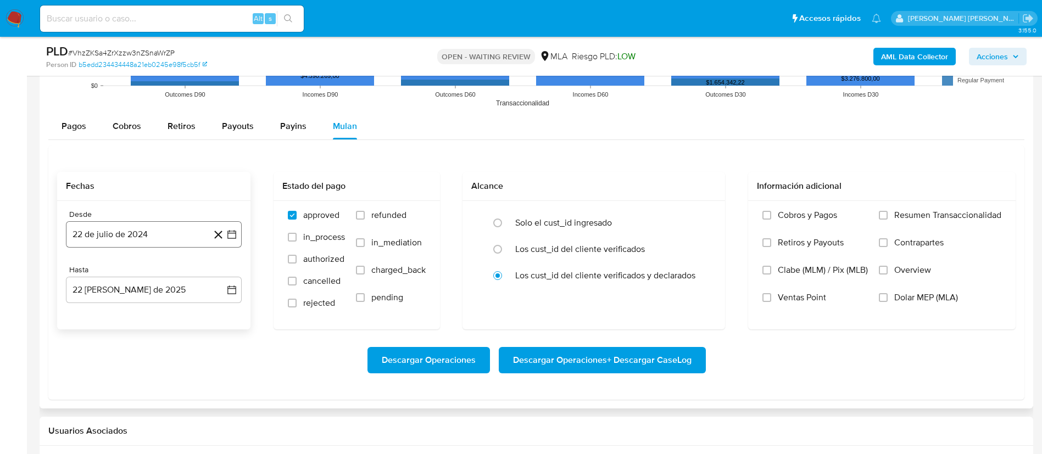
click at [233, 236] on icon "button" at bounding box center [231, 234] width 11 height 11
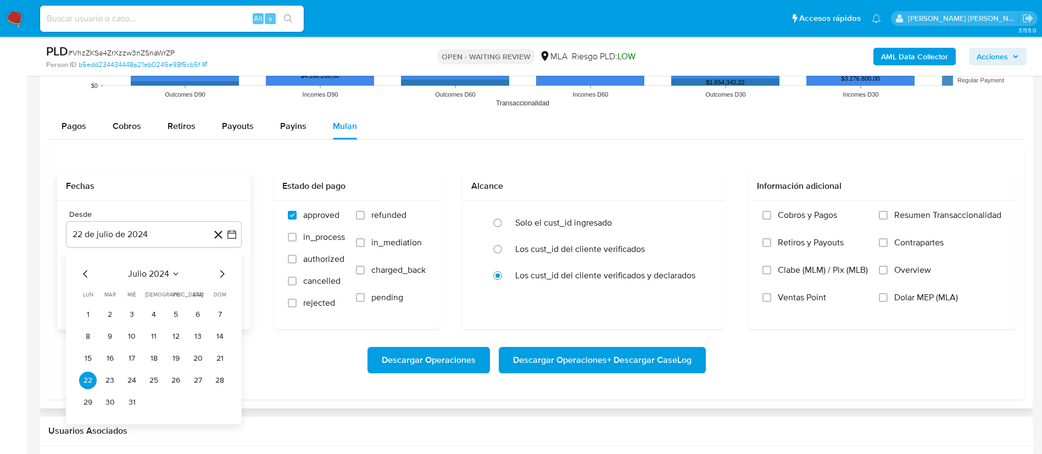
click at [222, 276] on icon "Mes siguiente" at bounding box center [222, 274] width 4 height 8
click at [169, 273] on span "agosto 2024" at bounding box center [149, 274] width 50 height 11
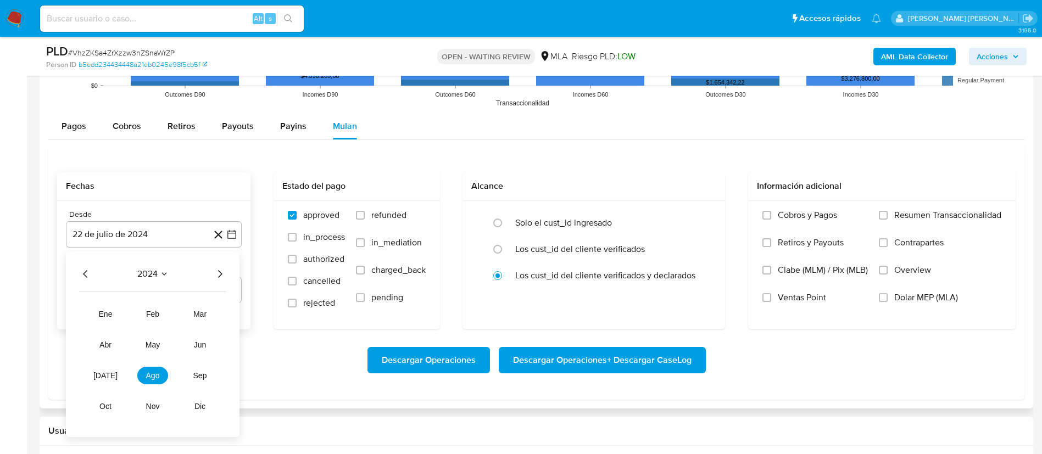
click at [221, 275] on icon "Año siguiente" at bounding box center [220, 274] width 4 height 8
click at [197, 310] on span "mar" at bounding box center [199, 314] width 13 height 9
click at [198, 313] on button "1" at bounding box center [198, 315] width 18 height 18
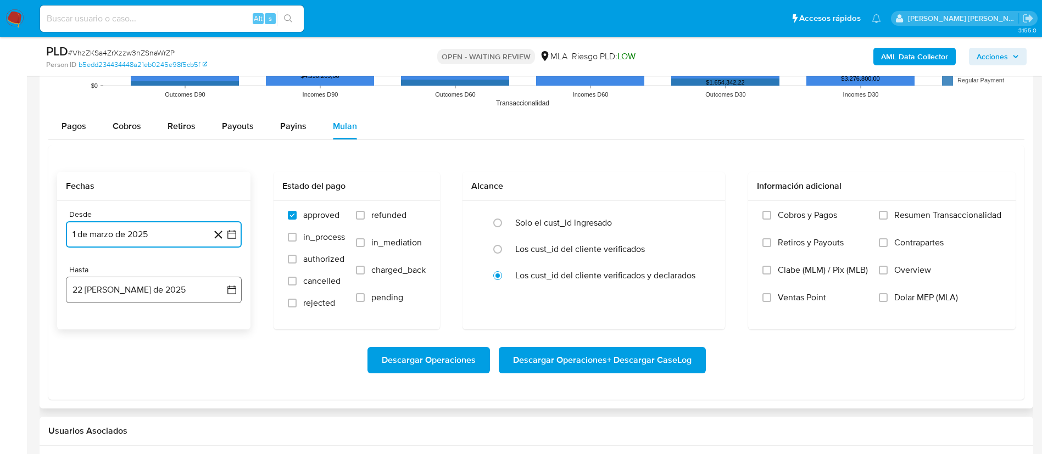
click at [162, 290] on button "[DATE][PERSON_NAME]" at bounding box center [154, 290] width 176 height 26
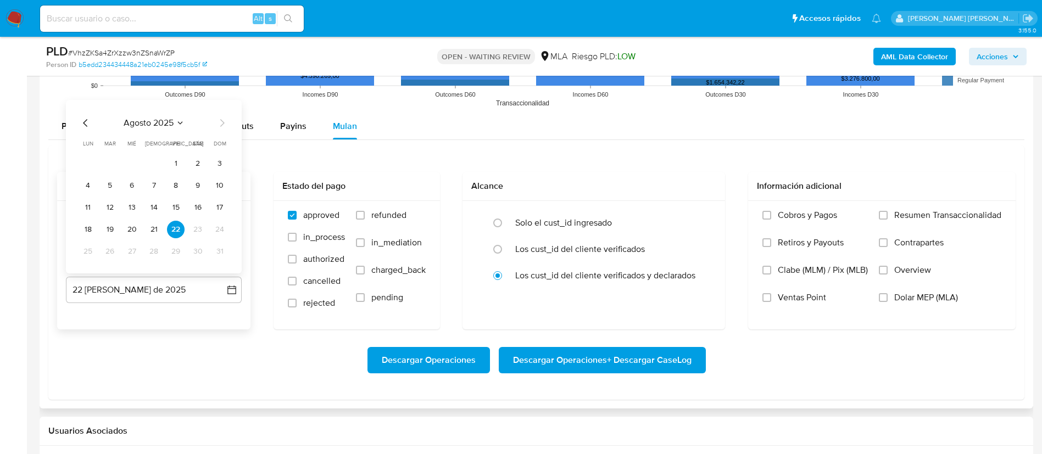
click at [83, 124] on icon "Mes anterior" at bounding box center [85, 122] width 13 height 13
click at [151, 248] on button "31" at bounding box center [154, 252] width 18 height 18
click at [926, 295] on span "Dolar MEP (MLA)" at bounding box center [926, 297] width 64 height 11
click at [887, 295] on input "Dolar MEP (MLA)" at bounding box center [883, 297] width 9 height 9
click at [611, 358] on span "Descargar Operaciones + Descargar CaseLog" at bounding box center [602, 360] width 178 height 24
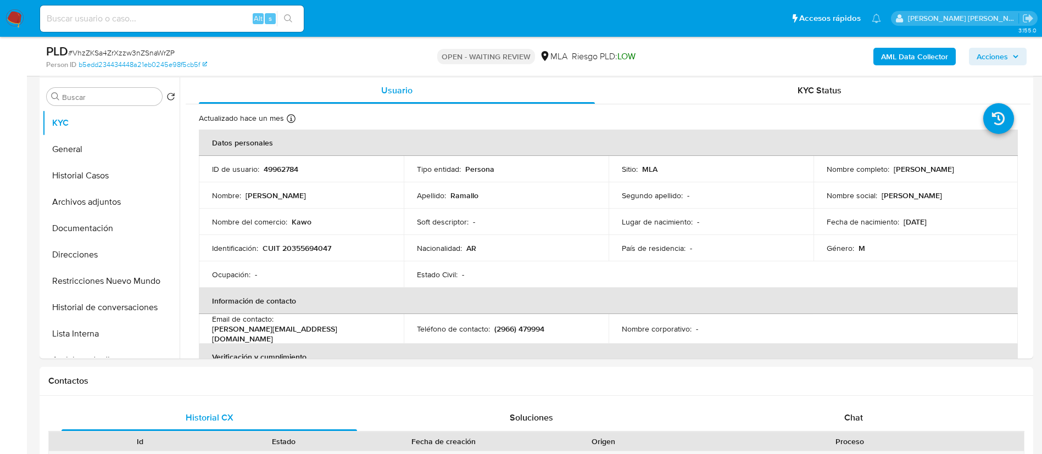
scroll to position [206, 0]
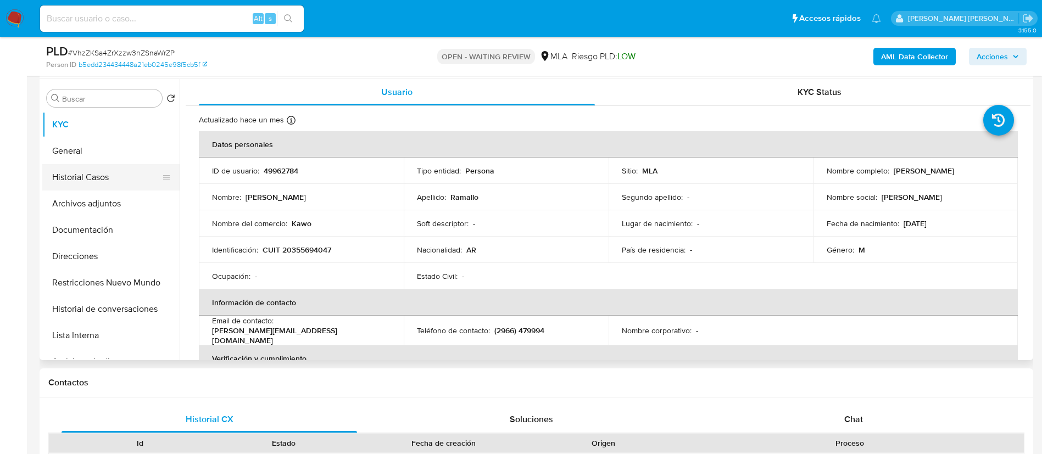
click at [117, 176] on button "Historial Casos" at bounding box center [106, 177] width 129 height 26
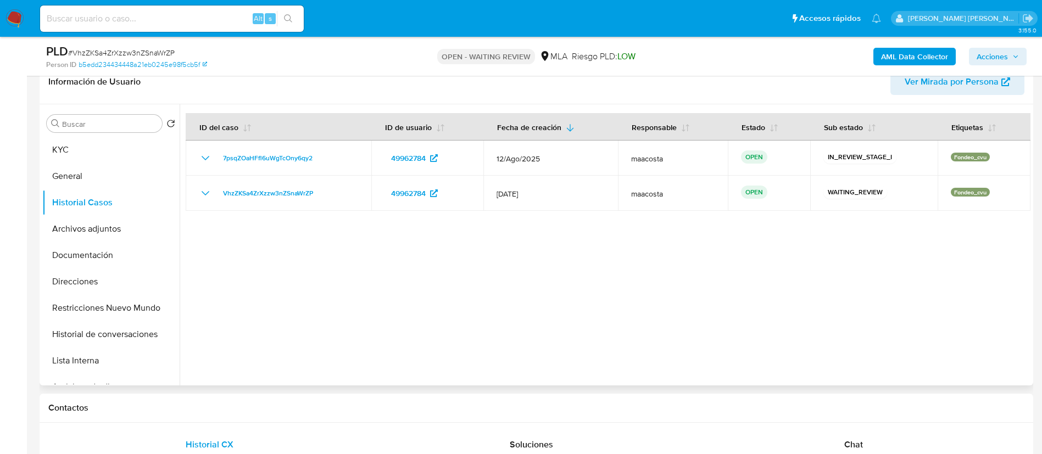
scroll to position [176, 0]
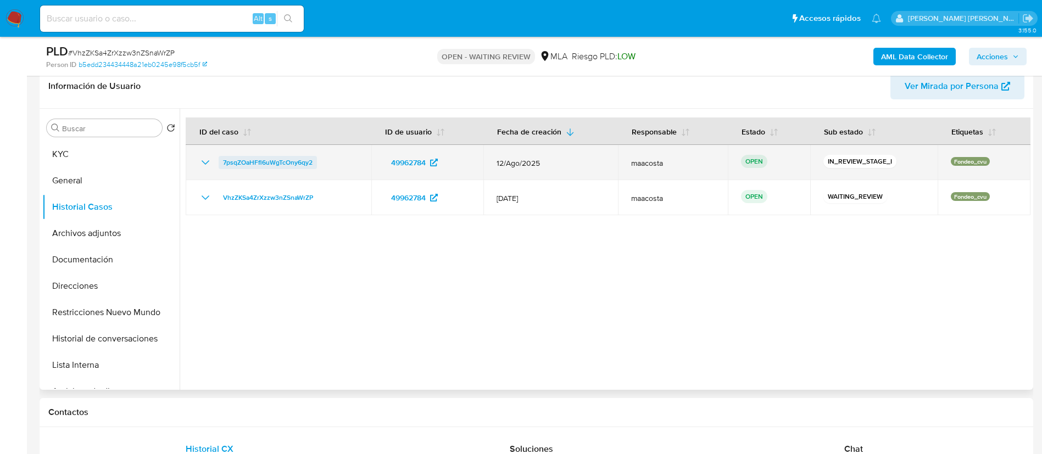
click at [304, 165] on span "7psqZOaHFfl6uWgTcOny6qy2" at bounding box center [268, 162] width 90 height 13
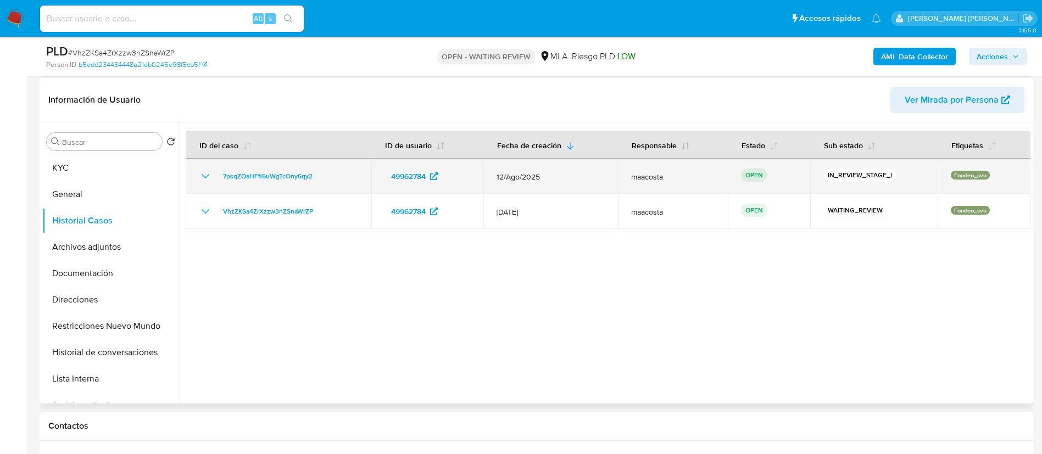
scroll to position [161, 0]
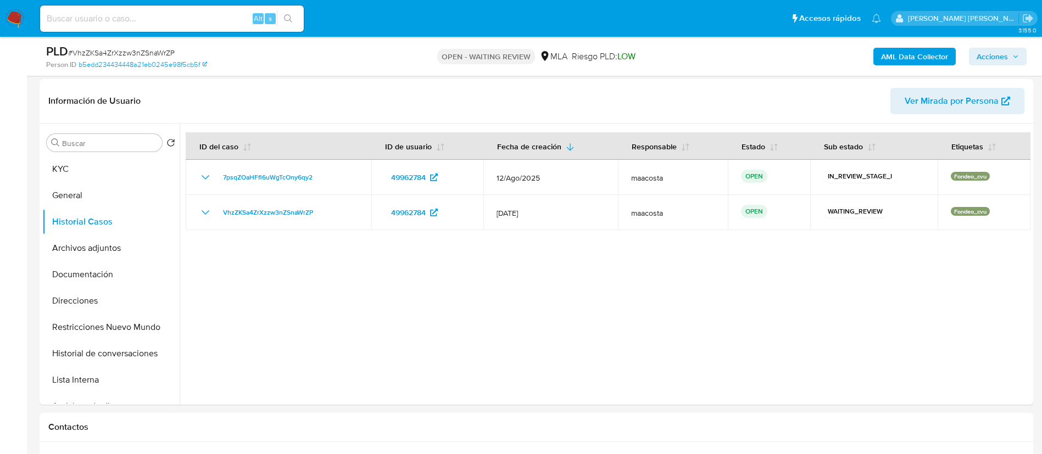
click at [897, 52] on b "AML Data Collector" at bounding box center [914, 57] width 67 height 18
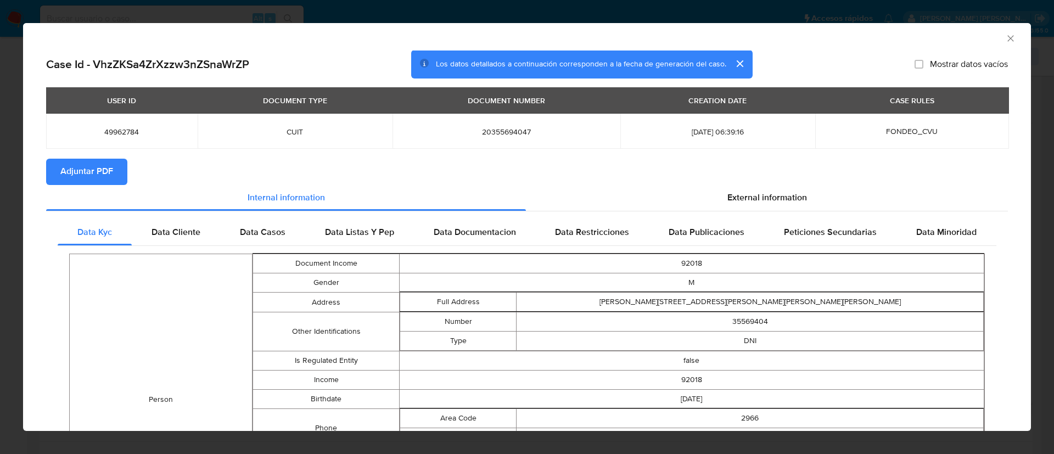
click at [99, 171] on span "Adjuntar PDF" at bounding box center [86, 172] width 53 height 24
click at [466, 16] on div "AML Data Collector Case Id - VhzZKSa4ZrXzzw3nZSnaWrZP Los datos detallados a co…" at bounding box center [527, 227] width 1054 height 454
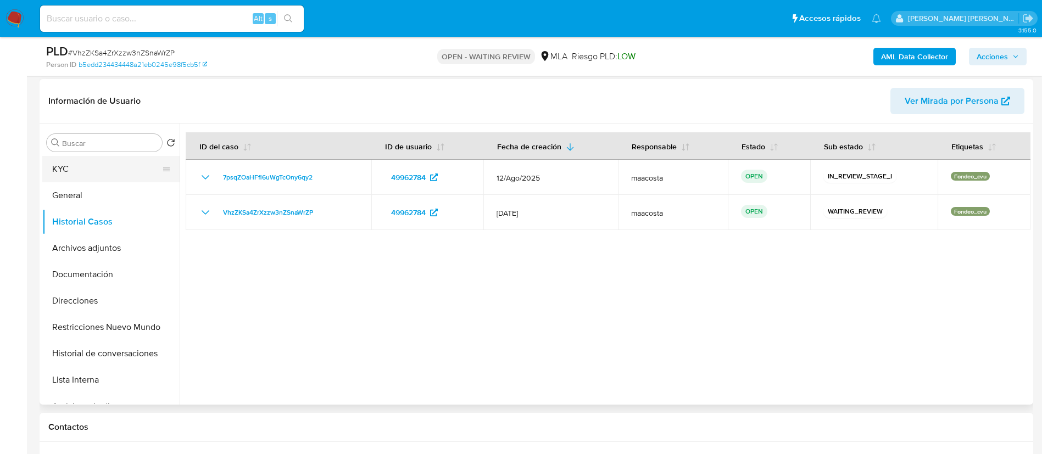
click at [84, 174] on button "KYC" at bounding box center [106, 169] width 129 height 26
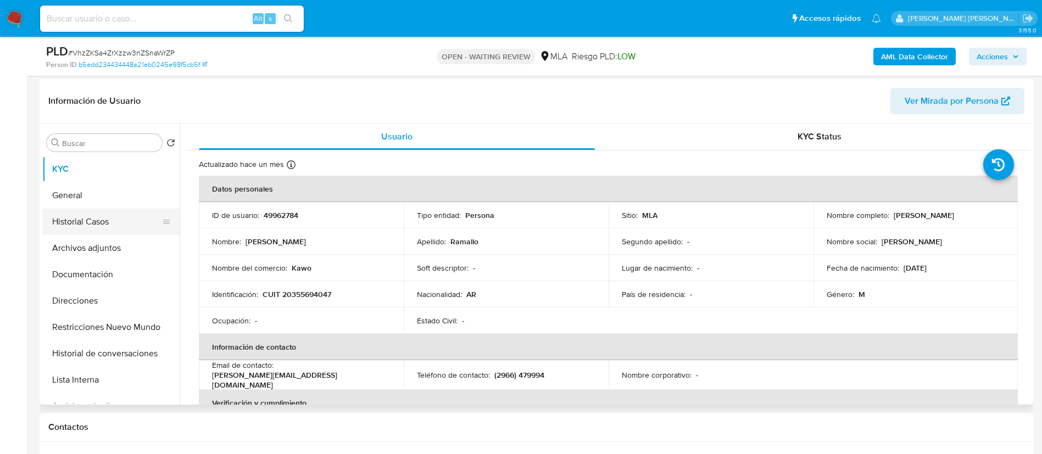
click at [94, 220] on button "Historial Casos" at bounding box center [106, 222] width 129 height 26
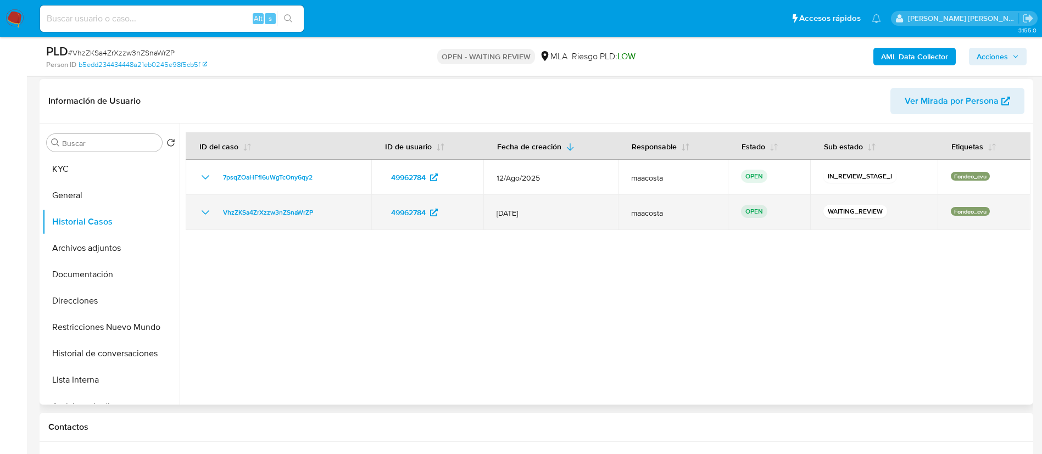
click at [349, 216] on div "VhzZKSa4ZrXzzw3nZSnaWrZP" at bounding box center [278, 212] width 159 height 13
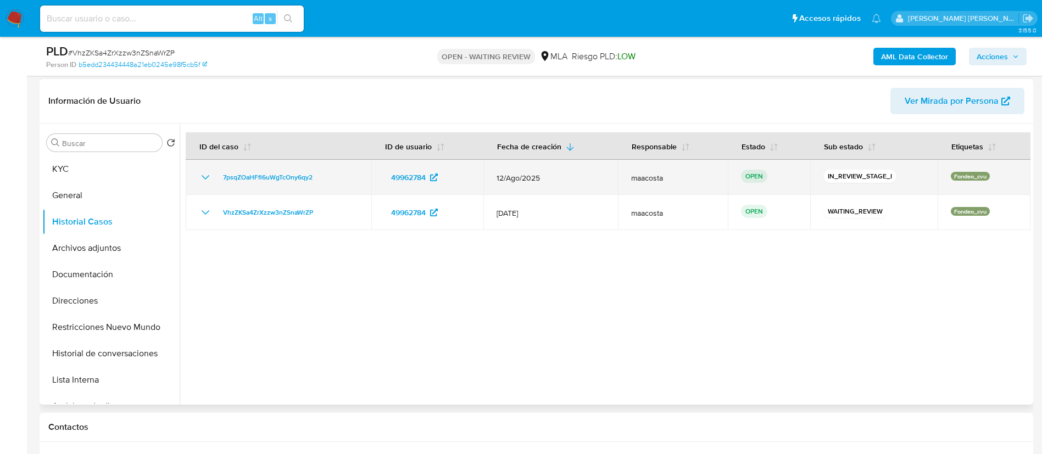
click at [331, 178] on div "7psqZOaHFfl6uWgTcOny6qy2" at bounding box center [278, 177] width 159 height 13
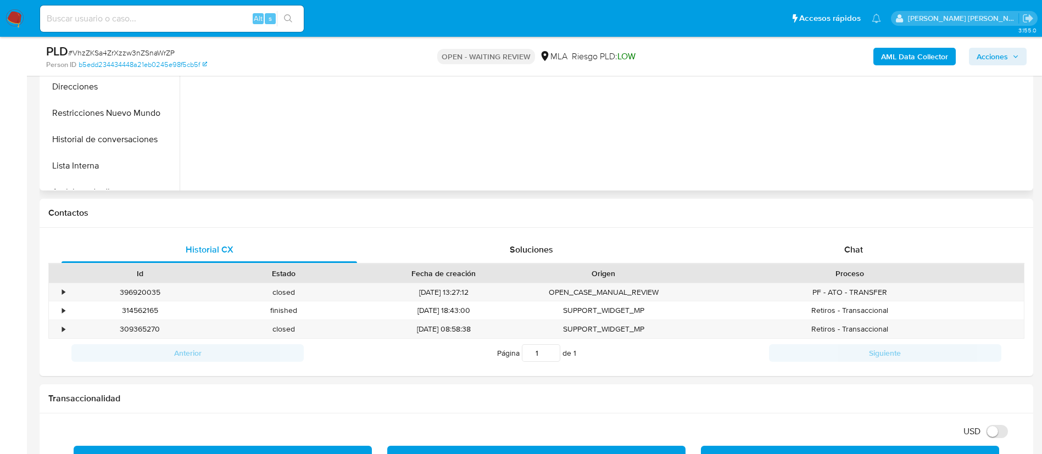
scroll to position [413, 0]
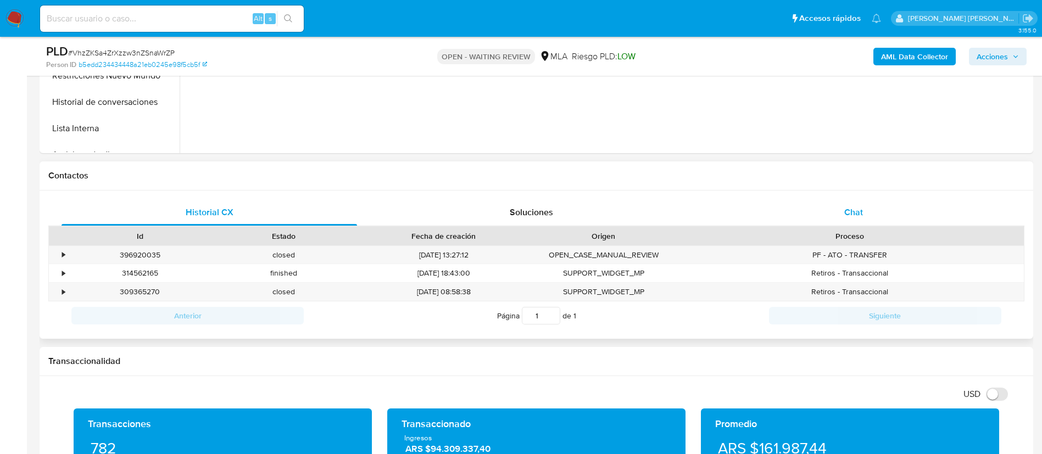
click at [856, 213] on span "Chat" at bounding box center [853, 212] width 19 height 13
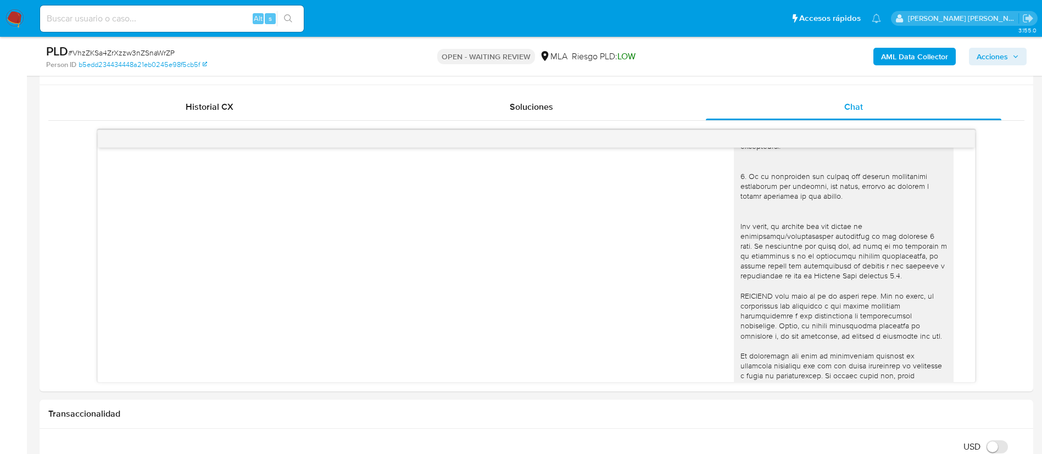
scroll to position [304, 0]
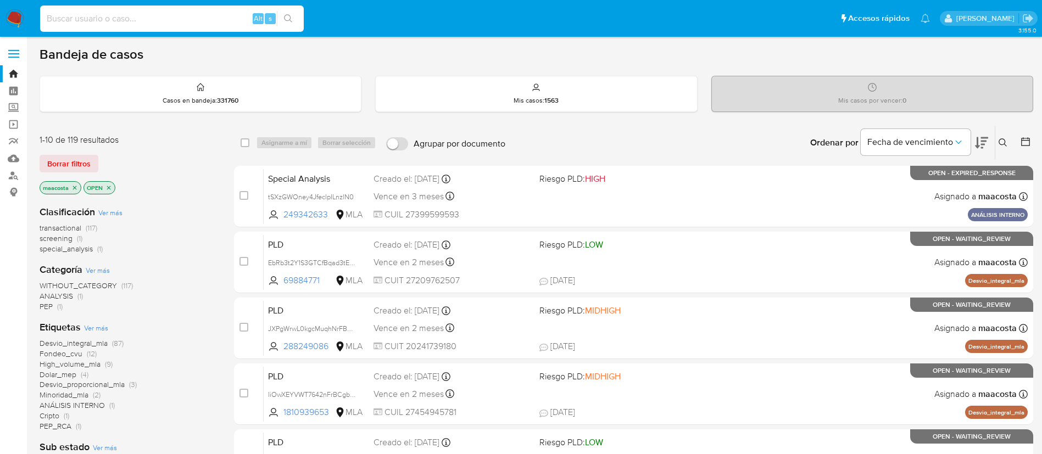
paste input "QTgDZRdGf8gNn8DPy582On8o"
click at [210, 23] on input "QTgDZRdGf8gNn8DPy582On8o" at bounding box center [172, 19] width 264 height 14
type input "QTgDZRdGf8gNn8DPy582On8o"
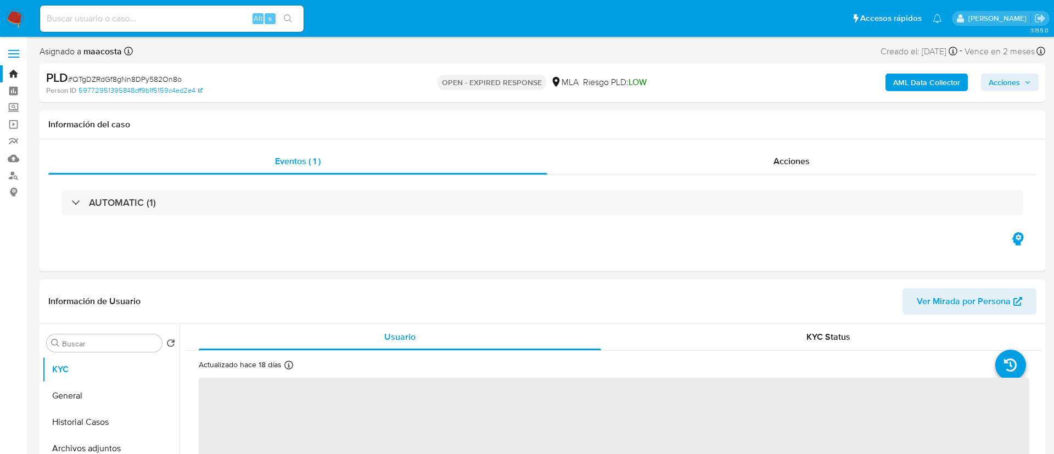
select select "10"
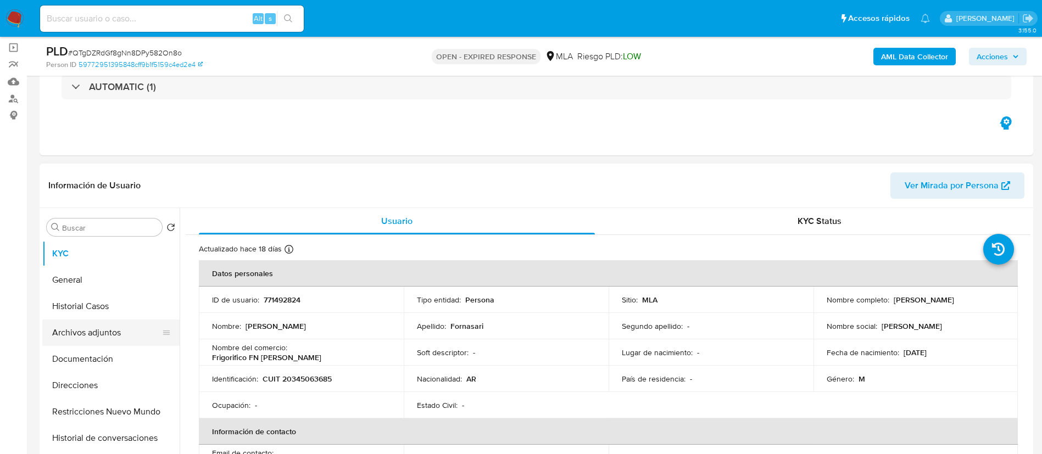
scroll to position [77, 0]
click at [117, 334] on button "Archivos adjuntos" at bounding box center [106, 332] width 129 height 26
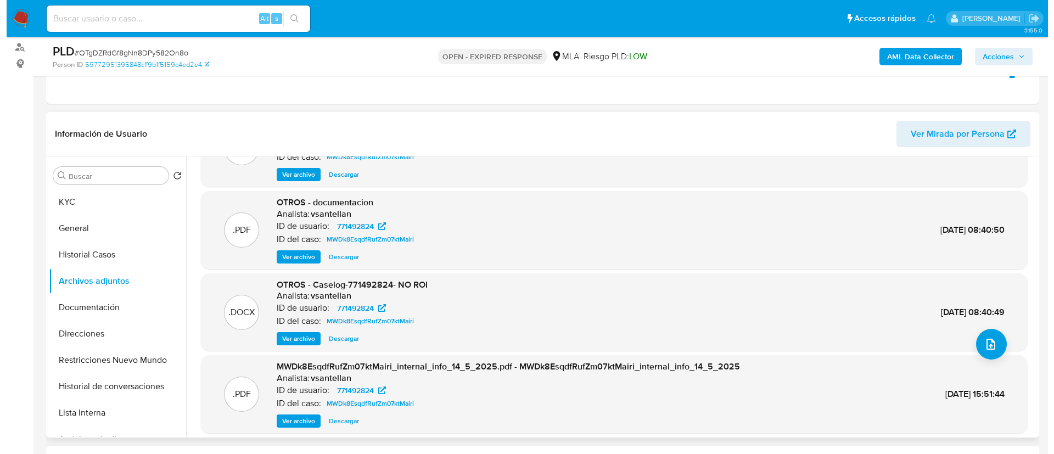
scroll to position [58, 0]
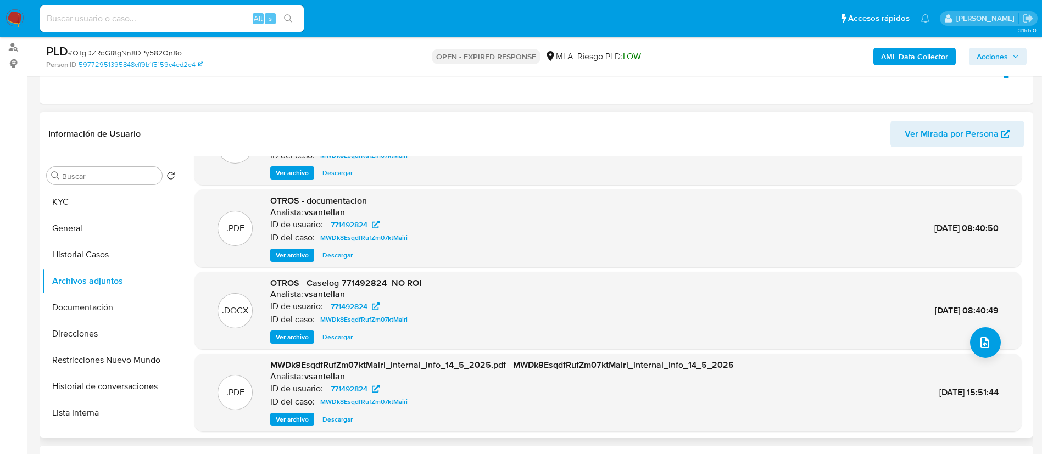
click at [288, 338] on span "Ver archivo" at bounding box center [292, 337] width 33 height 11
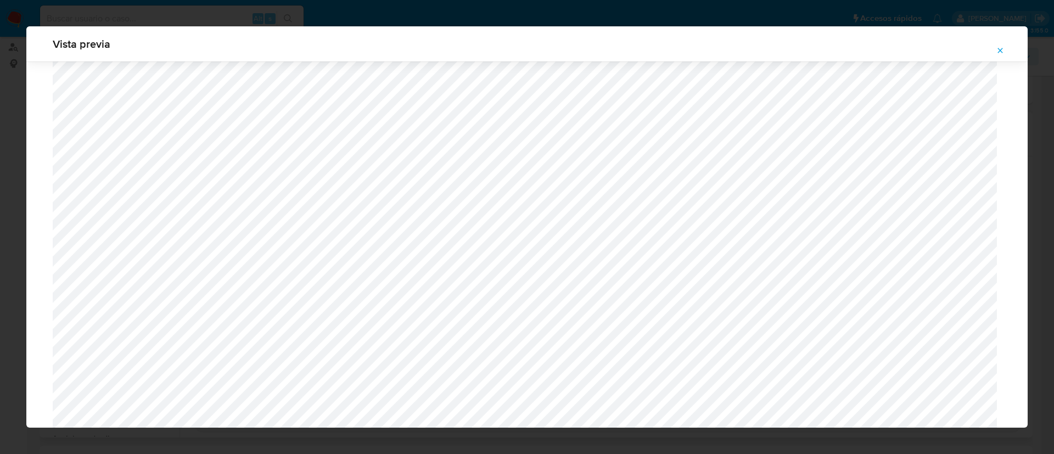
scroll to position [555, 0]
click at [242, 12] on div "Vista previa" at bounding box center [527, 227] width 1054 height 454
click at [999, 50] on icon "Attachment preview" at bounding box center [1000, 50] width 9 height 9
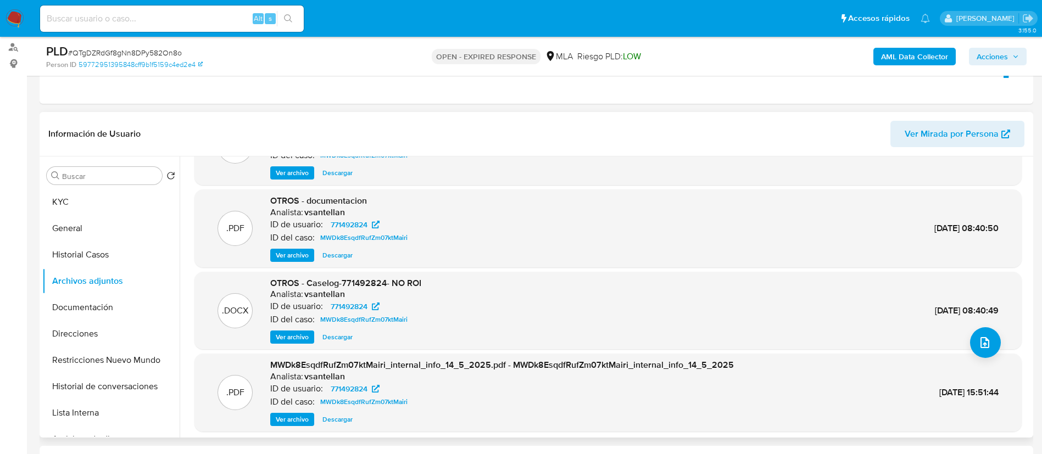
scroll to position [92, 0]
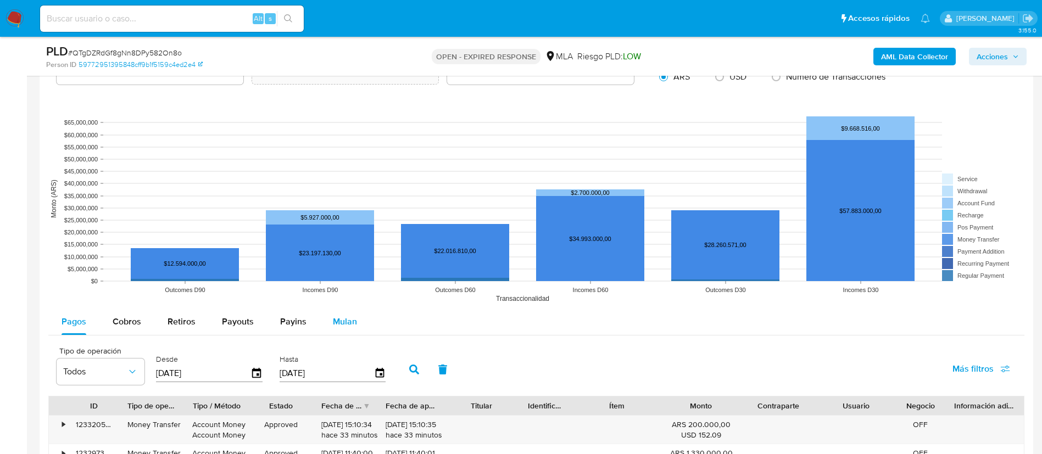
click at [350, 318] on span "Mulan" at bounding box center [345, 321] width 24 height 13
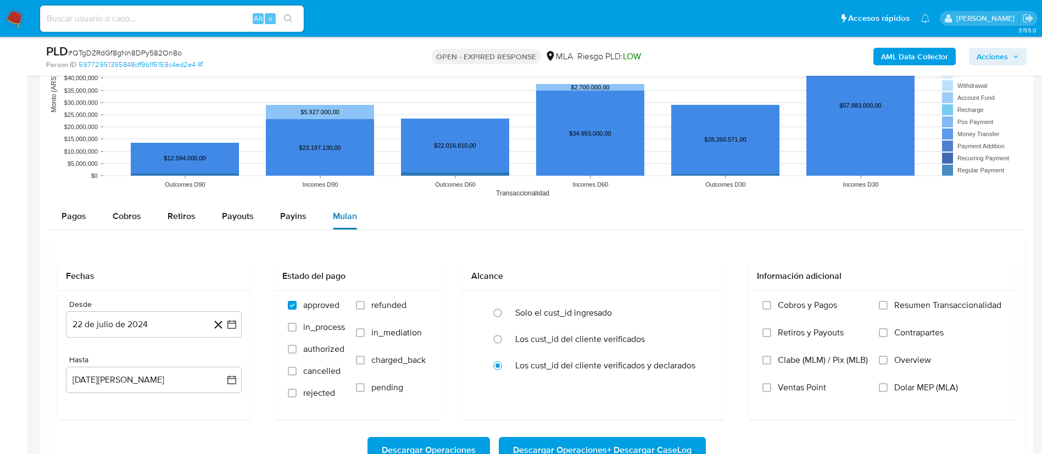
scroll to position [1074, 0]
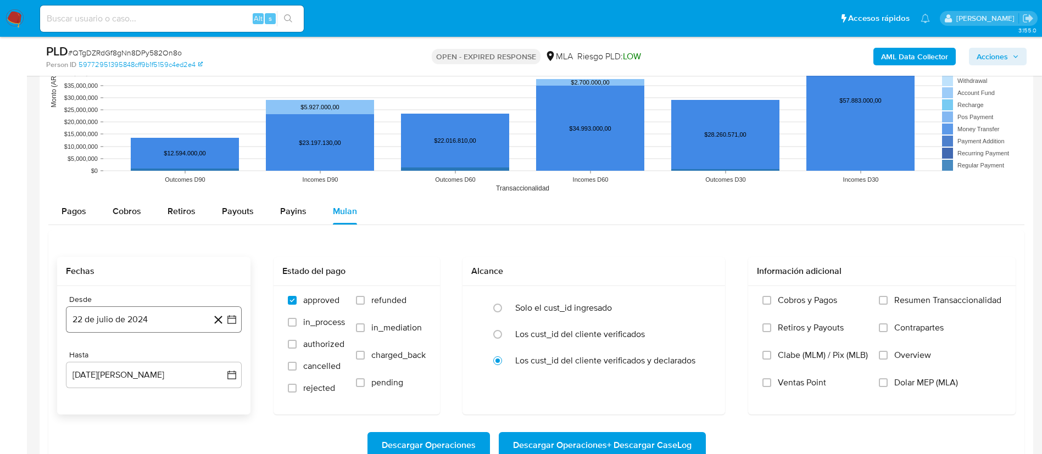
click at [234, 324] on icon "button" at bounding box center [231, 319] width 11 height 11
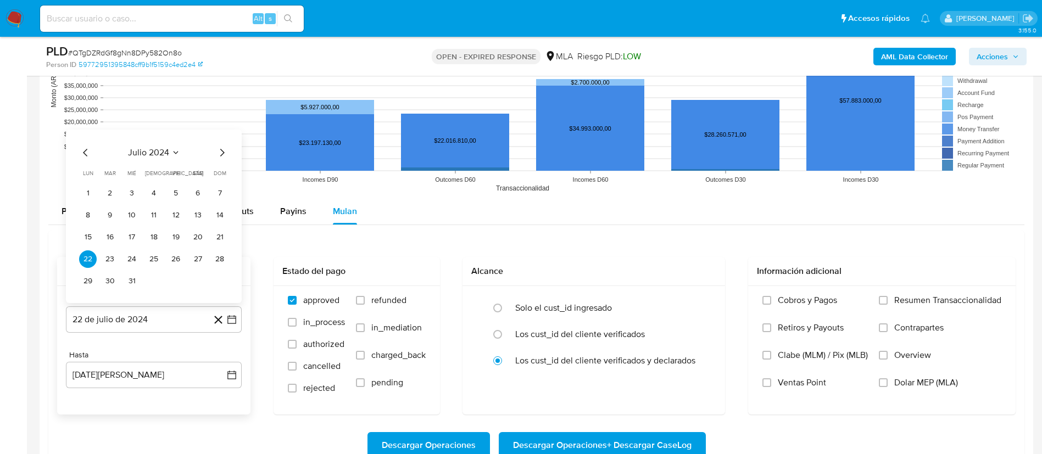
click at [157, 155] on span "julio 2024" at bounding box center [148, 152] width 41 height 11
click at [217, 139] on icon "Año siguiente" at bounding box center [219, 139] width 13 height 13
click at [153, 209] on span "may" at bounding box center [153, 210] width 14 height 9
click at [153, 196] on button "1" at bounding box center [154, 194] width 18 height 18
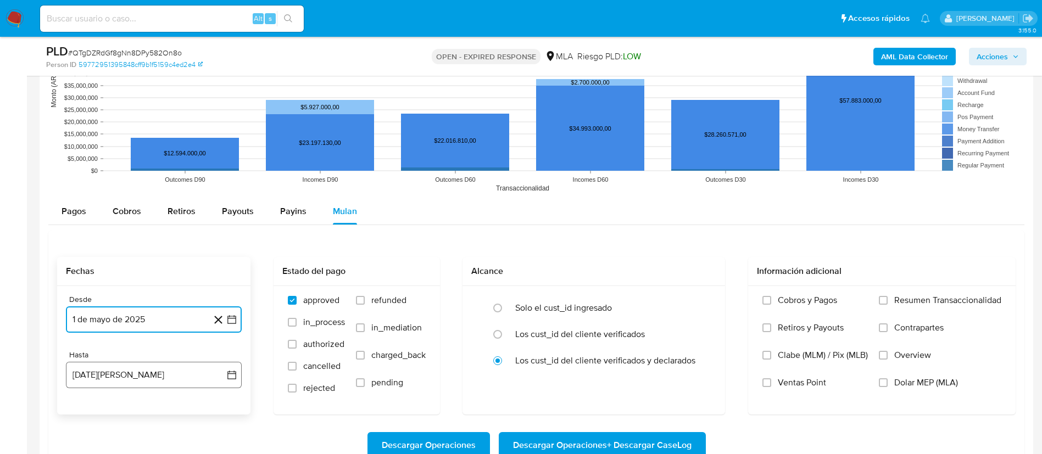
click at [233, 382] on button "22 de agosto de 2025" at bounding box center [154, 375] width 176 height 26
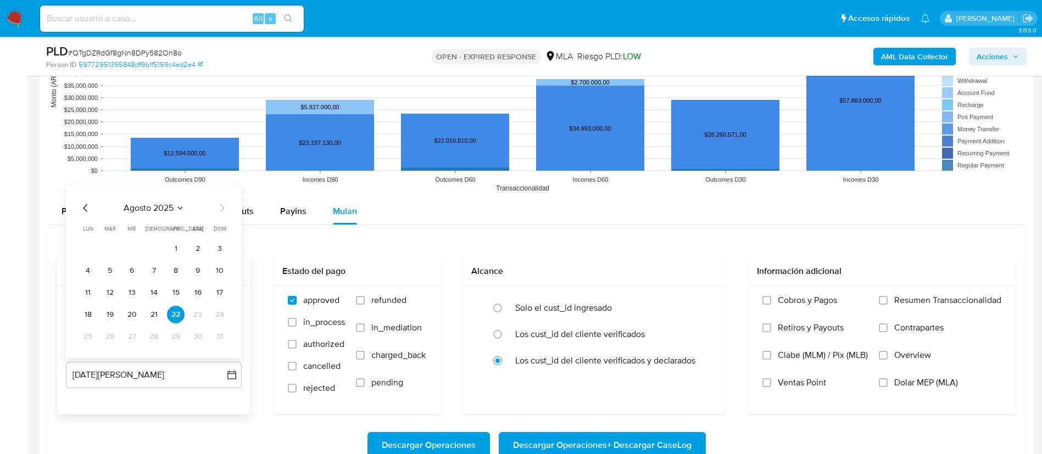
click at [86, 204] on icon "Mes anterior" at bounding box center [85, 208] width 13 height 13
click at [151, 337] on button "31" at bounding box center [154, 337] width 18 height 18
click at [910, 382] on span "Dolar MEP (MLA)" at bounding box center [926, 382] width 64 height 11
click at [887, 382] on input "Dolar MEP (MLA)" at bounding box center [883, 382] width 9 height 9
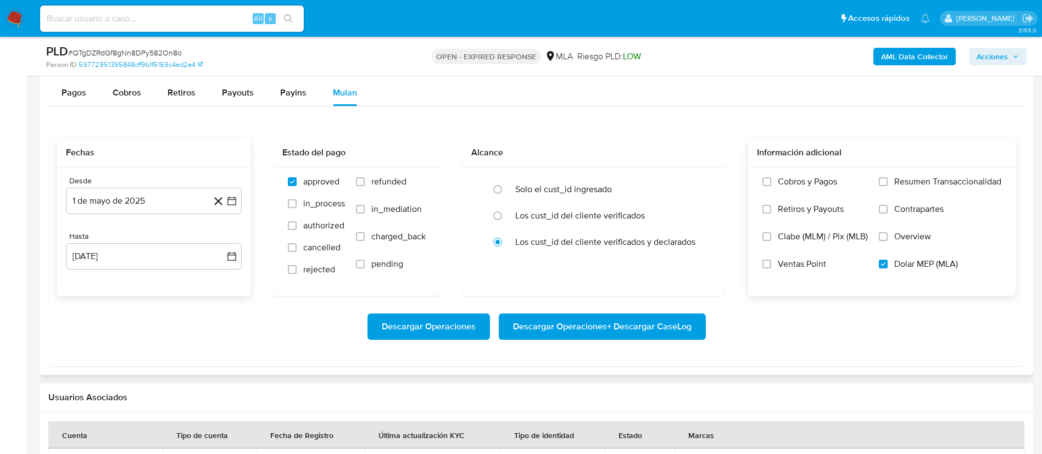
scroll to position [1196, 0]
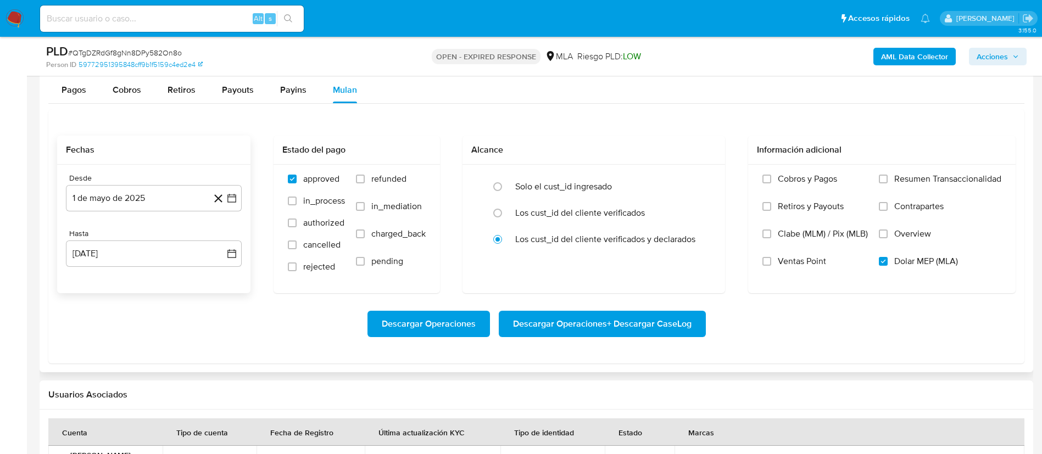
click at [562, 325] on span "Descargar Operaciones + Descargar CaseLog" at bounding box center [602, 324] width 178 height 24
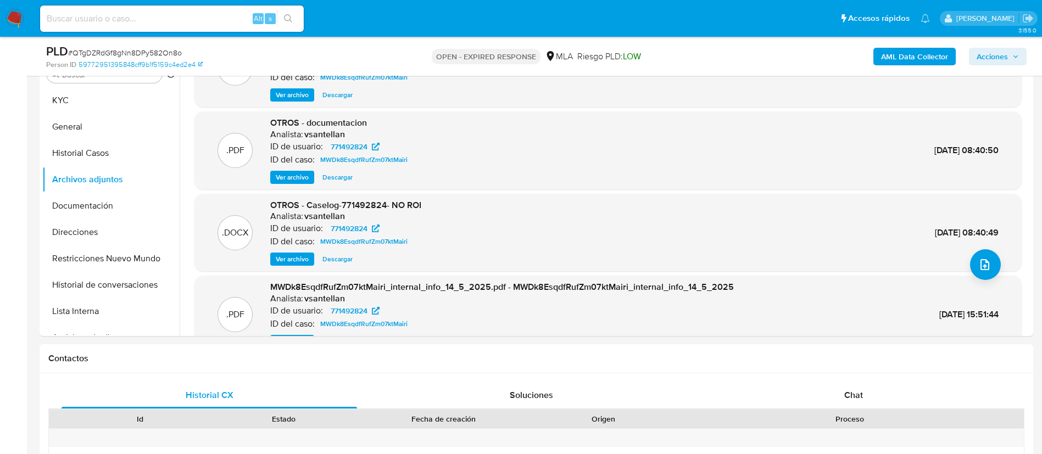
scroll to position [0, 0]
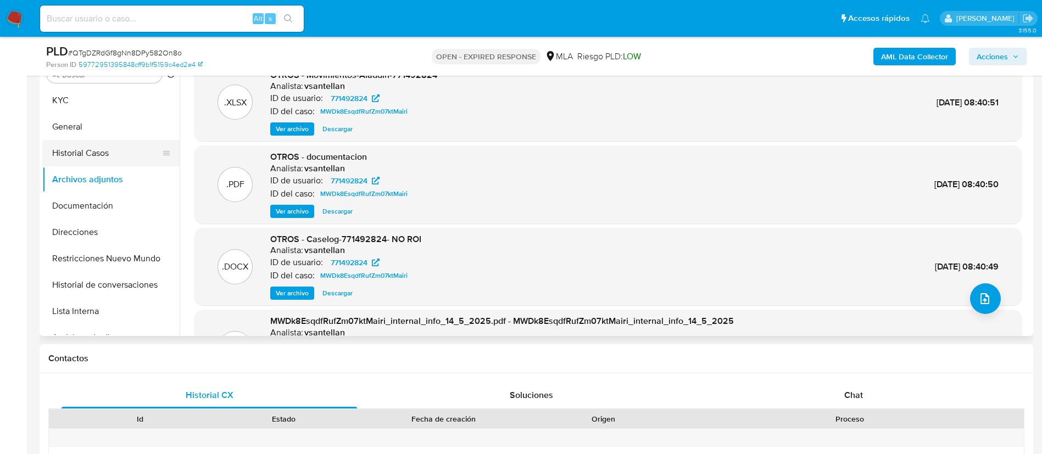
click at [69, 149] on button "Historial Casos" at bounding box center [106, 153] width 129 height 26
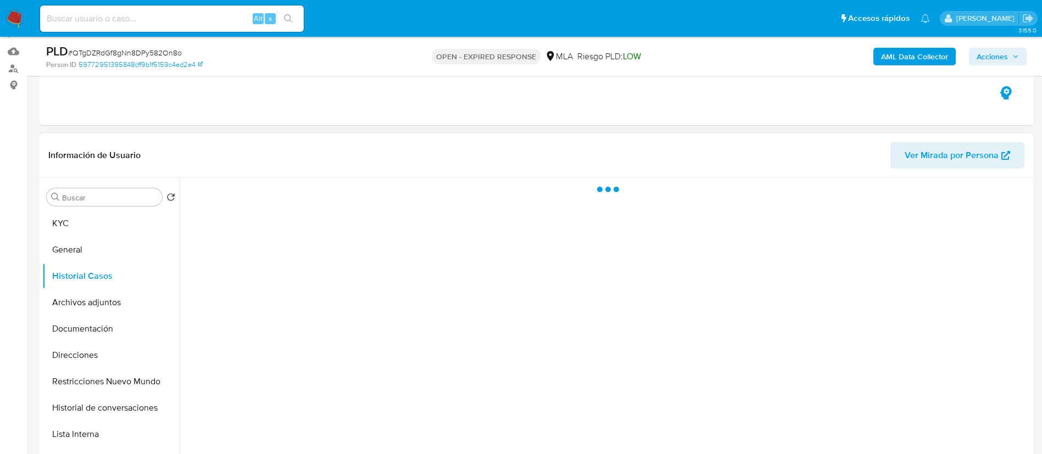
scroll to position [104, 0]
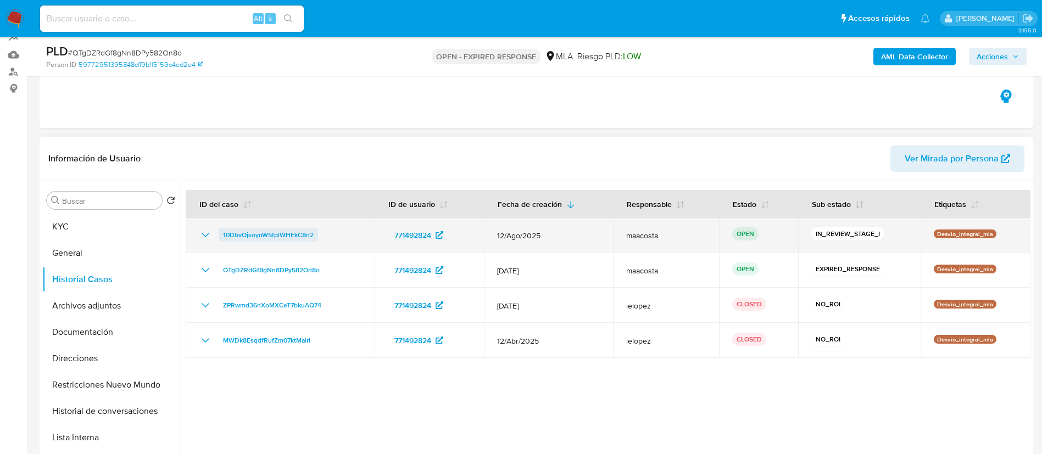
click at [272, 232] on span "10DbvOjsoynW5fplWHEkC8n2" at bounding box center [268, 234] width 91 height 13
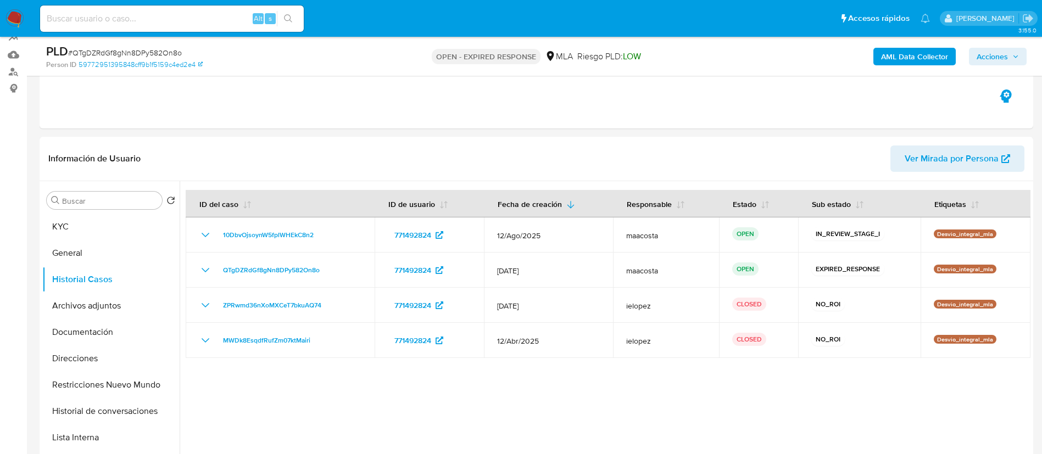
click at [926, 55] on b "AML Data Collector" at bounding box center [914, 57] width 67 height 18
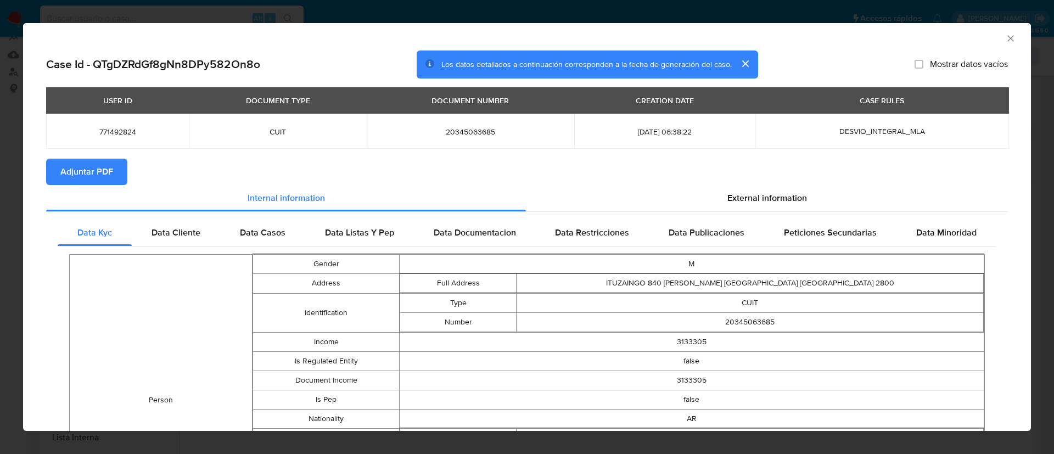
click at [105, 170] on span "Adjuntar PDF" at bounding box center [86, 172] width 53 height 24
click at [1006, 38] on icon "Cerrar ventana" at bounding box center [1011, 38] width 11 height 11
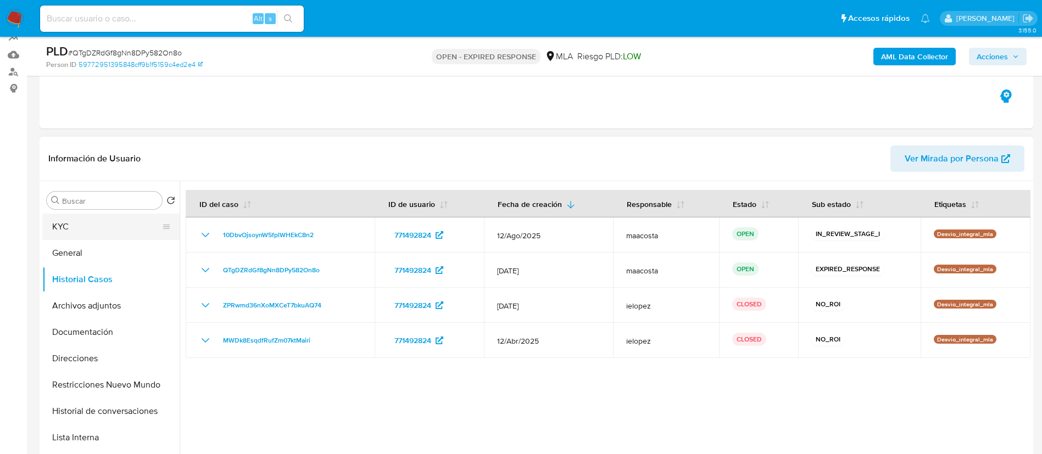
click at [96, 227] on button "KYC" at bounding box center [106, 227] width 129 height 26
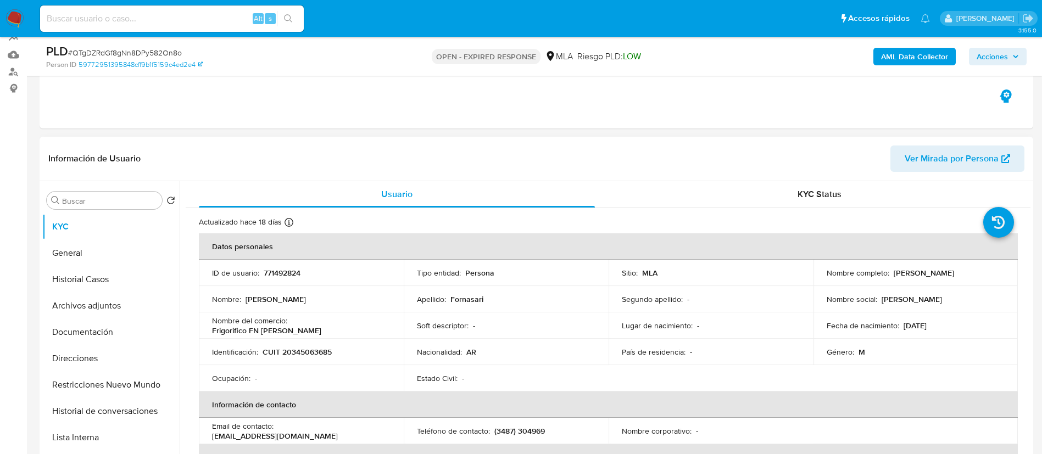
click at [276, 269] on p "771492824" at bounding box center [282, 273] width 37 height 10
copy p "771492824"
click at [91, 278] on button "Historial Casos" at bounding box center [106, 279] width 129 height 26
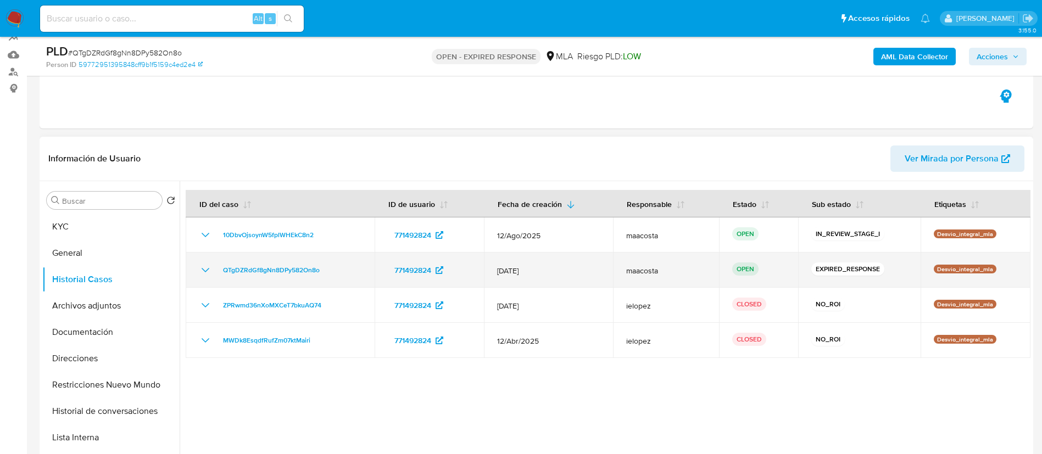
click at [327, 272] on div "QTgDZRdGf8gNn8DPy582On8o" at bounding box center [280, 270] width 163 height 13
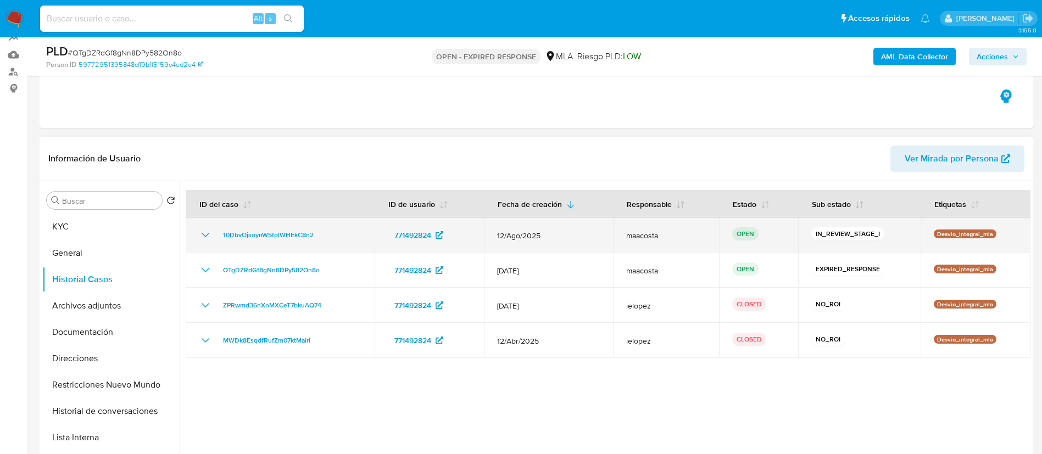
click at [323, 238] on div "10DbvOjsoynW5fplWHEkC8n2" at bounding box center [280, 234] width 163 height 13
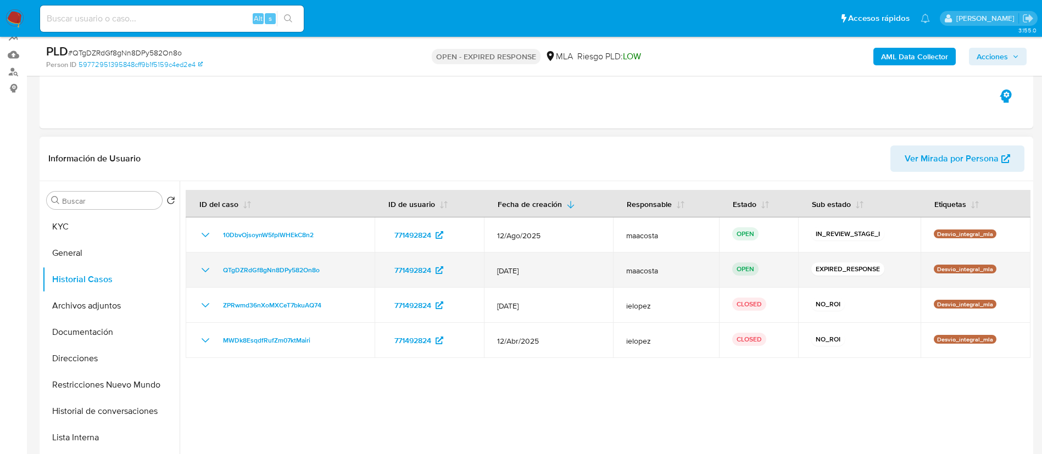
click at [333, 267] on div "QTgDZRdGf8gNn8DPy582On8o" at bounding box center [280, 270] width 163 height 13
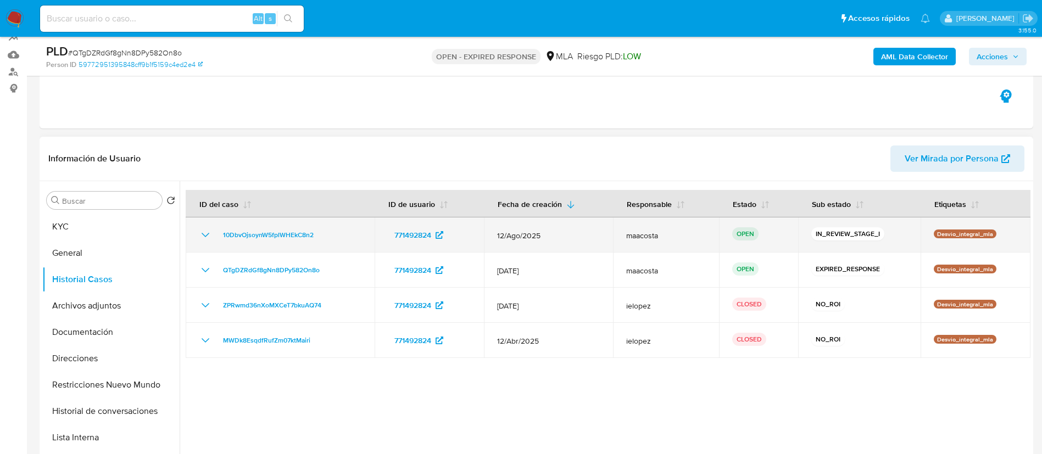
click at [328, 234] on div "10DbvOjsoynW5fplWHEkC8n2" at bounding box center [280, 234] width 163 height 13
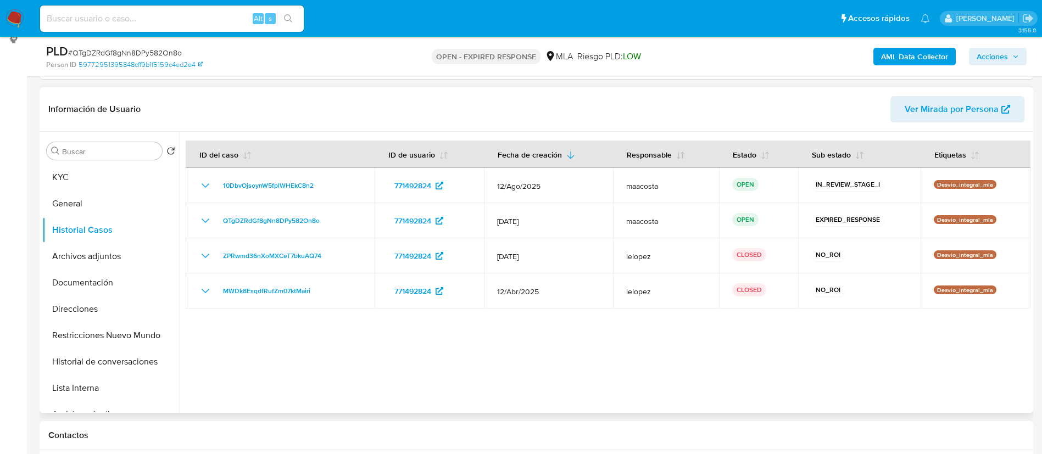
scroll to position [161, 0]
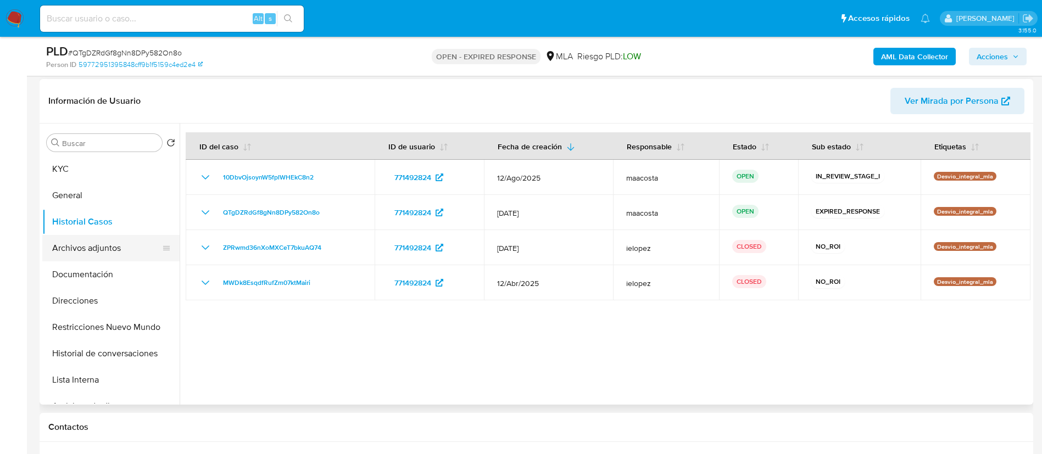
click at [122, 252] on button "Archivos adjuntos" at bounding box center [106, 248] width 129 height 26
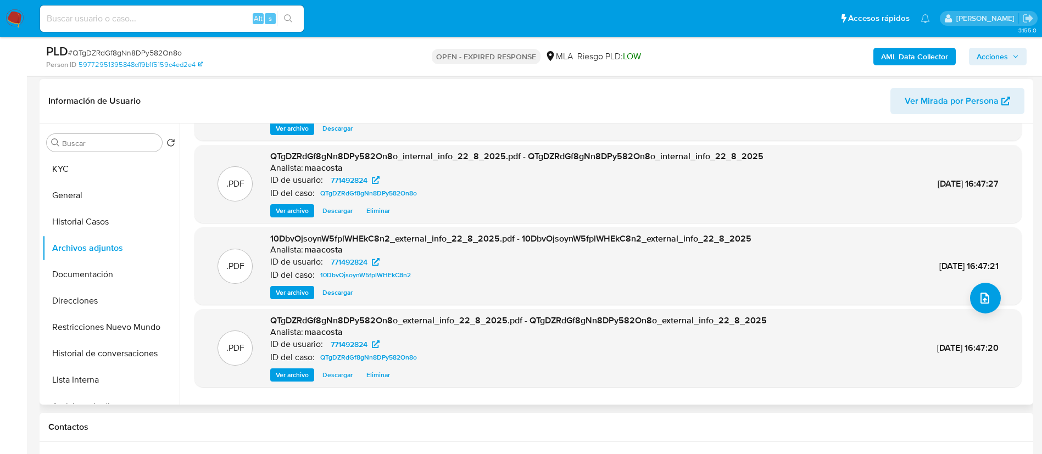
scroll to position [92, 0]
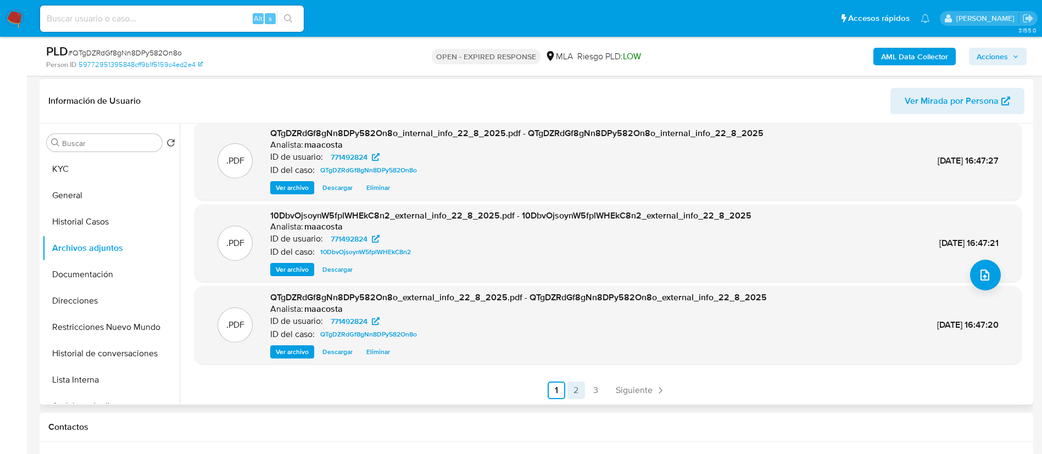
click at [572, 383] on link "2" at bounding box center [576, 391] width 18 height 18
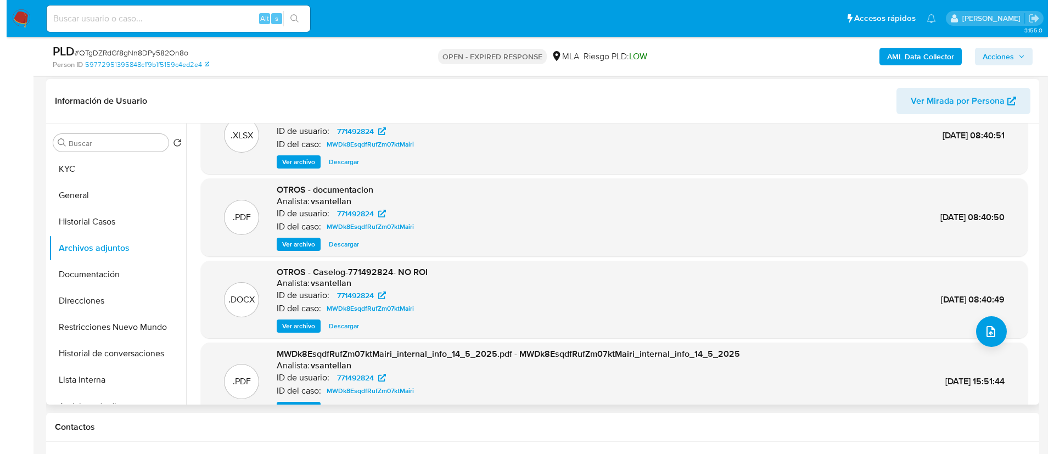
scroll to position [38, 0]
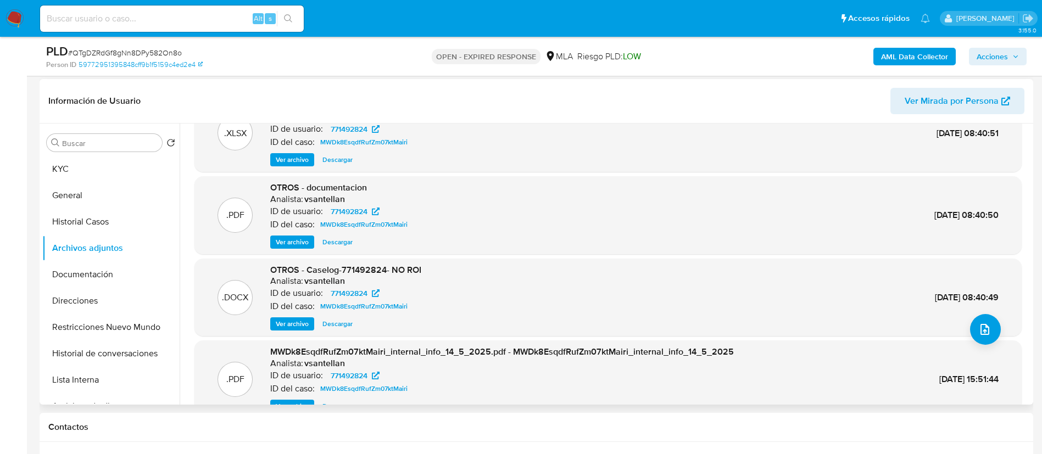
click at [300, 324] on span "Ver archivo" at bounding box center [292, 324] width 33 height 11
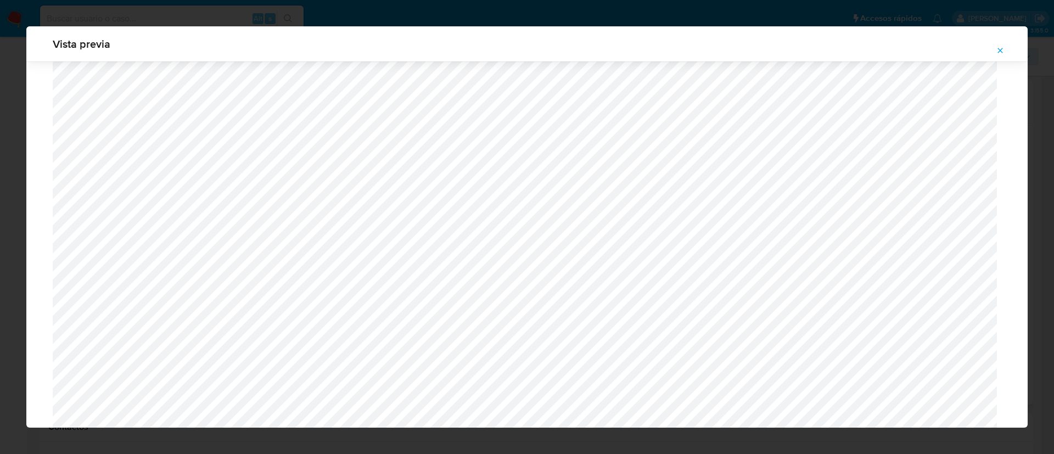
scroll to position [689, 0]
click at [288, 14] on div "Vista previa" at bounding box center [527, 227] width 1054 height 454
click at [1004, 51] on icon "Attachment preview" at bounding box center [1000, 50] width 9 height 9
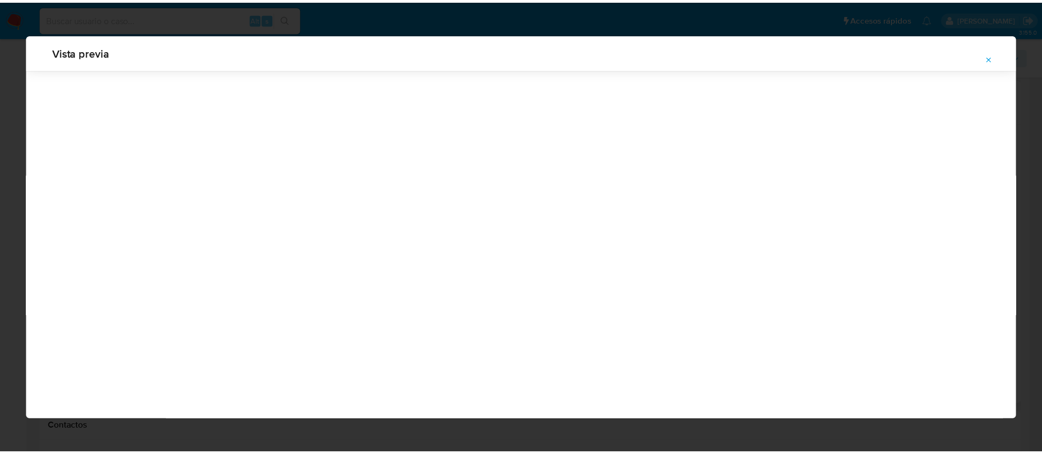
scroll to position [0, 0]
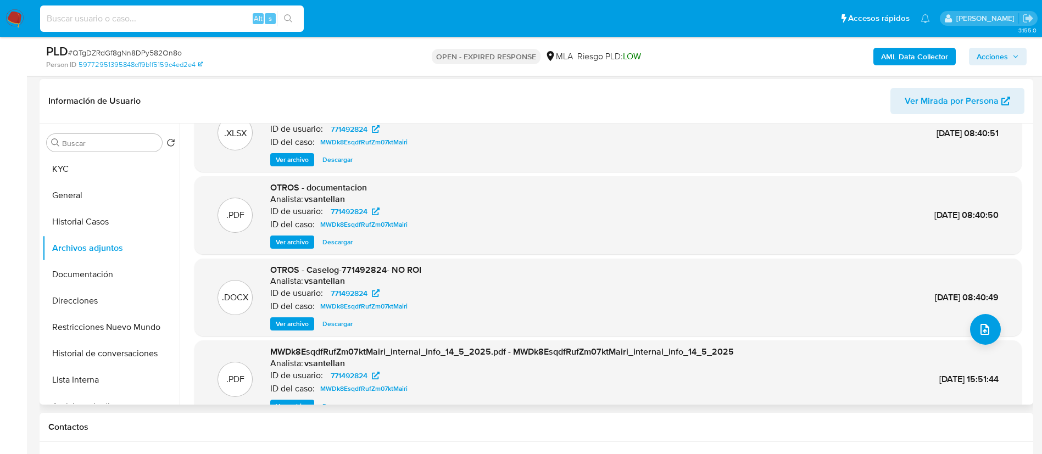
click at [229, 21] on input at bounding box center [172, 19] width 264 height 14
paste input "784892544"
type input "784892544"
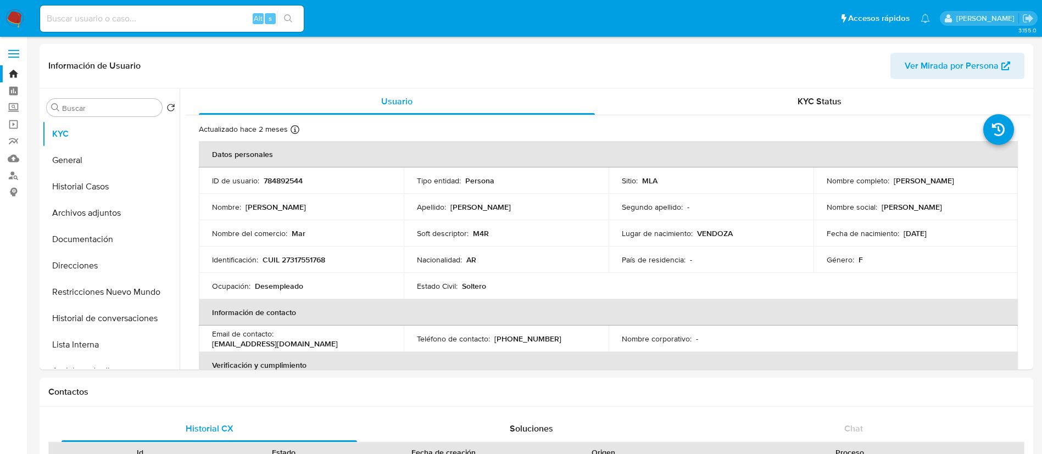
select select "10"
click at [106, 208] on button "Archivos adjuntos" at bounding box center [106, 213] width 129 height 26
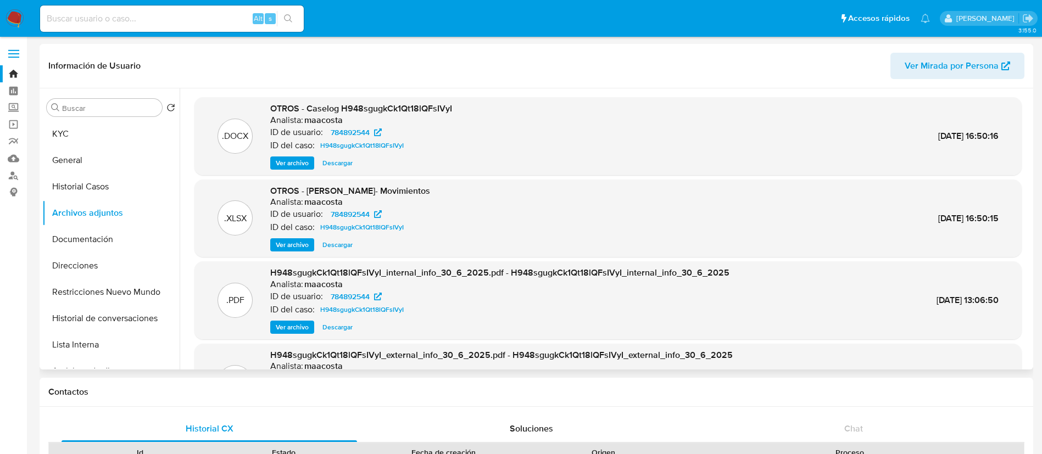
click at [286, 169] on span "Ver archivo" at bounding box center [292, 163] width 33 height 11
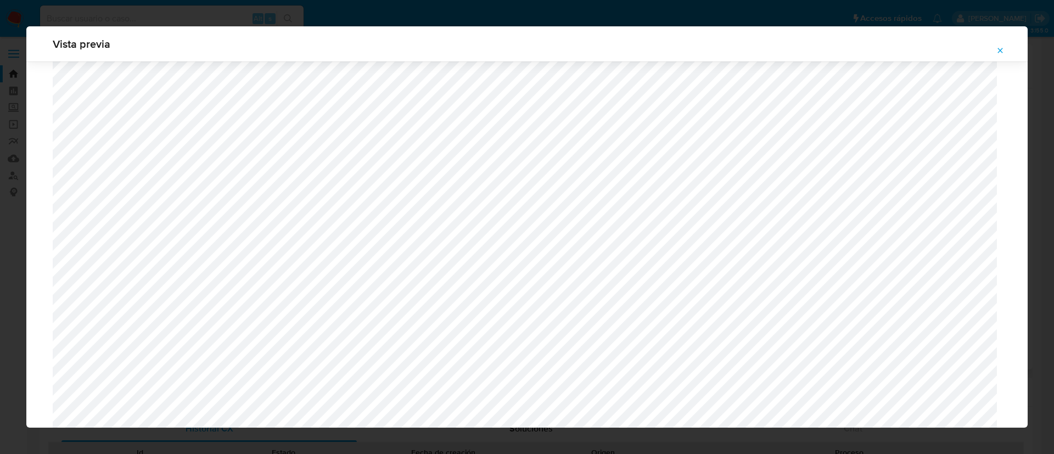
scroll to position [600, 0]
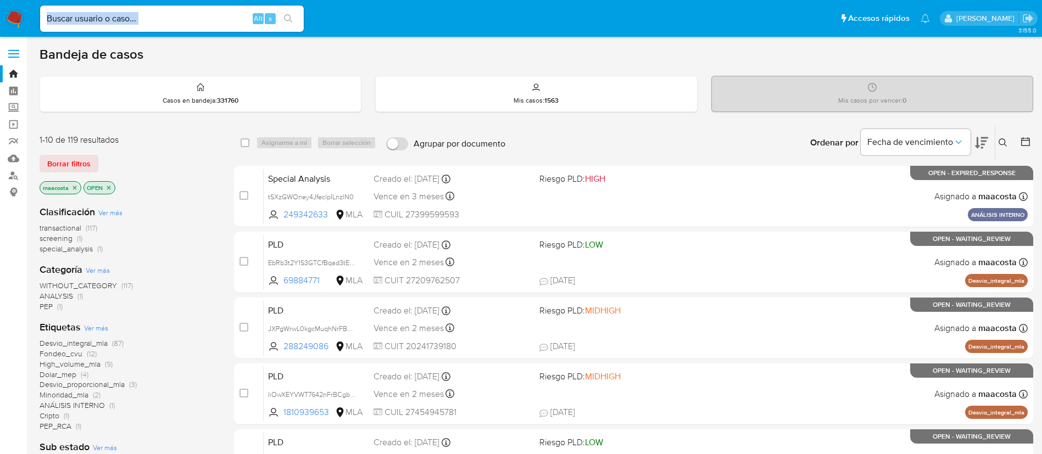
drag, startPoint x: 230, startPoint y: 27, endPoint x: 219, endPoint y: 19, distance: 14.2
click at [219, 19] on div "Alt s" at bounding box center [172, 18] width 264 height 26
click at [219, 19] on input at bounding box center [172, 19] width 264 height 14
paste input "22DTRHmOvFftwH02eBJlivGK"
type input "22DTRHmOvFftwH02eBJlivGK"
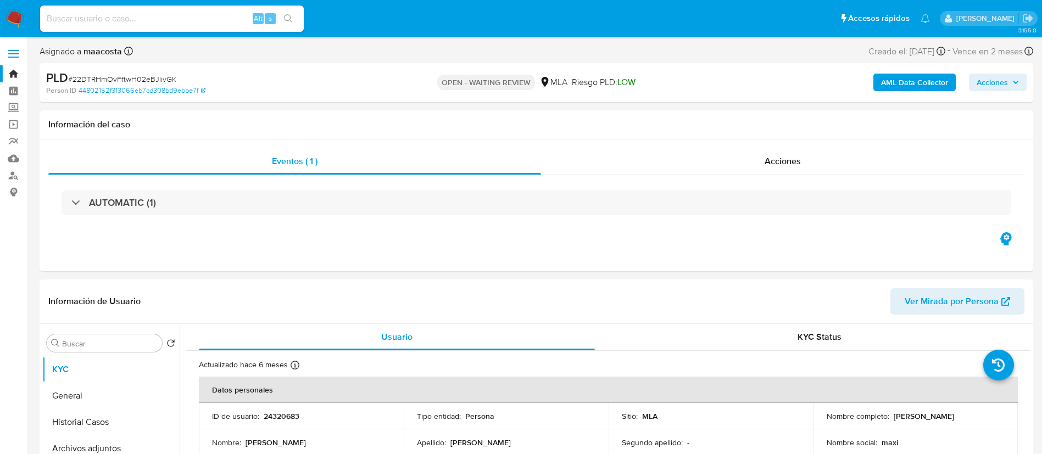
select select "10"
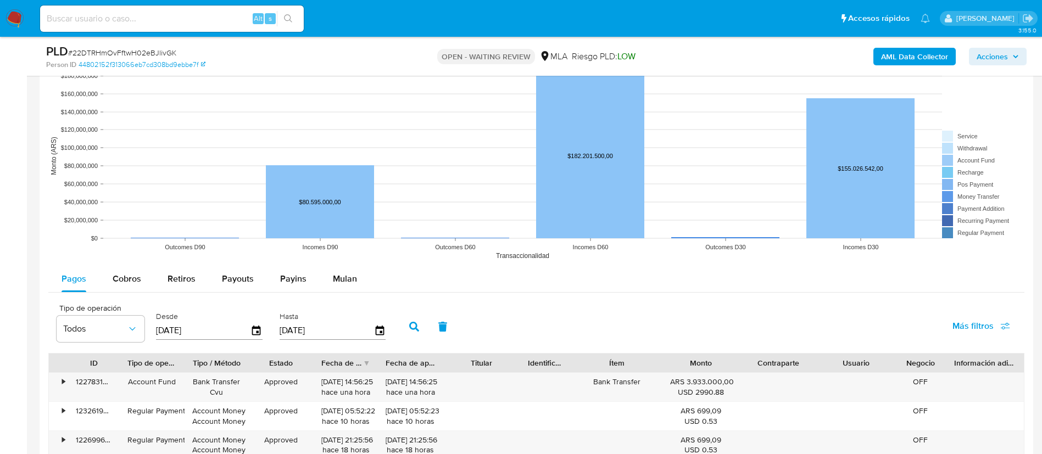
scroll to position [967, 0]
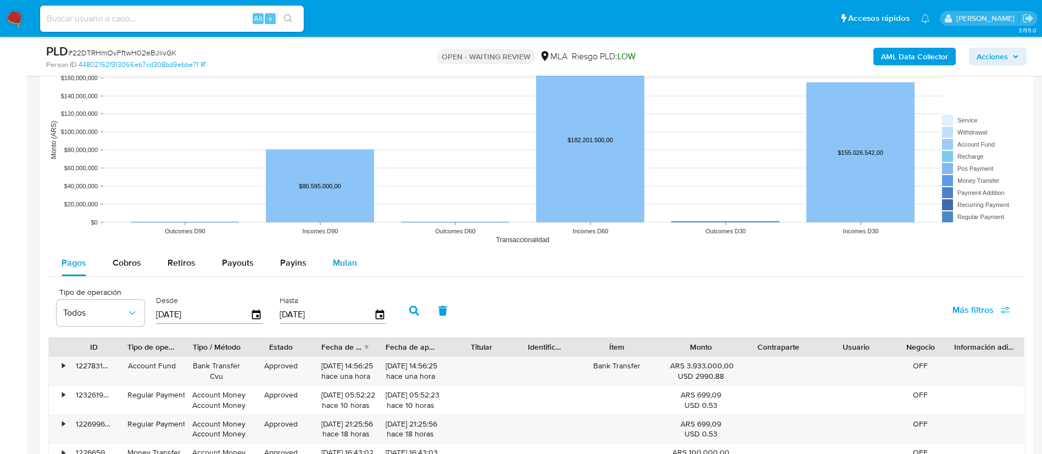
click at [341, 266] on span "Mulan" at bounding box center [345, 262] width 24 height 13
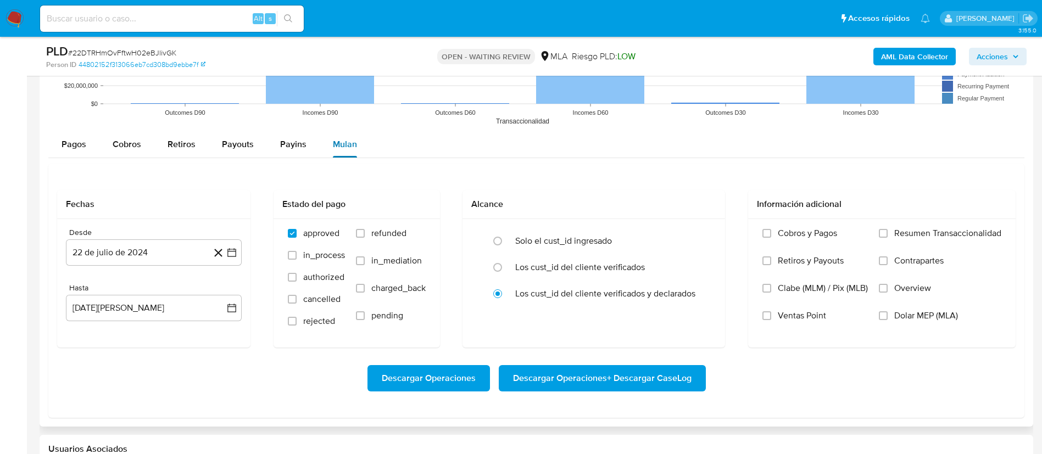
scroll to position [1093, 0]
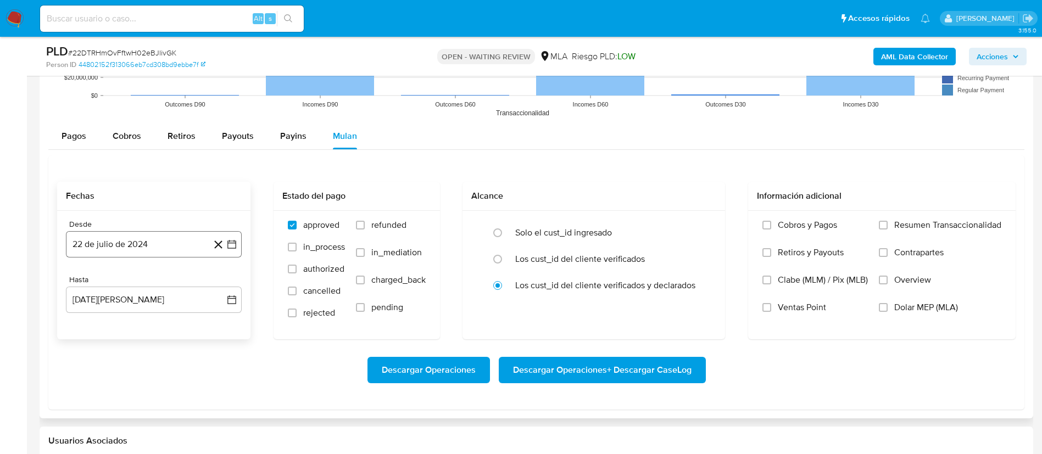
click at [228, 239] on icon "button" at bounding box center [231, 244] width 11 height 11
click at [221, 281] on icon "Mes siguiente" at bounding box center [222, 284] width 4 height 8
click at [200, 248] on button "22 de julio de 2024" at bounding box center [154, 244] width 176 height 26
click at [195, 243] on button "22 de julio de 2024" at bounding box center [154, 244] width 176 height 26
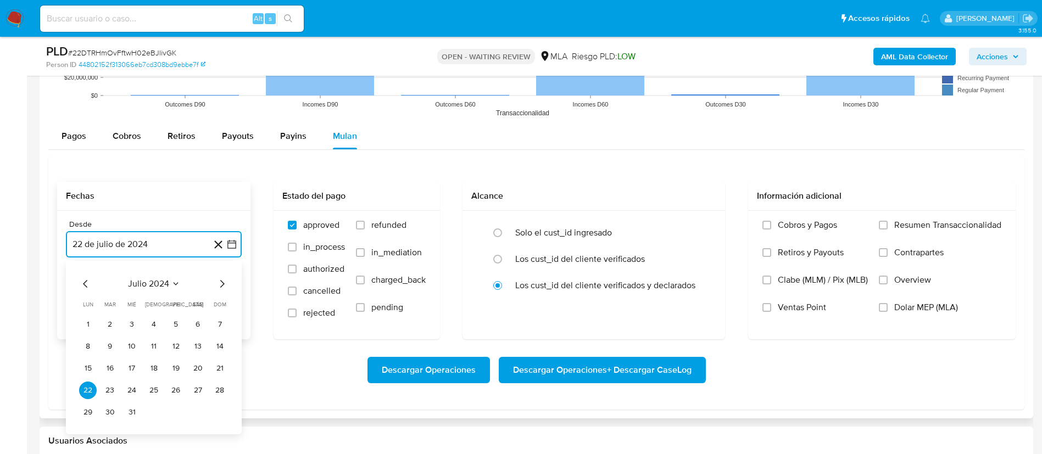
click at [172, 280] on icon "Seleccionar mes y año" at bounding box center [175, 284] width 9 height 9
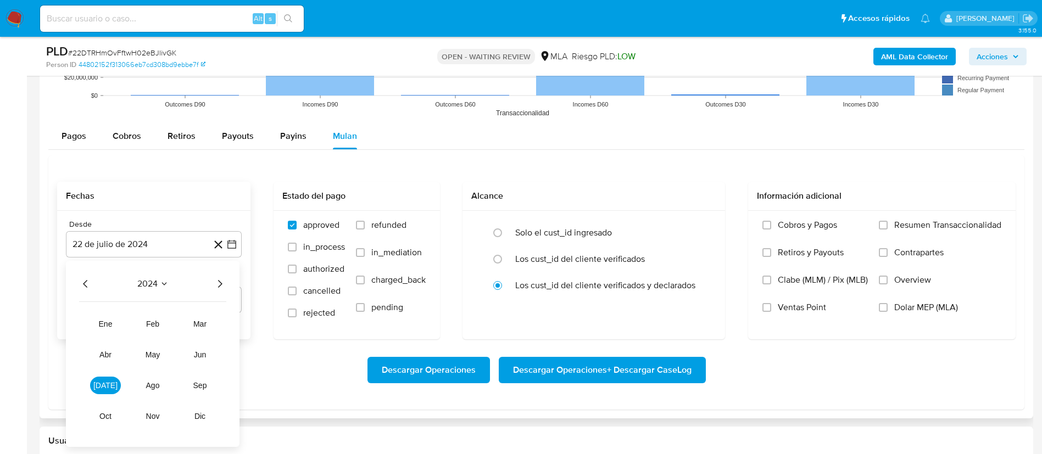
click at [218, 283] on icon "Año siguiente" at bounding box center [219, 283] width 13 height 13
click at [200, 321] on span "mar" at bounding box center [199, 324] width 13 height 9
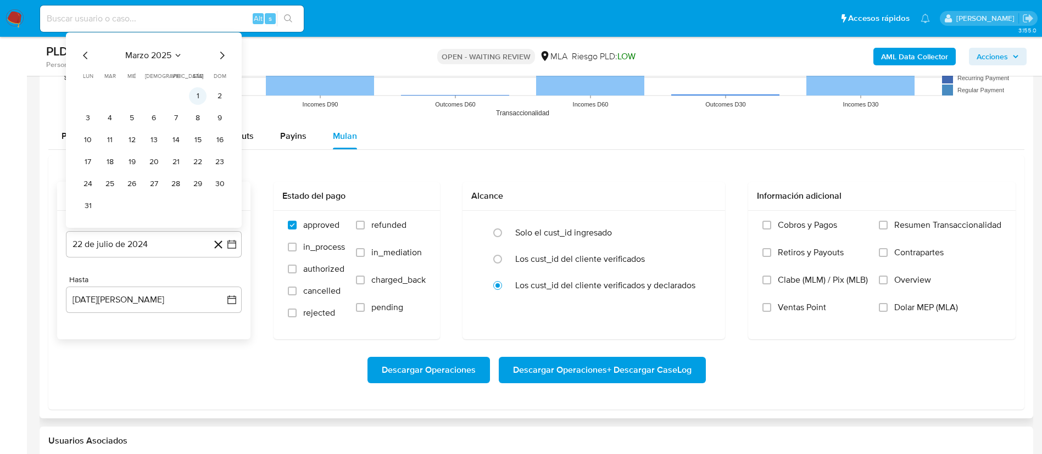
click at [197, 99] on button "1" at bounding box center [198, 96] width 18 height 18
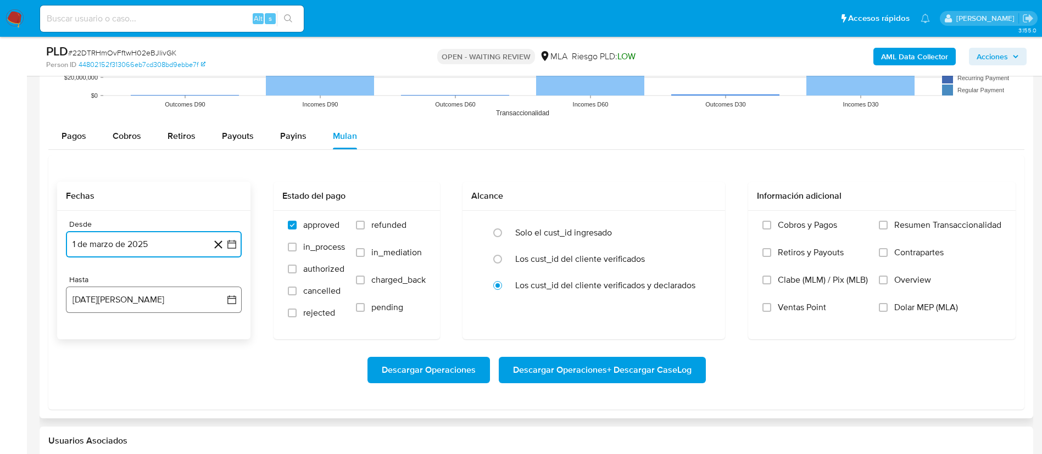
click at [229, 304] on icon "button" at bounding box center [231, 299] width 9 height 9
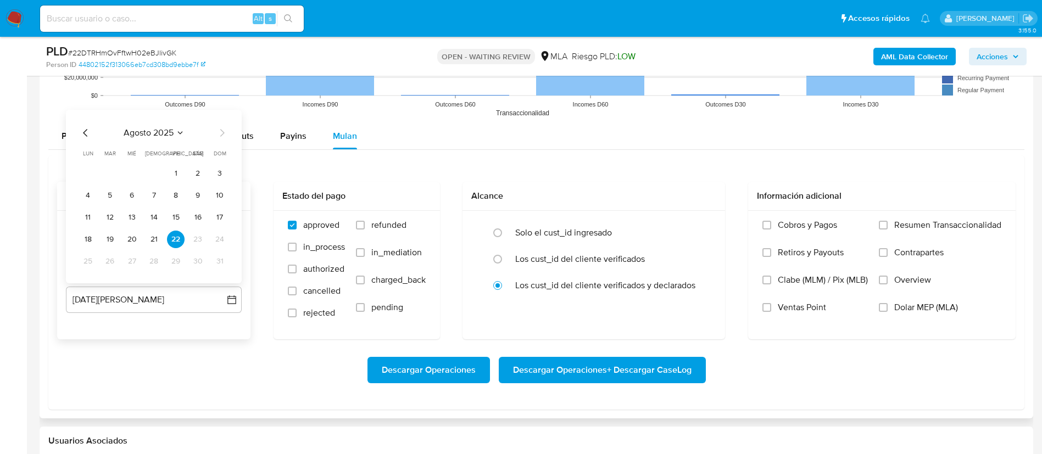
click at [84, 127] on icon "Mes anterior" at bounding box center [85, 132] width 13 height 13
click at [153, 258] on button "31" at bounding box center [154, 262] width 18 height 18
click at [887, 306] on label "Dolar MEP (MLA)" at bounding box center [940, 315] width 122 height 27
click at [887, 306] on input "Dolar MEP (MLA)" at bounding box center [883, 307] width 9 height 9
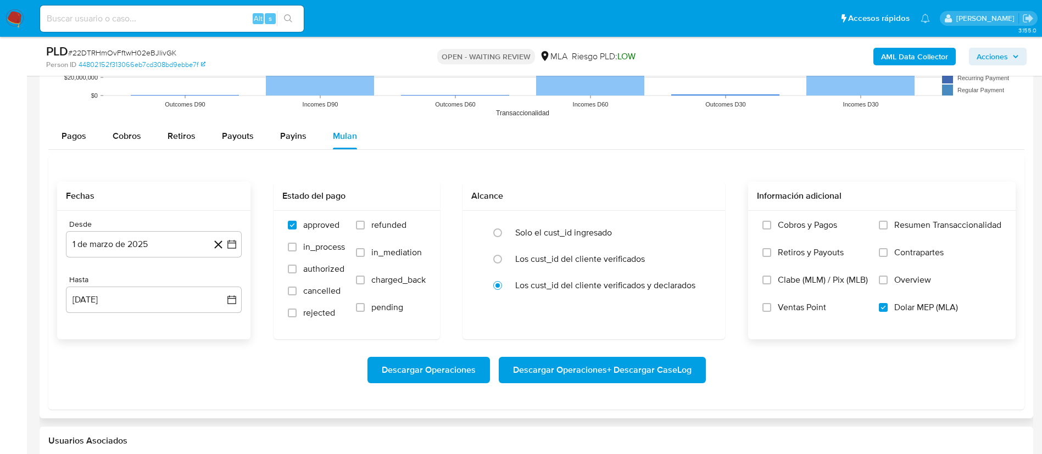
click at [645, 363] on span "Descargar Operaciones + Descargar CaseLog" at bounding box center [602, 370] width 178 height 24
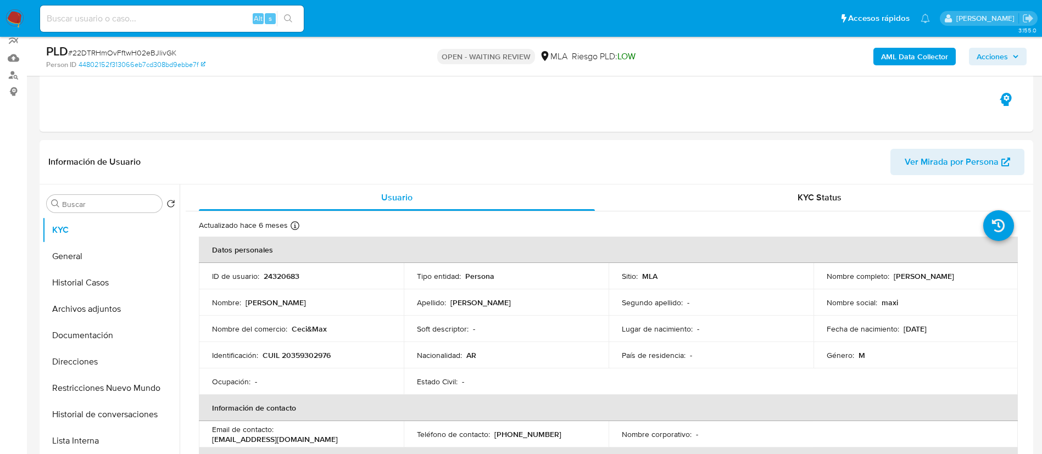
scroll to position [97, 0]
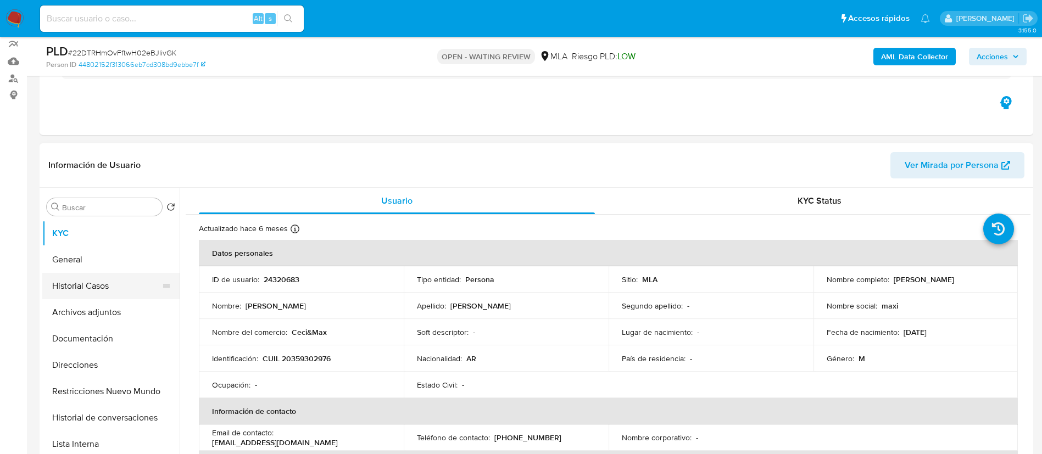
click at [107, 288] on button "Historial Casos" at bounding box center [106, 286] width 129 height 26
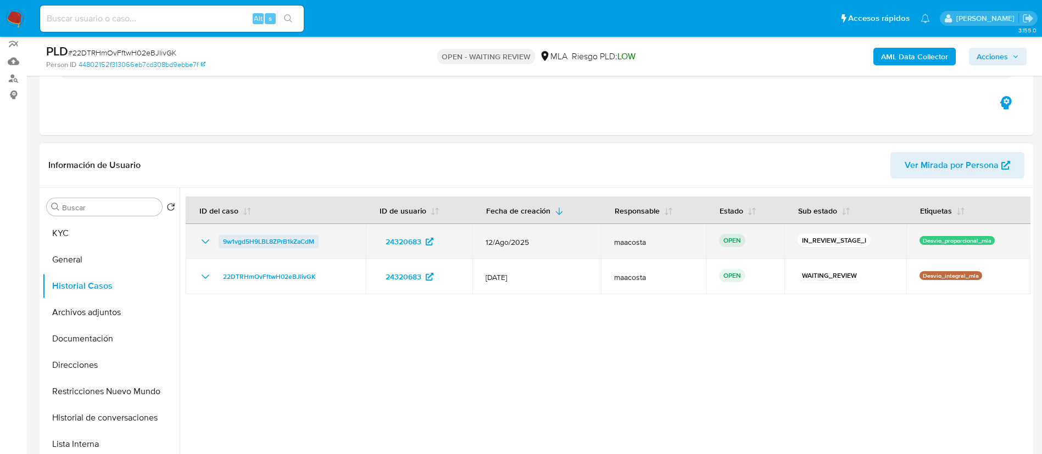
click at [299, 237] on span "9w1vgd5H9LBL8ZPrB1kZaCdM" at bounding box center [268, 241] width 91 height 13
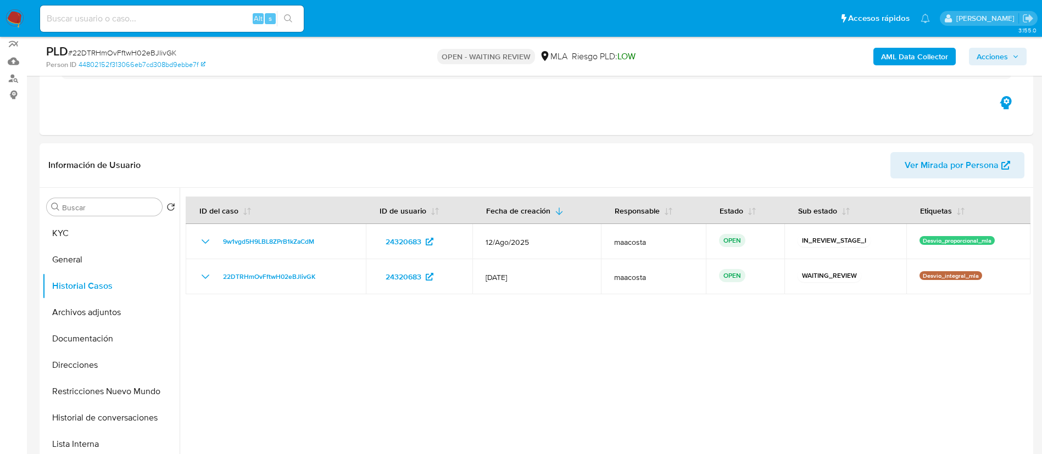
click at [896, 51] on b "AML Data Collector" at bounding box center [914, 57] width 67 height 18
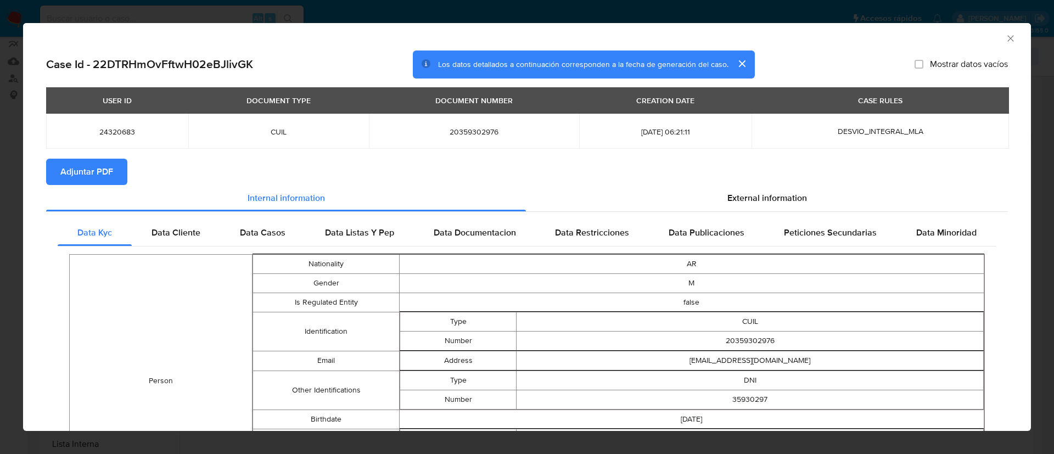
click at [110, 172] on span "Adjuntar PDF" at bounding box center [86, 172] width 53 height 24
click at [234, 10] on div "AML Data Collector Case Id - 22DTRHmOvFftwH02eBJlivGK Los datos detallados a co…" at bounding box center [527, 227] width 1054 height 454
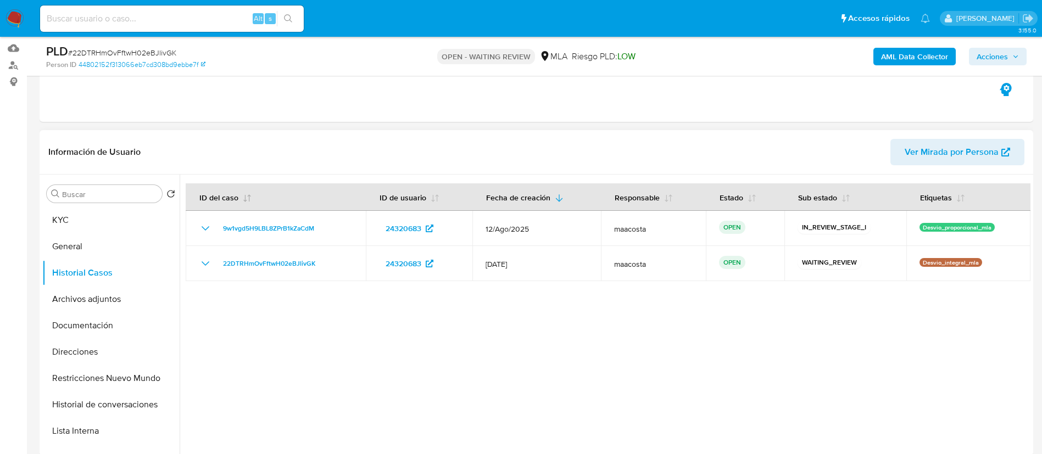
scroll to position [111, 0]
click at [55, 227] on button "KYC" at bounding box center [106, 219] width 129 height 26
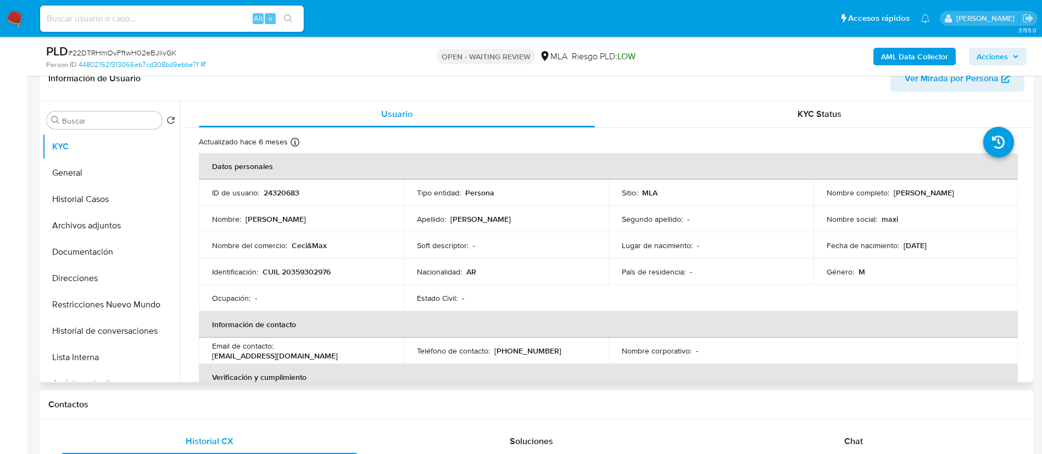
scroll to position [185, 0]
click at [106, 202] on button "Historial Casos" at bounding box center [106, 199] width 129 height 26
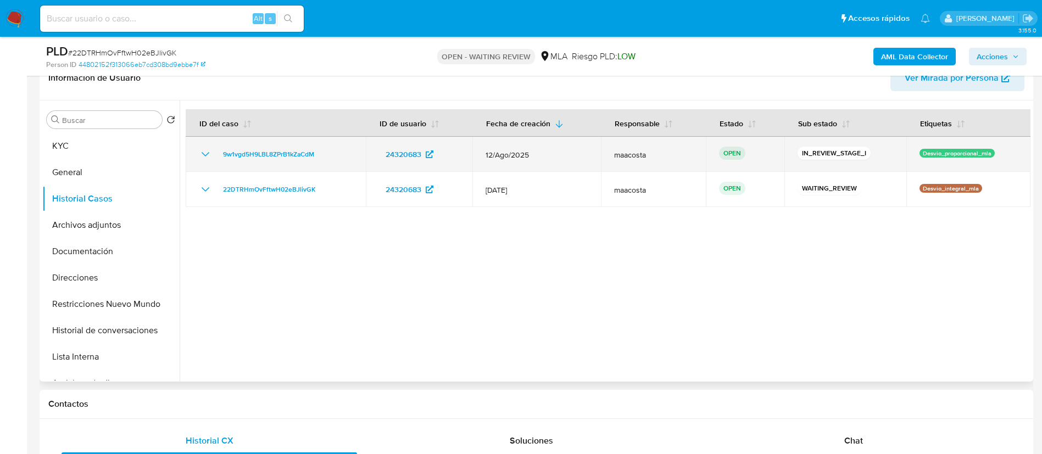
click at [941, 147] on td "Desvio_proporcional_mla" at bounding box center [968, 154] width 124 height 35
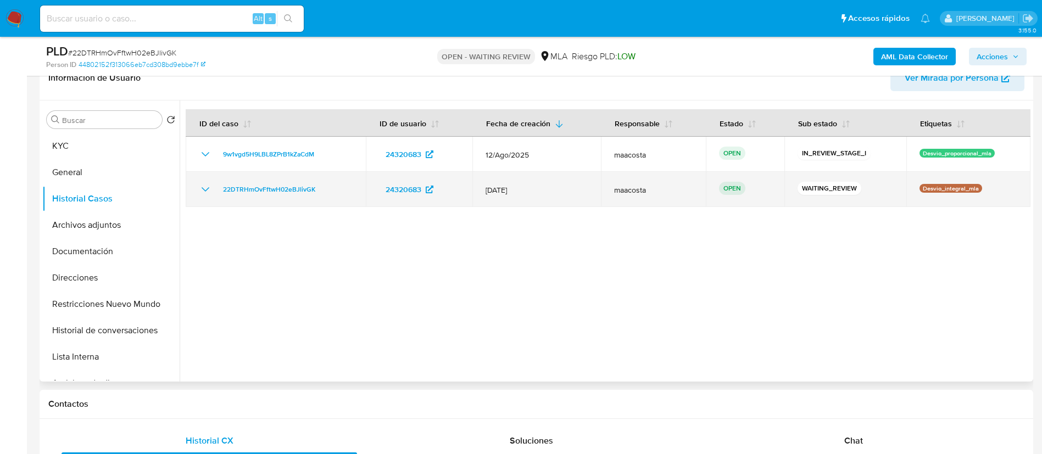
click at [331, 195] on div "22DTRHmOvFftwH02eBJlivGK" at bounding box center [276, 189] width 154 height 13
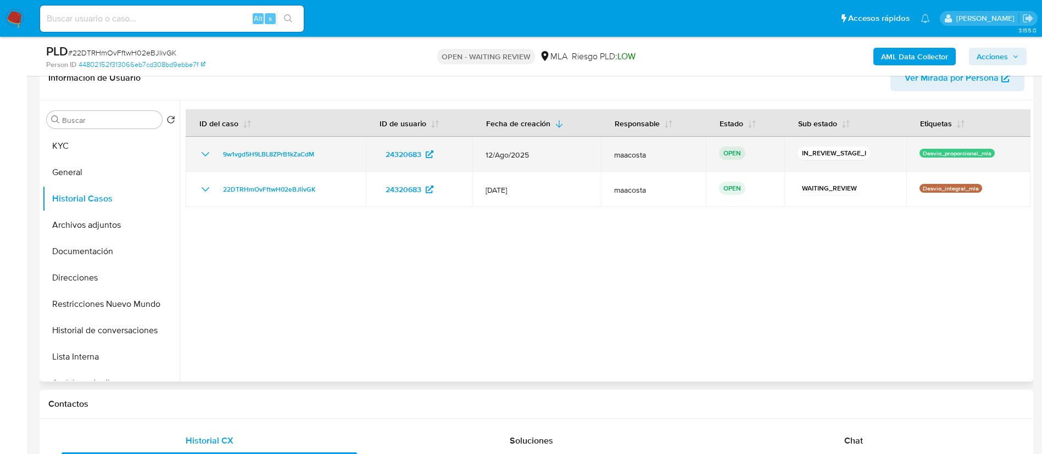
click at [325, 156] on div "9w1vgd5H9LBL8ZPrB1kZaCdM" at bounding box center [276, 154] width 154 height 13
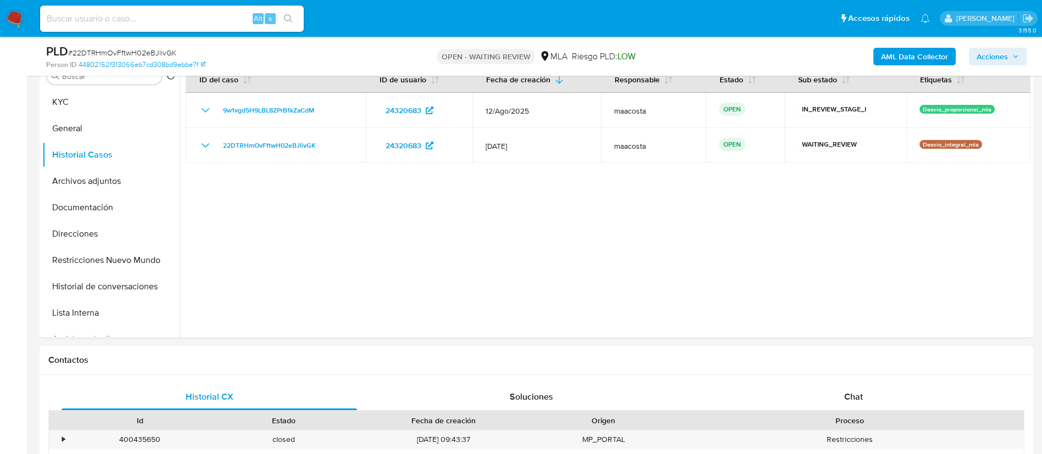
scroll to position [255, 0]
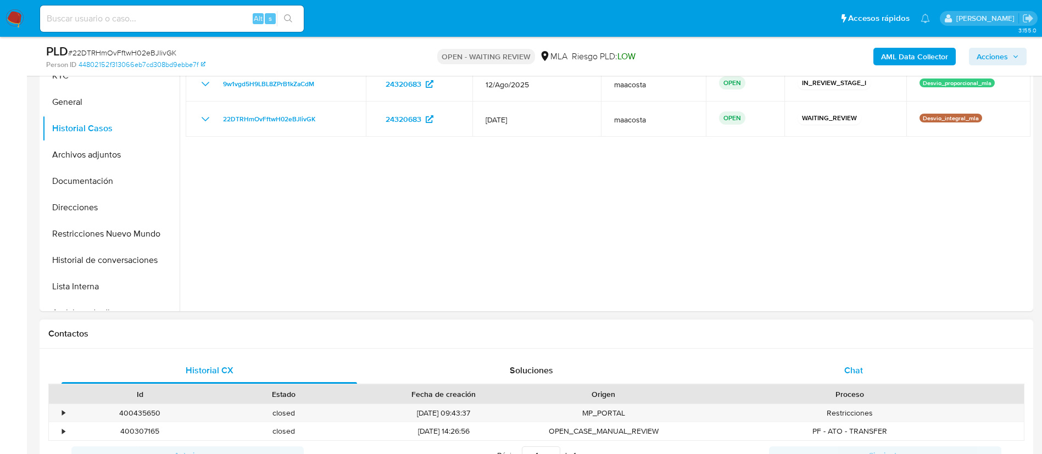
click at [848, 362] on div "Chat" at bounding box center [853, 371] width 295 height 26
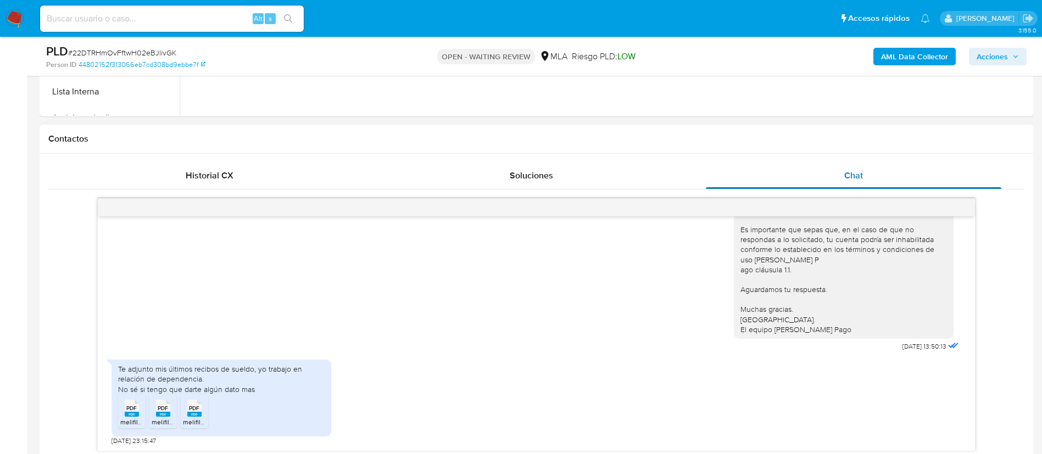
scroll to position [453, 0]
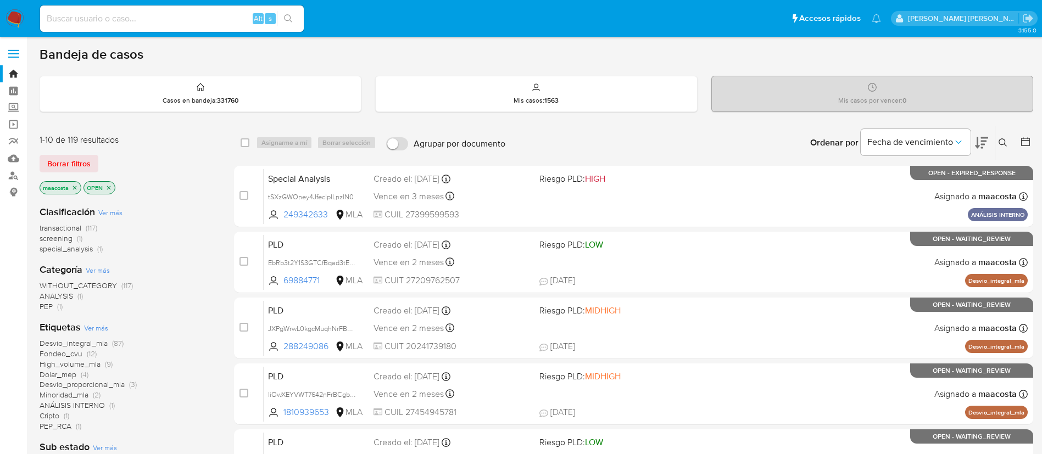
click at [145, 27] on div "Alt s" at bounding box center [172, 18] width 264 height 26
paste input "Vtmi4VnoASsap3fQ1UKum7sl"
click at [133, 18] on input "Vtmi4VnoASsap3fQ1UKum7sl" at bounding box center [172, 19] width 264 height 14
type input "Vtmi4VnoASsap3fQ1UKum7sl"
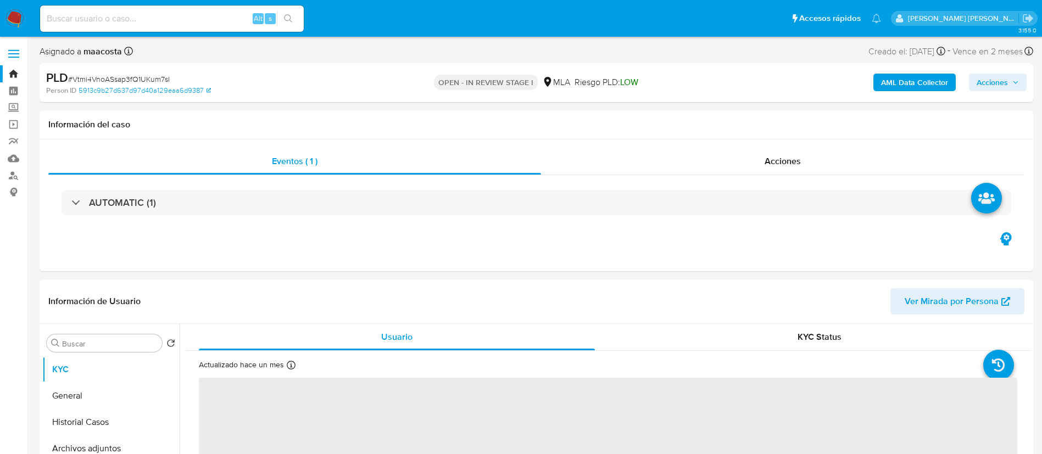
select select "10"
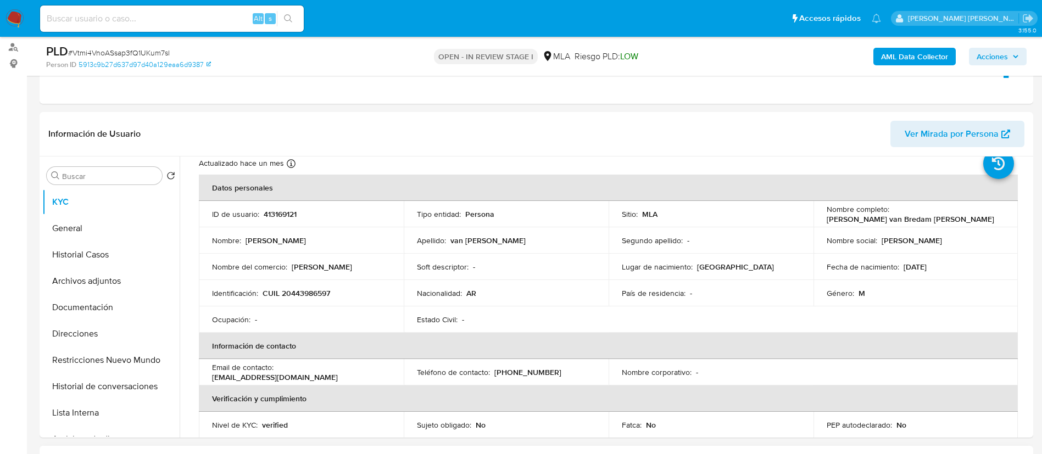
scroll to position [130, 0]
click at [104, 247] on button "Historial Casos" at bounding box center [106, 254] width 129 height 26
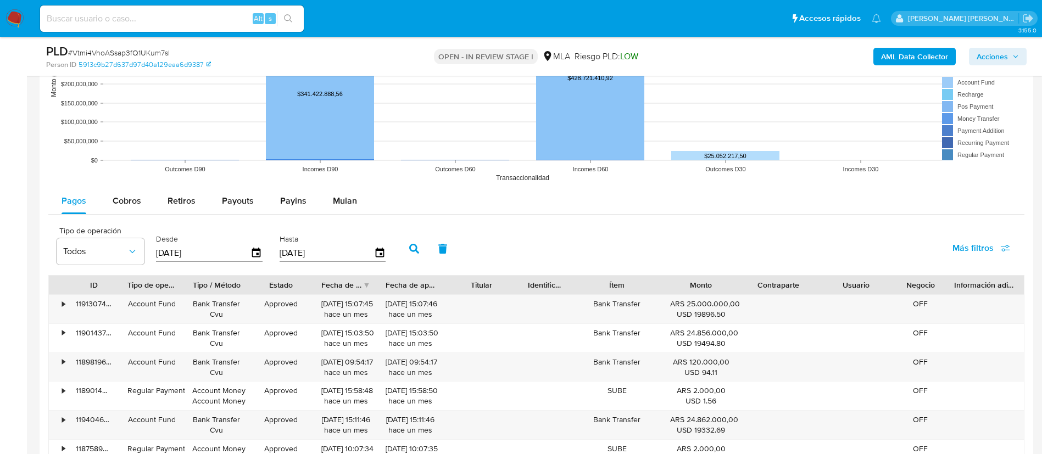
scroll to position [1037, 0]
click at [347, 197] on span "Mulan" at bounding box center [345, 199] width 24 height 13
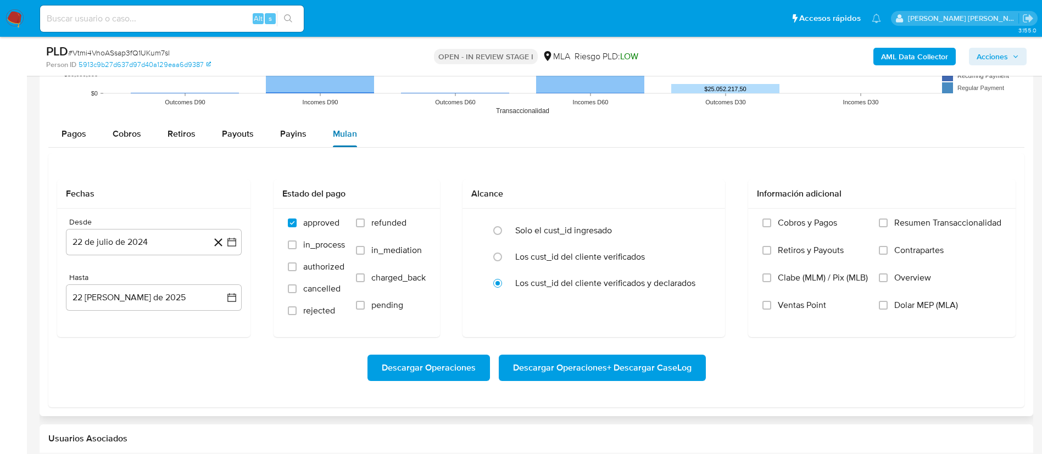
scroll to position [1123, 0]
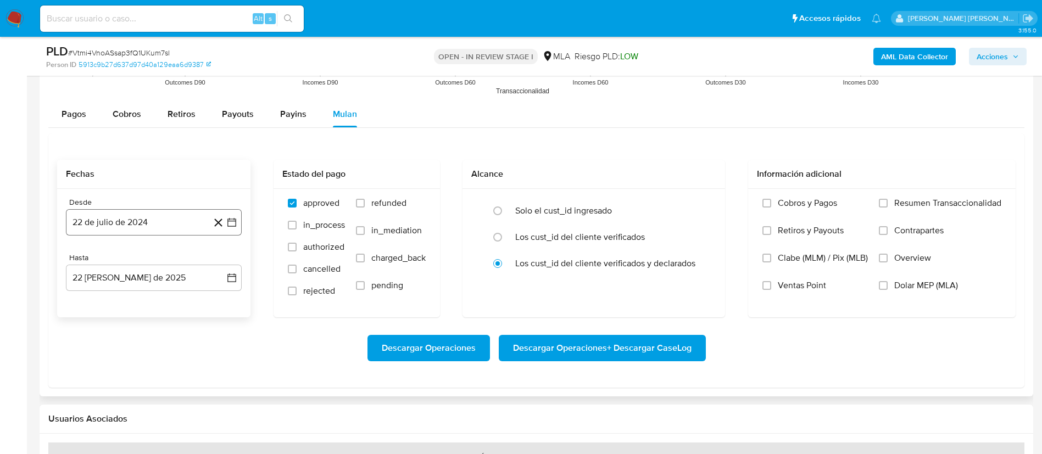
click at [227, 219] on icon "button" at bounding box center [231, 222] width 11 height 11
click at [219, 261] on icon "Mes siguiente" at bounding box center [221, 261] width 13 height 13
click at [176, 261] on icon "Seleccionar mes y año" at bounding box center [180, 262] width 9 height 9
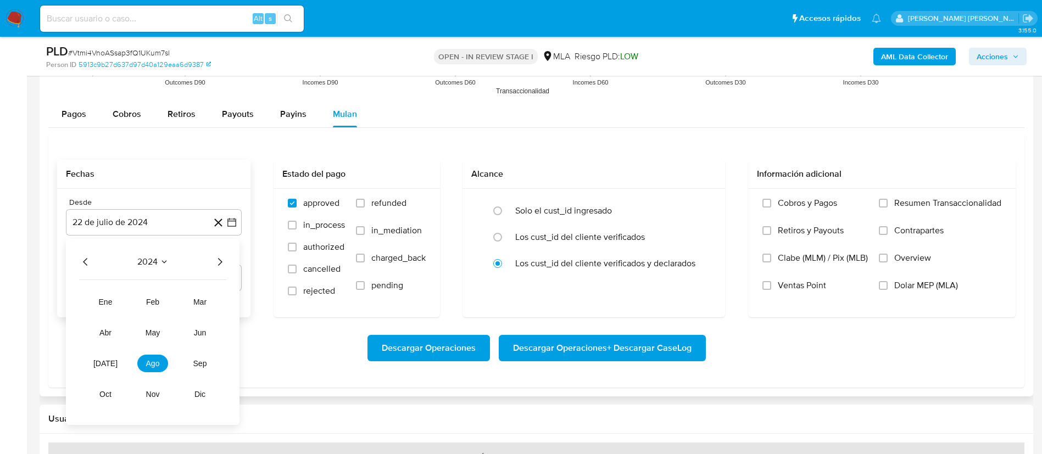
click at [217, 261] on icon "Año siguiente" at bounding box center [219, 261] width 13 height 13
click at [101, 365] on span "jul" at bounding box center [105, 363] width 24 height 9
click at [110, 309] on button "1" at bounding box center [110, 303] width 18 height 18
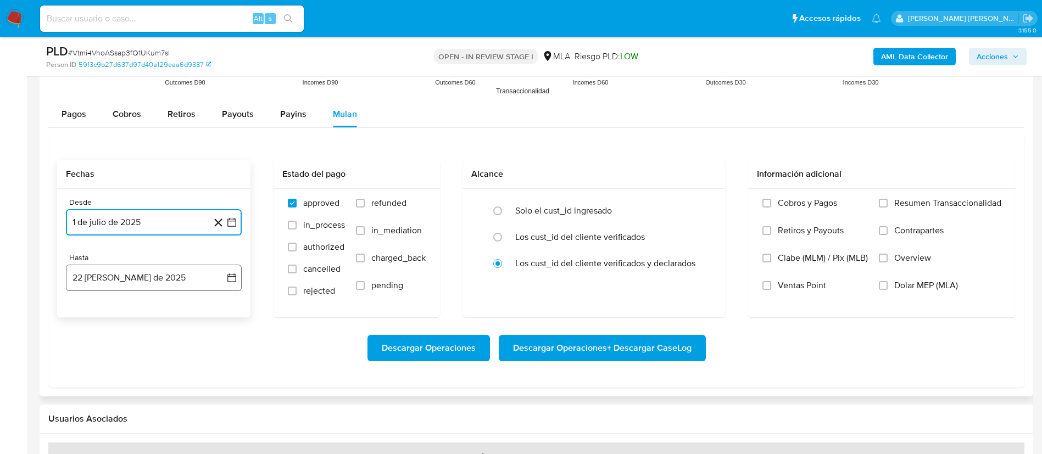
click at [157, 285] on button "22 de agosto de 2025" at bounding box center [154, 278] width 176 height 26
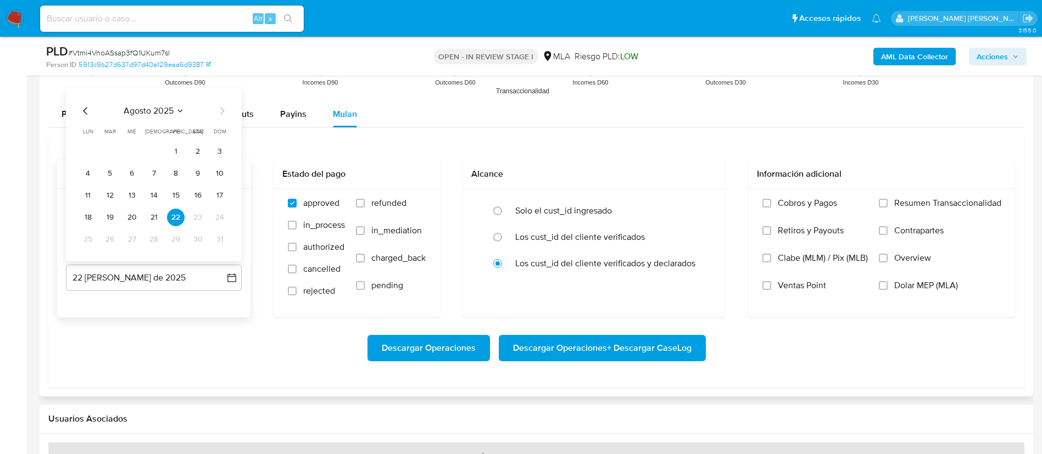
click at [81, 105] on icon "Mes anterior" at bounding box center [85, 110] width 13 height 13
click at [150, 236] on button "31" at bounding box center [154, 240] width 18 height 18
click at [919, 285] on span "Dolar MEP (MLA)" at bounding box center [926, 285] width 64 height 11
click at [887, 285] on input "Dolar MEP (MLA)" at bounding box center [883, 285] width 9 height 9
click at [623, 345] on span "Descargar Operaciones + Descargar CaseLog" at bounding box center [602, 348] width 178 height 24
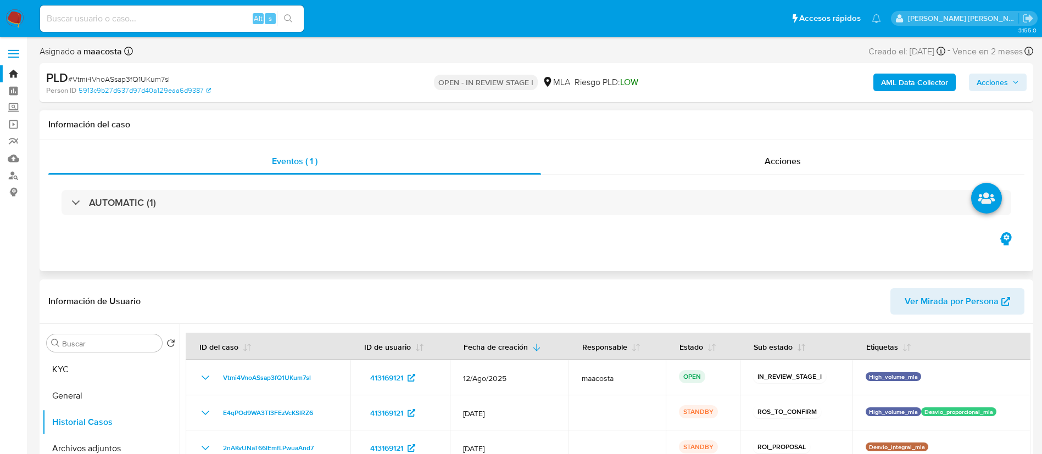
scroll to position [46, 0]
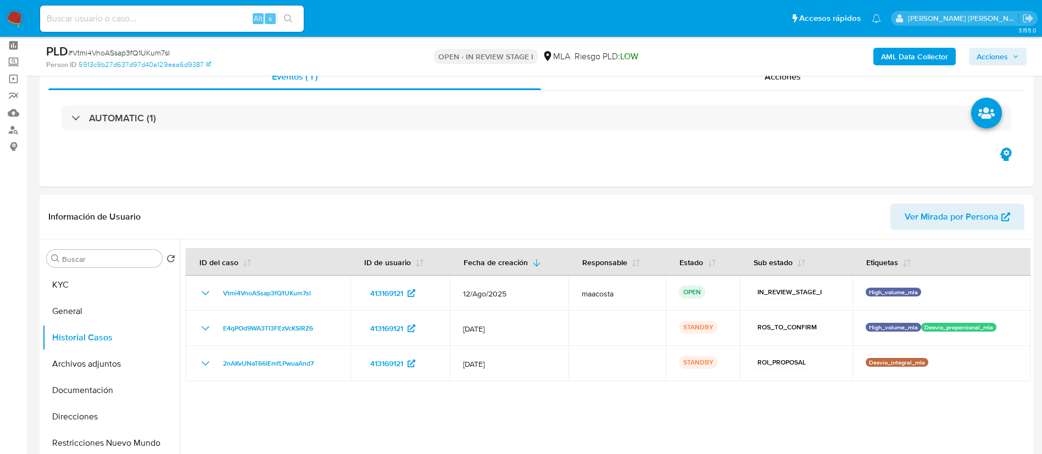
click at [900, 58] on b "AML Data Collector" at bounding box center [914, 57] width 67 height 18
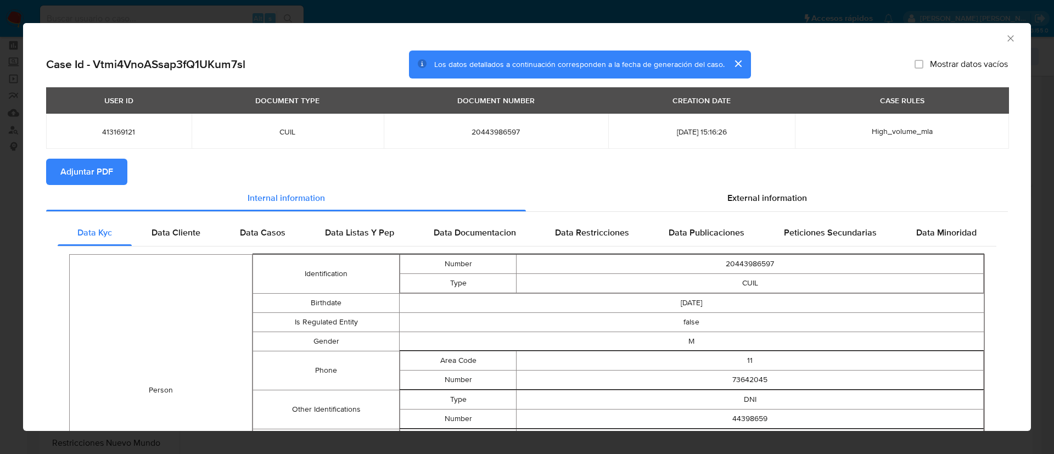
click at [99, 160] on span "Adjuntar PDF" at bounding box center [86, 172] width 53 height 24
click at [584, 11] on div "AML Data Collector Case Id - Vtmi4VnoASsap3fQ1UKum7sl Los datos detallados a co…" at bounding box center [527, 227] width 1054 height 454
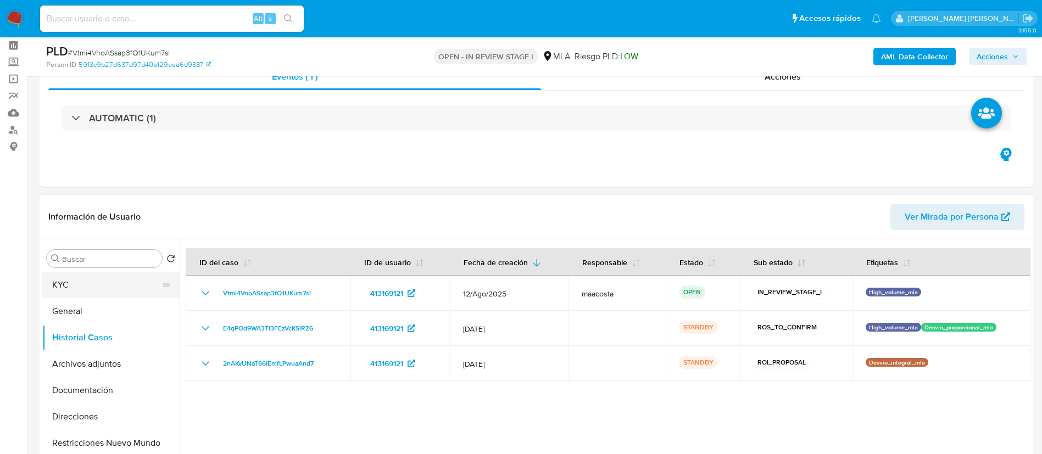
click at [124, 282] on button "KYC" at bounding box center [106, 285] width 129 height 26
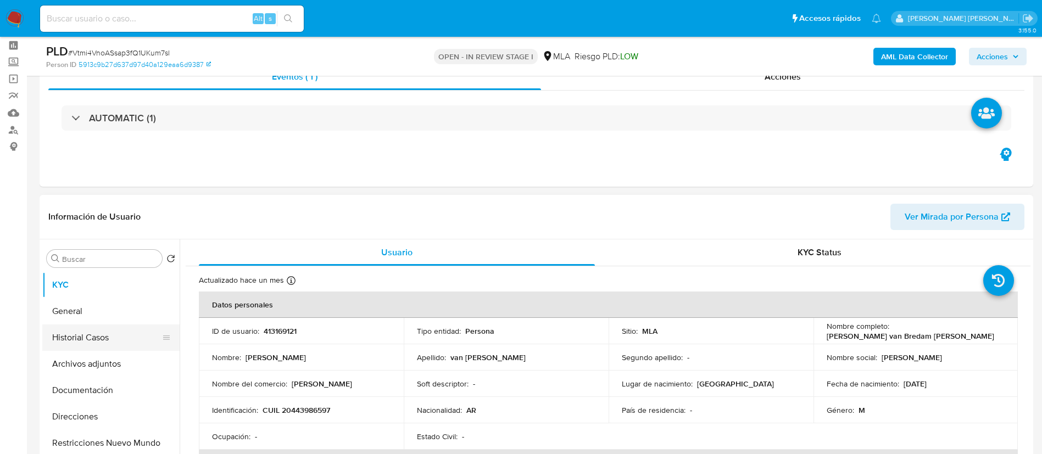
click at [116, 336] on button "Historial Casos" at bounding box center [106, 338] width 129 height 26
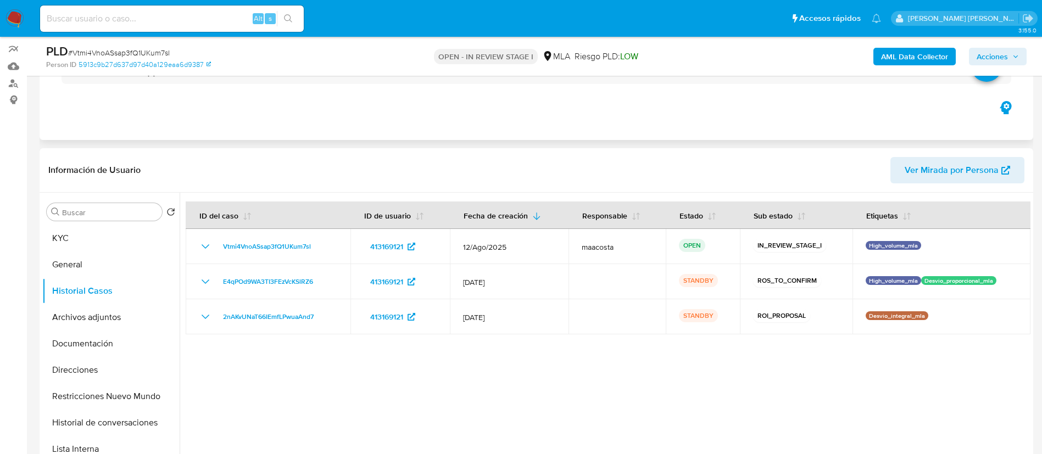
scroll to position [93, 0]
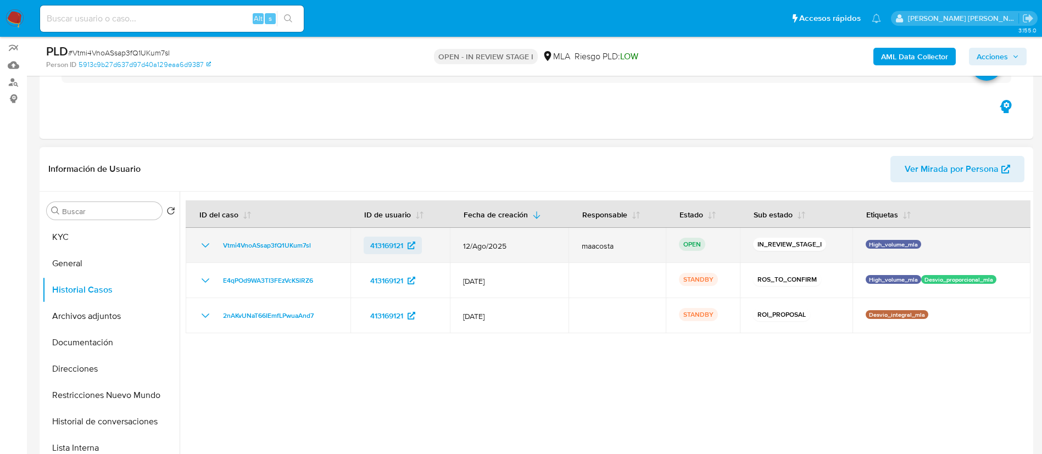
drag, startPoint x: 358, startPoint y: 250, endPoint x: 409, endPoint y: 243, distance: 52.0
click at [409, 243] on td "413169121" at bounding box center [399, 245] width 99 height 35
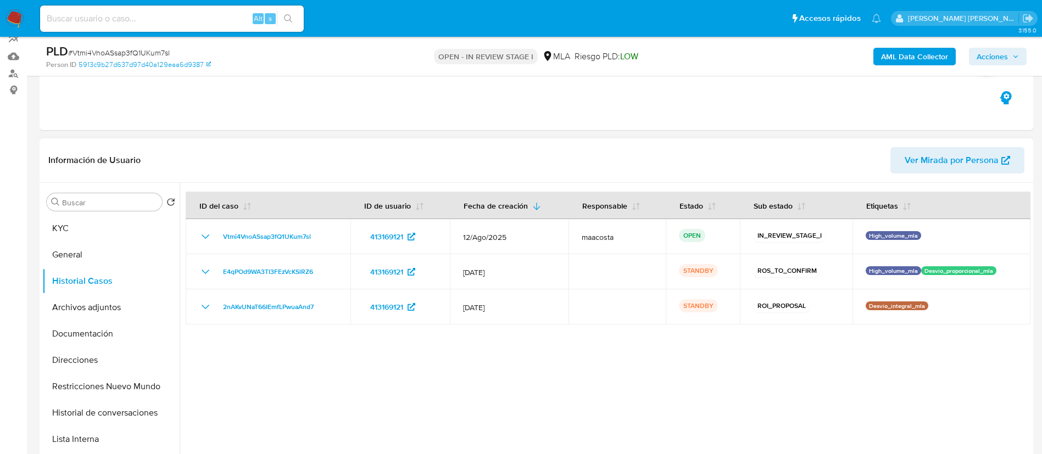
scroll to position [103, 0]
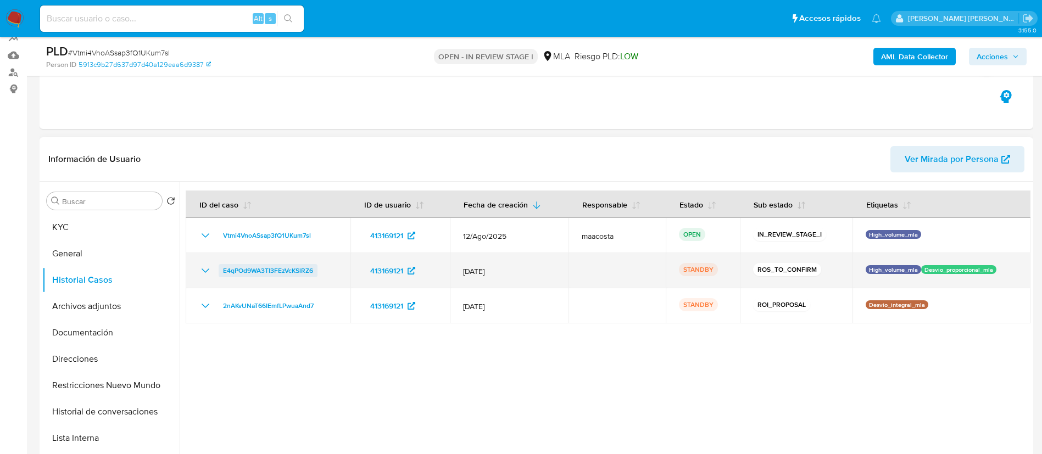
click at [298, 270] on span "E4qPOd9WA3TI3FEzVcKSlRZ6" at bounding box center [268, 270] width 90 height 13
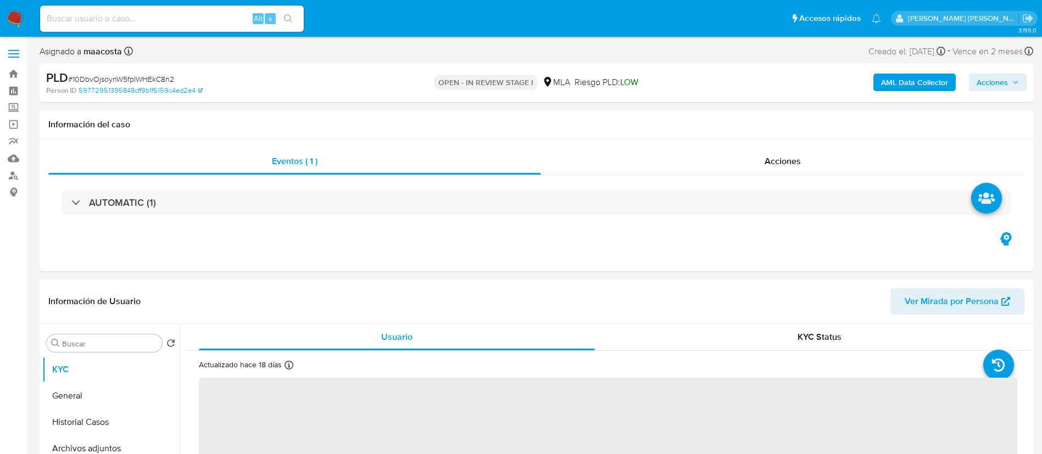
click at [928, 83] on b "AML Data Collector" at bounding box center [914, 83] width 67 height 18
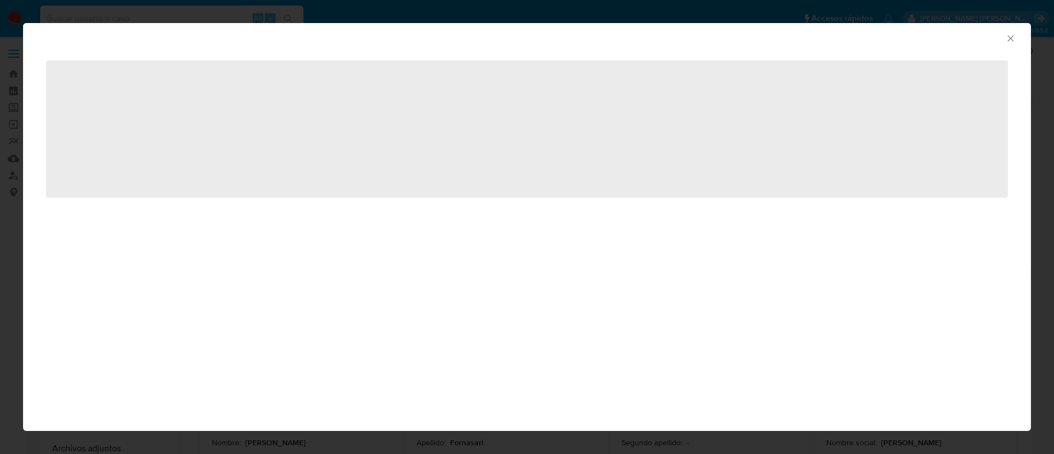
select select "10"
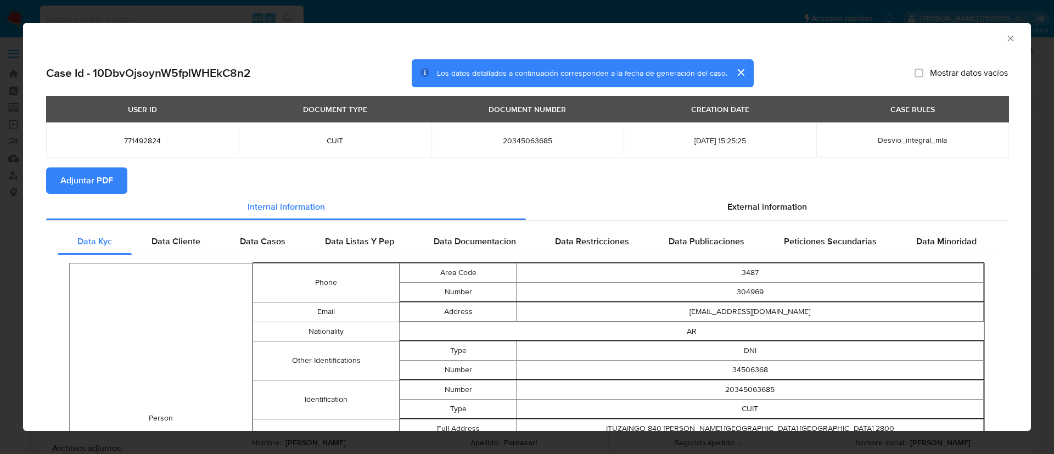
click at [105, 170] on span "Adjuntar PDF" at bounding box center [86, 181] width 53 height 24
click at [411, 14] on div "AML Data Collector Case Id - 10DbvOjsoynW5fplWHEkC8n2 Los datos detallados a co…" at bounding box center [527, 227] width 1054 height 454
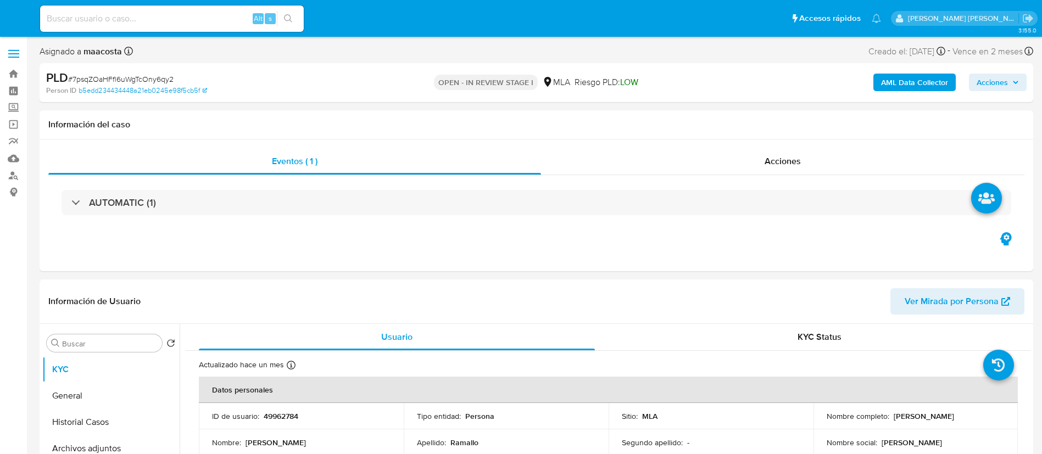
select select "10"
click at [884, 83] on b "AML Data Collector" at bounding box center [914, 83] width 67 height 18
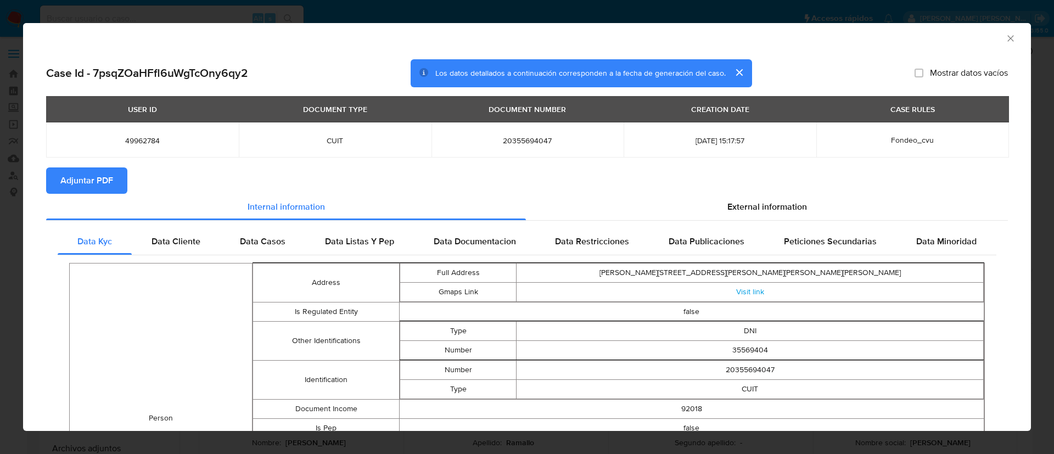
click at [59, 180] on button "Adjuntar PDF" at bounding box center [86, 180] width 81 height 26
click at [451, 8] on div "AML Data Collector Case Id - 7psqZOaHFfl6uWgTcOny6qy2 Los datos detallados a co…" at bounding box center [527, 227] width 1054 height 454
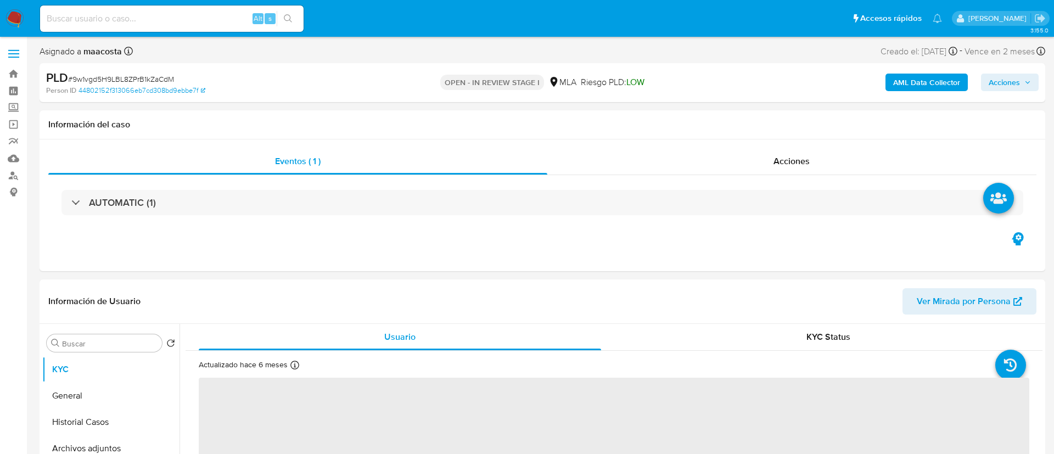
select select "10"
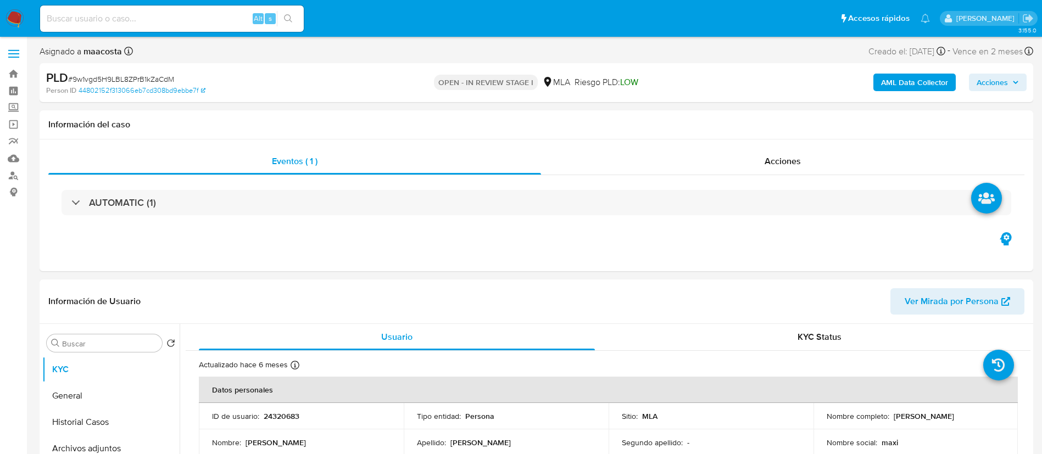
click at [904, 81] on b "AML Data Collector" at bounding box center [914, 83] width 67 height 18
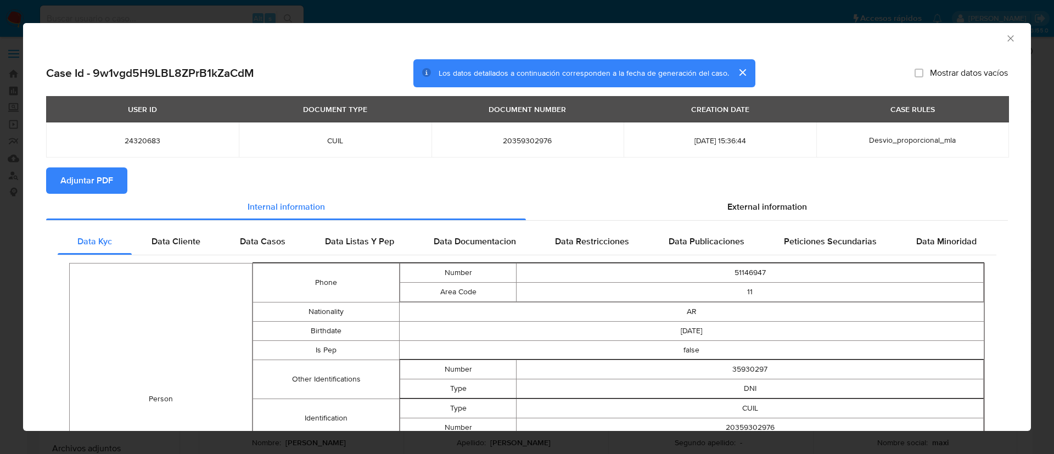
click at [91, 190] on span "Adjuntar PDF" at bounding box center [86, 181] width 53 height 24
click at [191, 102] on th "USER ID" at bounding box center [142, 109] width 193 height 26
click at [506, 5] on div "AML Data Collector Case Id - 9w1vgd5H9LBL8ZPrB1kZaCdM Los datos detallados a co…" at bounding box center [527, 227] width 1054 height 454
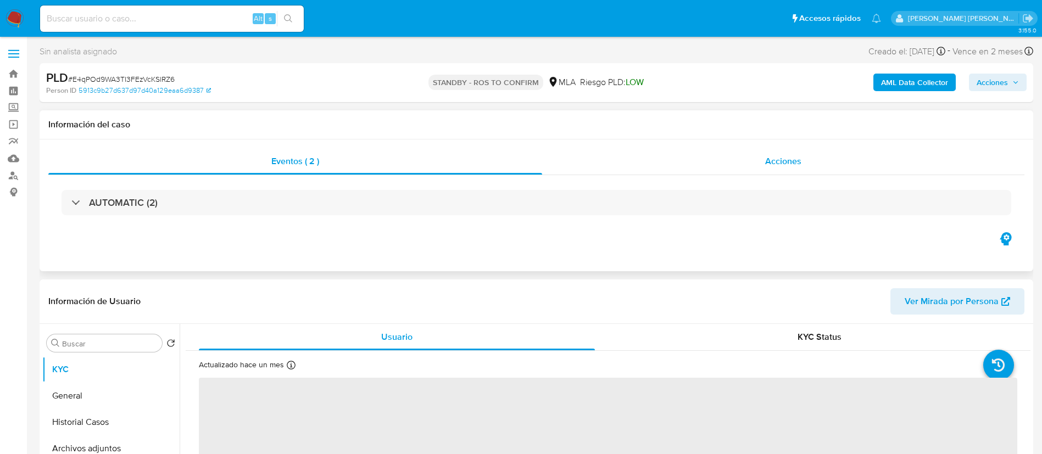
click at [772, 163] on span "Acciones" at bounding box center [783, 161] width 36 height 13
select select "10"
